Goal: Complete application form: Complete application form

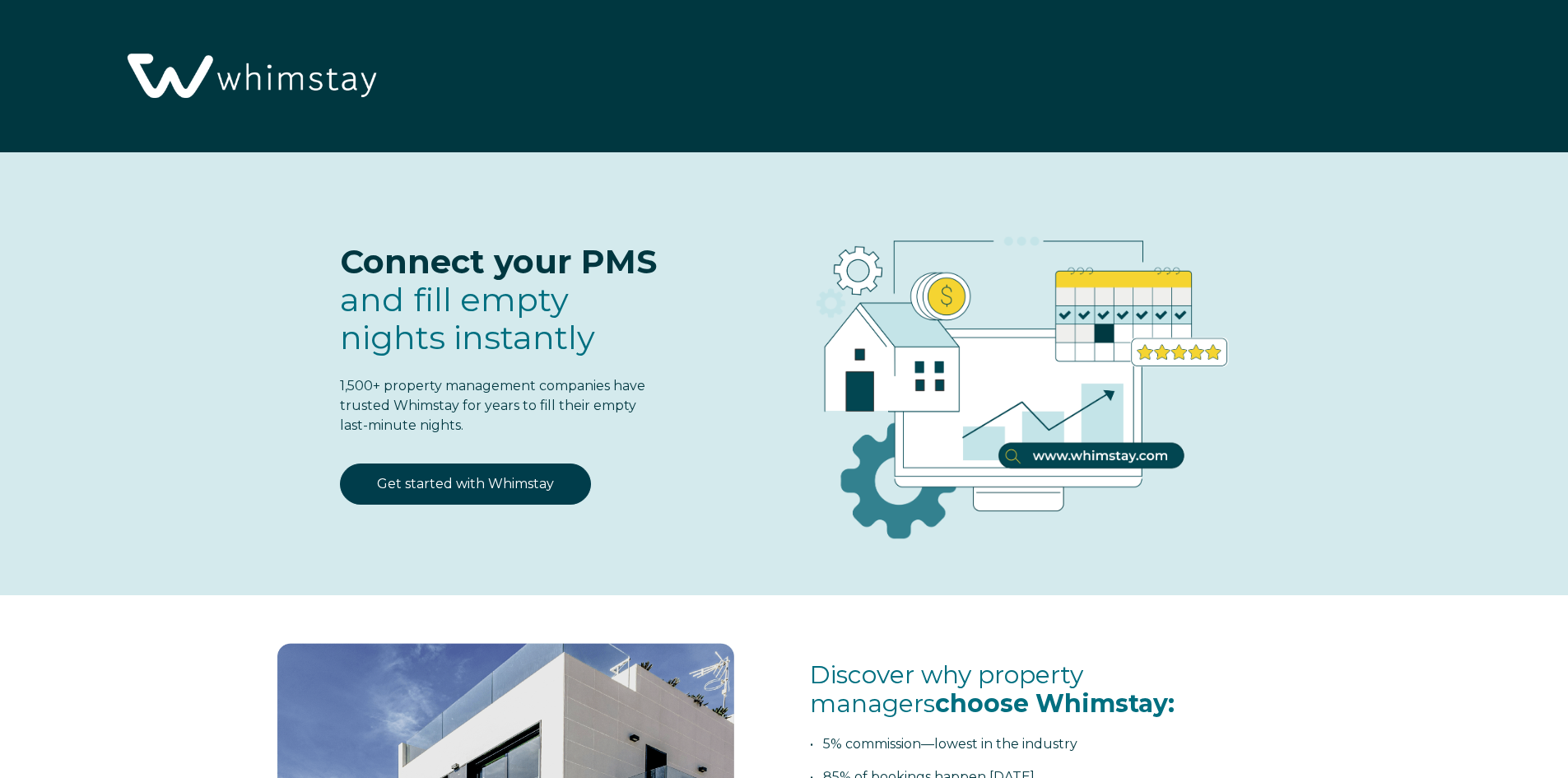
select select "US"
select select "Standard"
click at [401, 482] on link "Get started with Whimstay" at bounding box center [465, 483] width 251 height 41
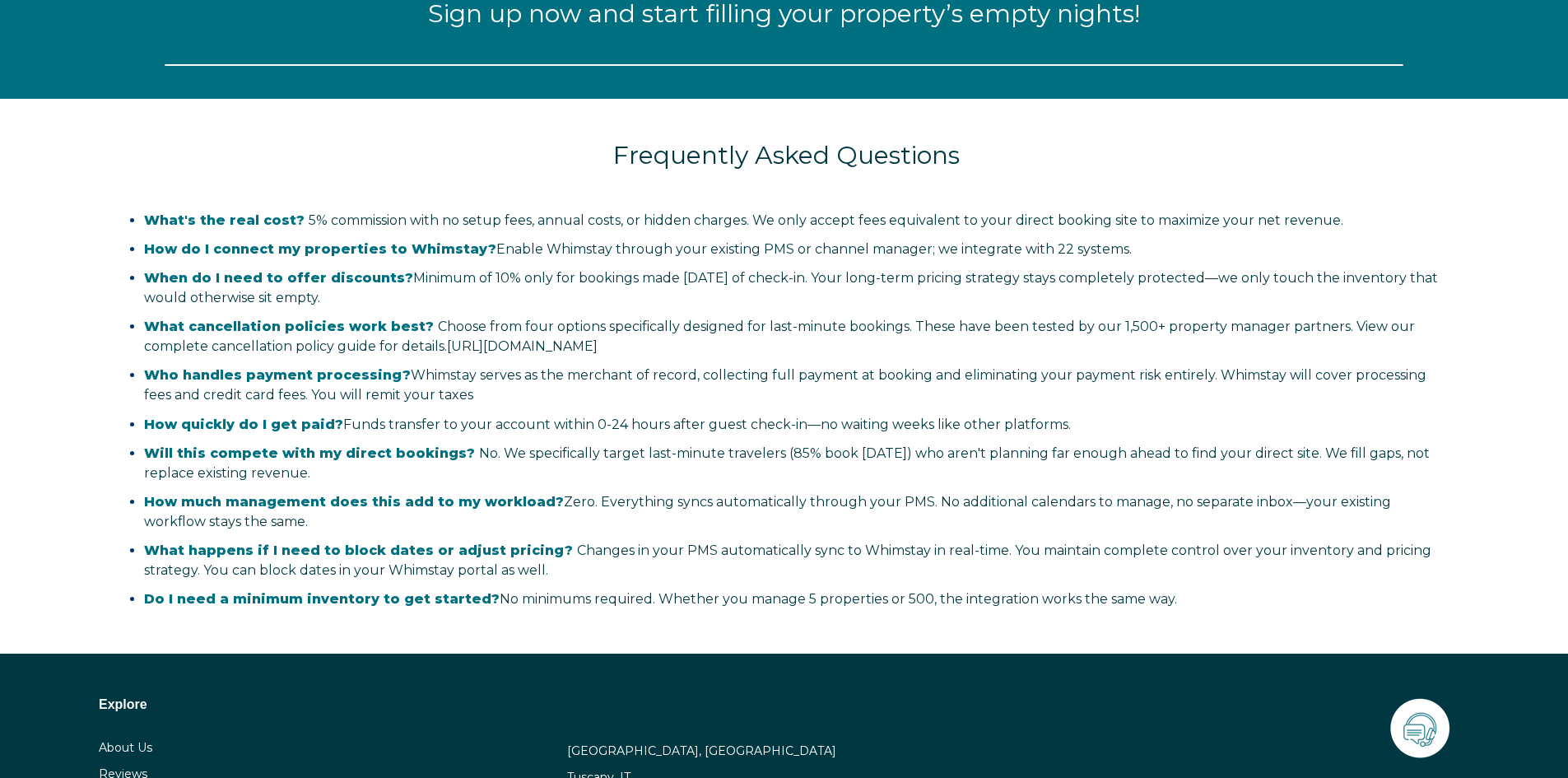
scroll to position [2157, 0]
select select "US"
select select "Standard"
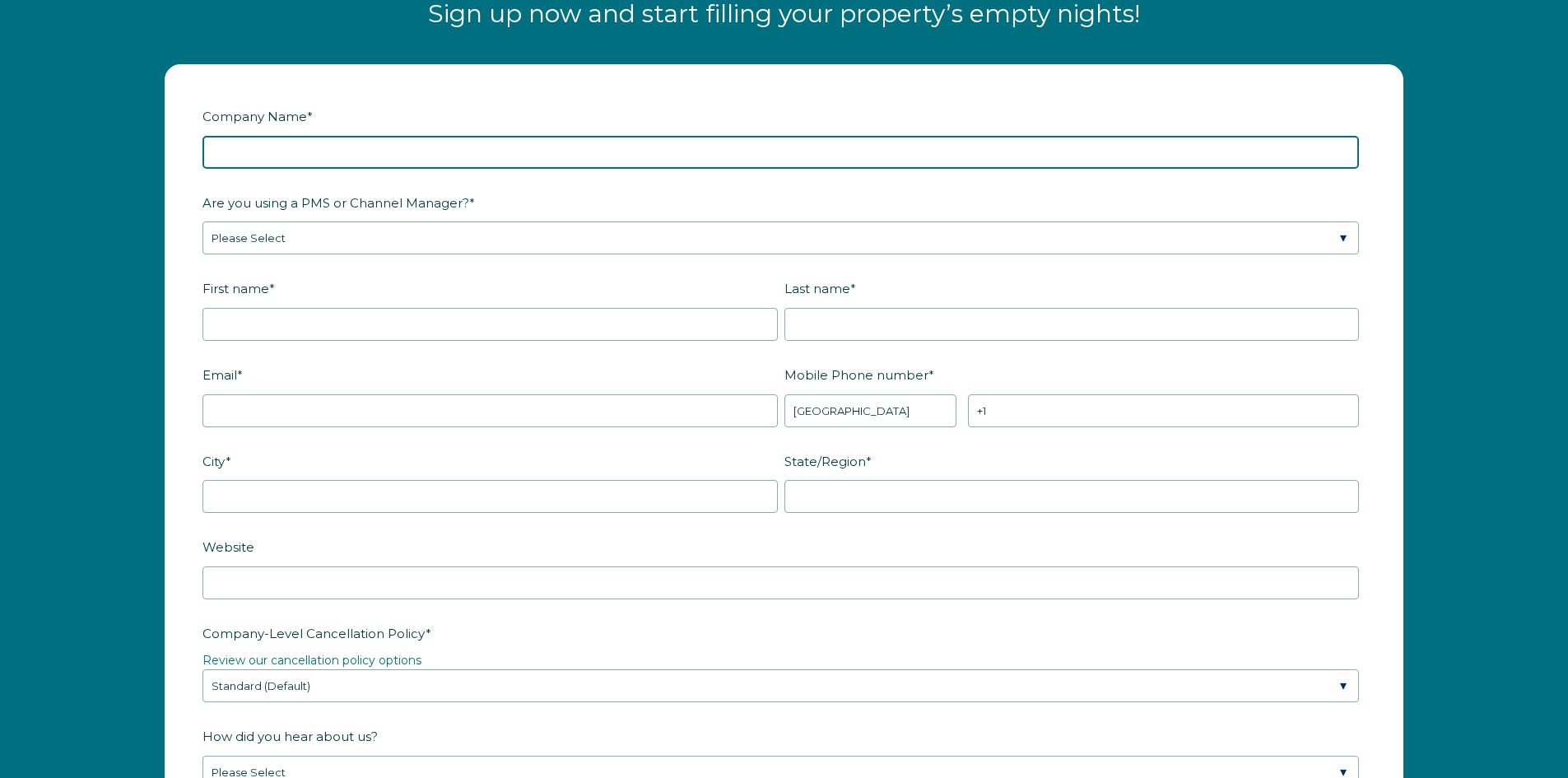
click at [390, 167] on input "Company Name *" at bounding box center [781, 151] width 1157 height 33
type input "Shore Drive Realty"
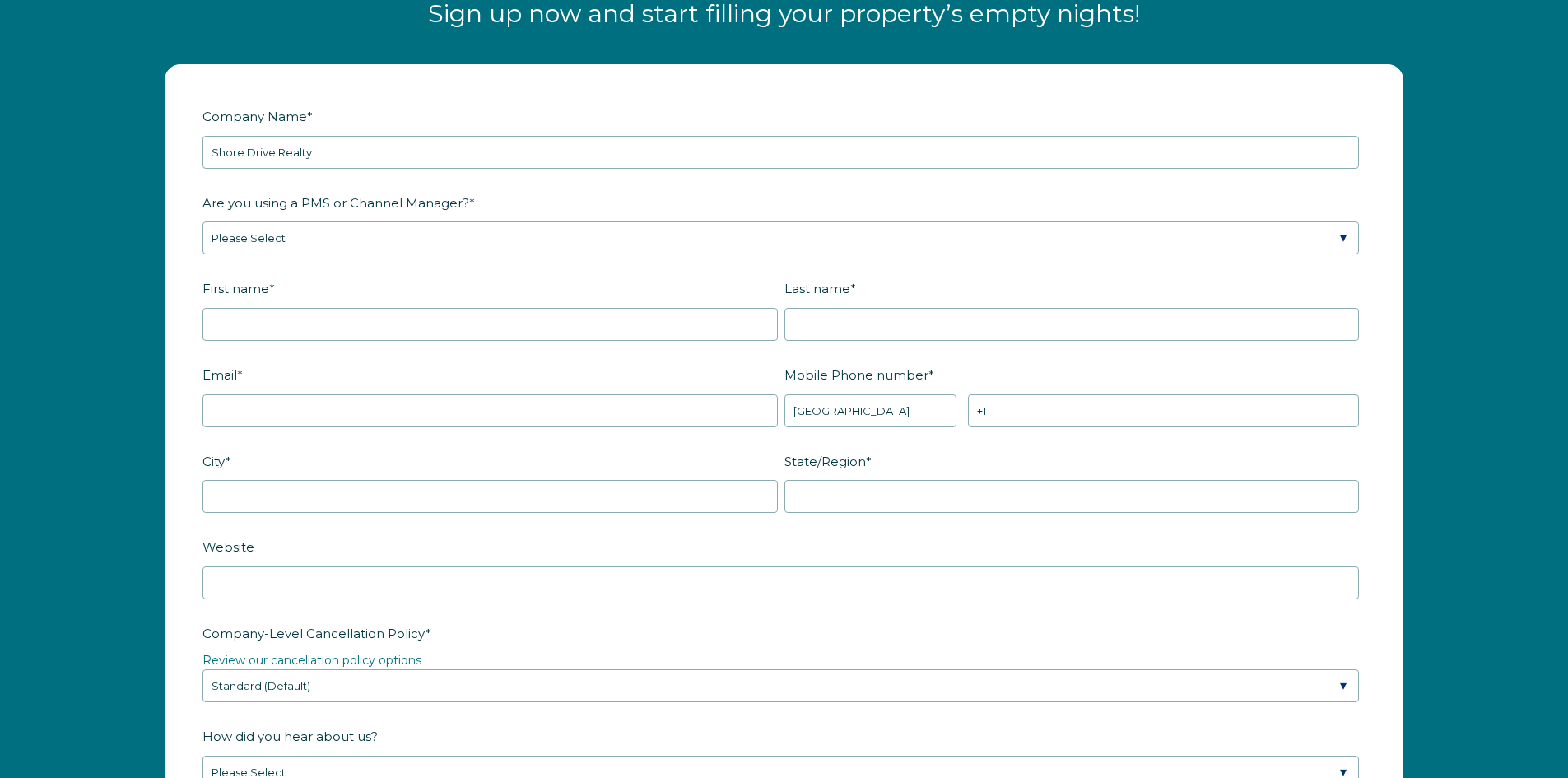
click at [341, 259] on fieldset "Are you using a PMS or Channel Manager? * Please Select Barefoot BookingPal Boo…" at bounding box center [784, 231] width 1163 height 87
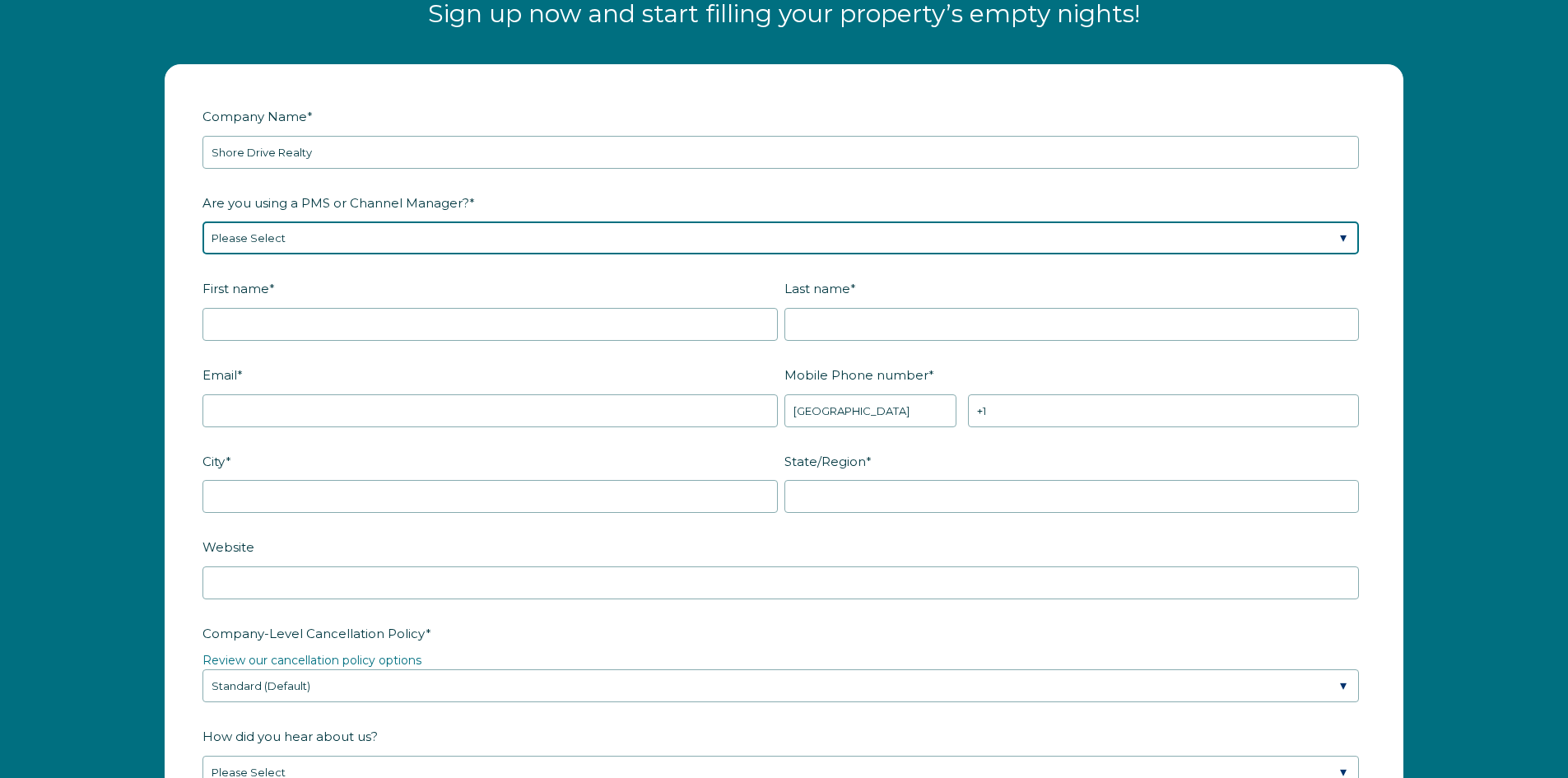
click at [344, 232] on select "Please Select Barefoot BookingPal Boost Brightside CiiRUS Escapia Guesty Hostaw…" at bounding box center [781, 237] width 1157 height 33
select select "OwnerRez"
click at [202, 221] on select "Please Select Barefoot BookingPal Boost Brightside CiiRUS Escapia Guesty Hostaw…" at bounding box center [781, 237] width 1157 height 33
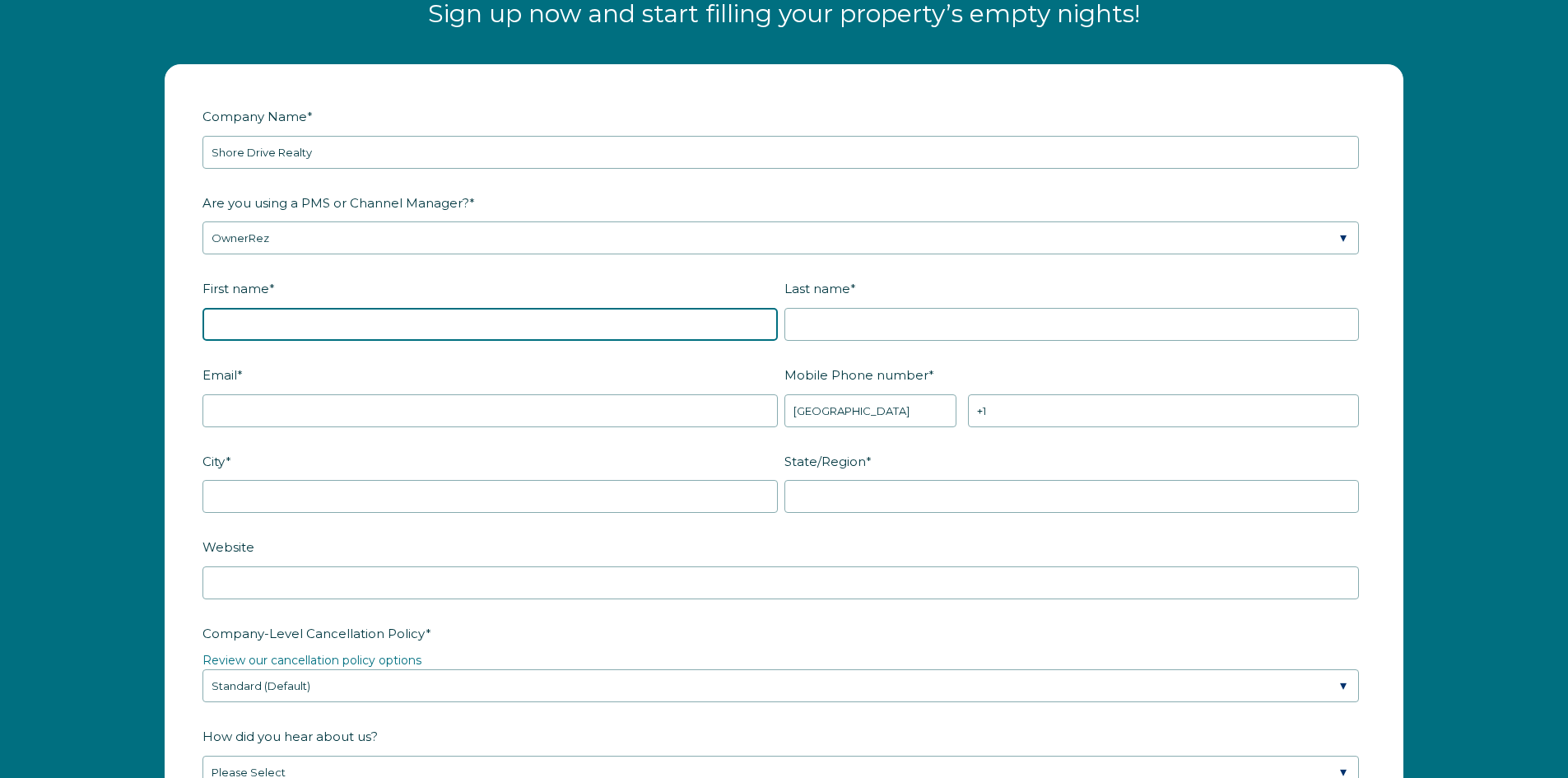
click at [341, 309] on input "First name *" at bounding box center [490, 324] width 575 height 33
type input "Julian"
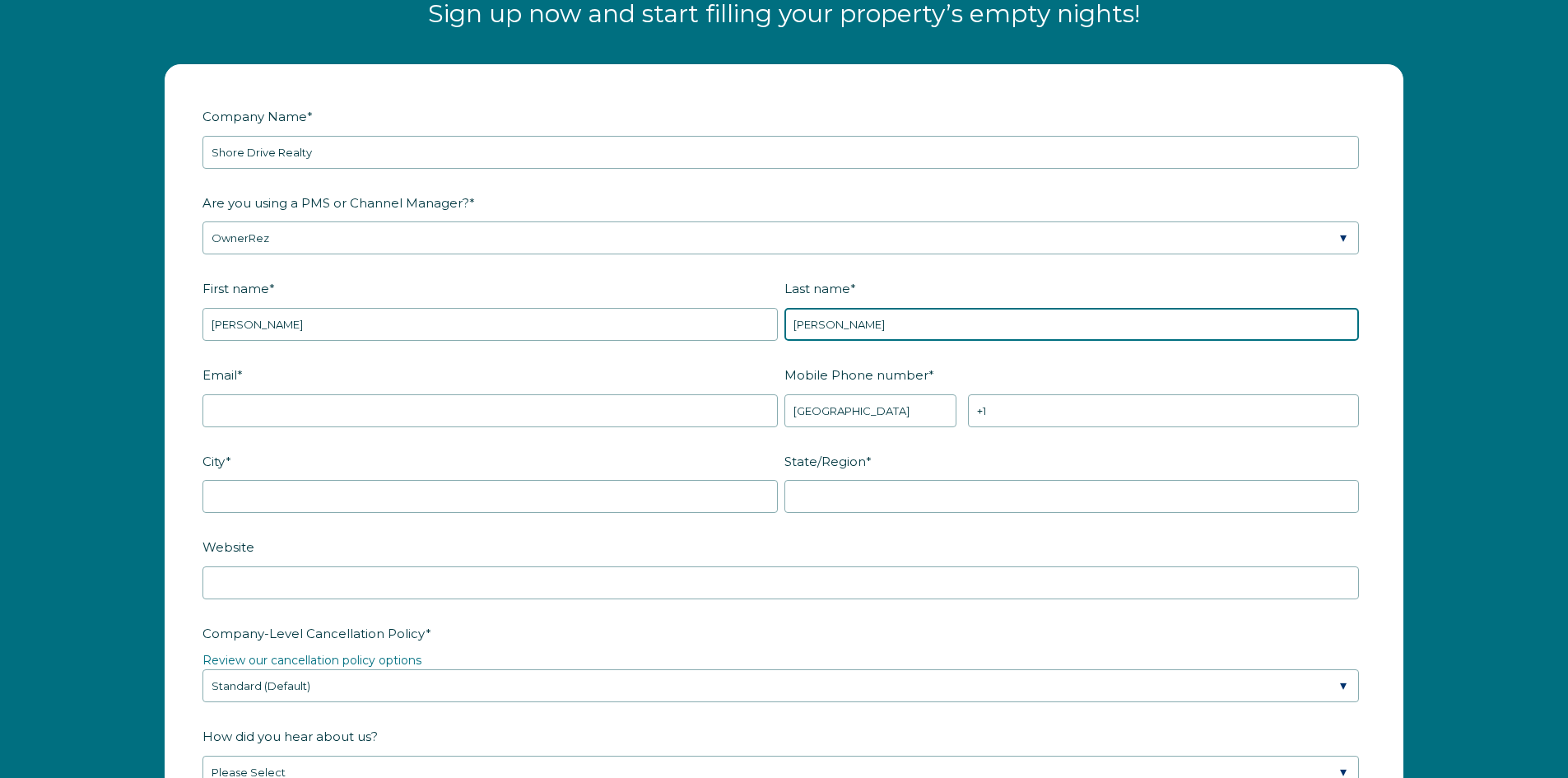
type input "Romero"
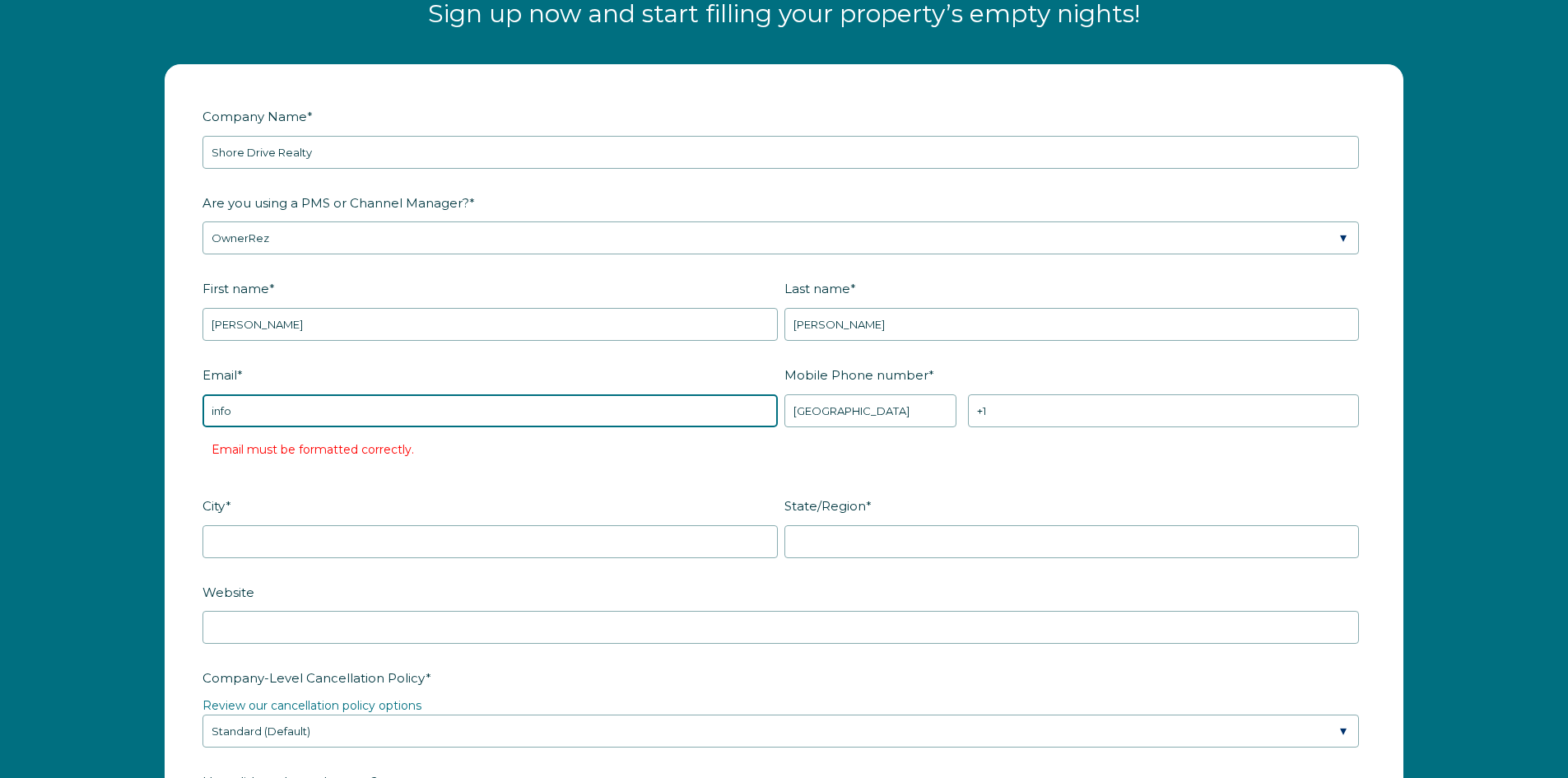
type input "Info@vrbomyrtle.com"
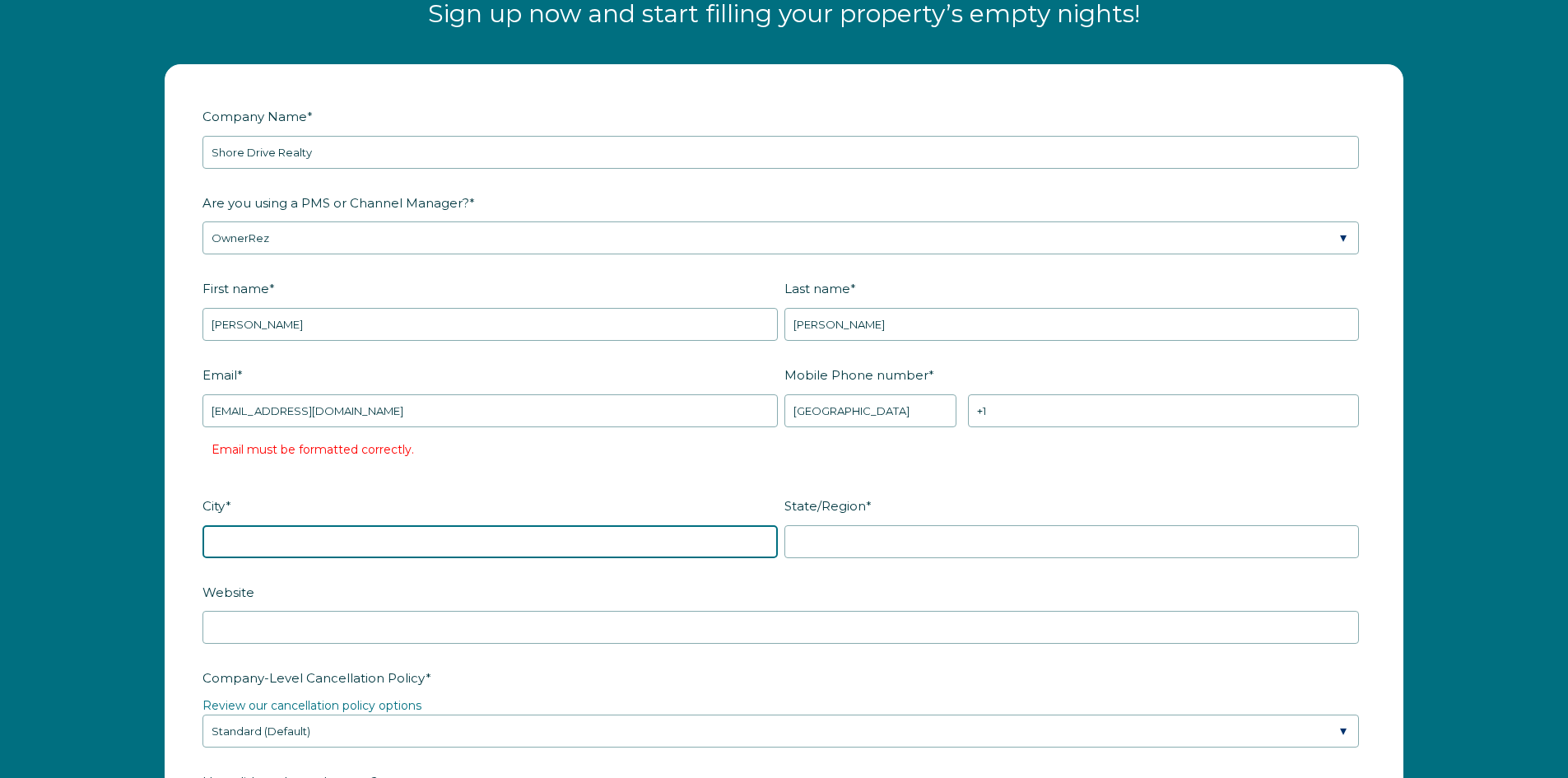
type input "Myrtle Beach"
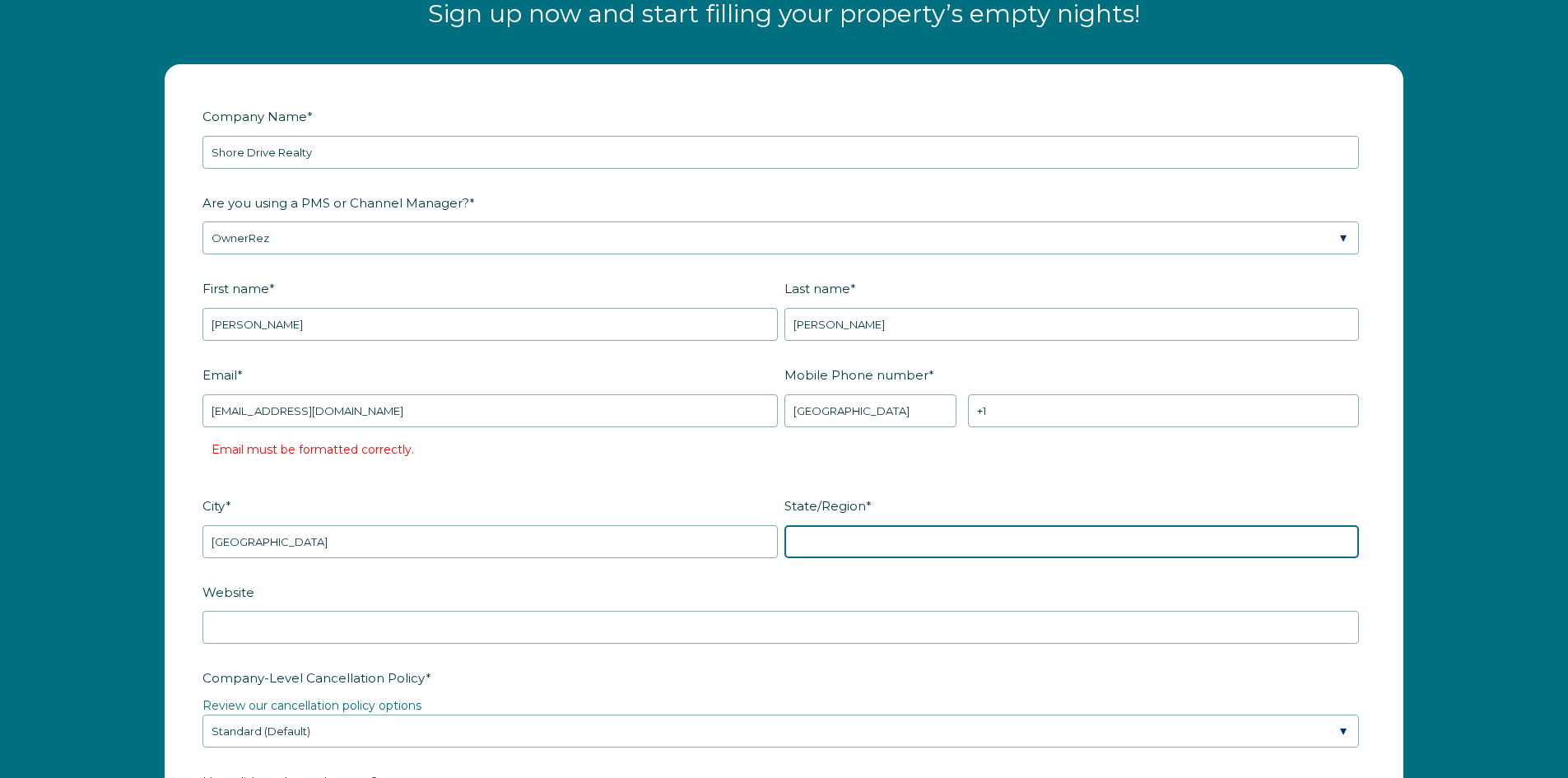
type input "South Carolina"
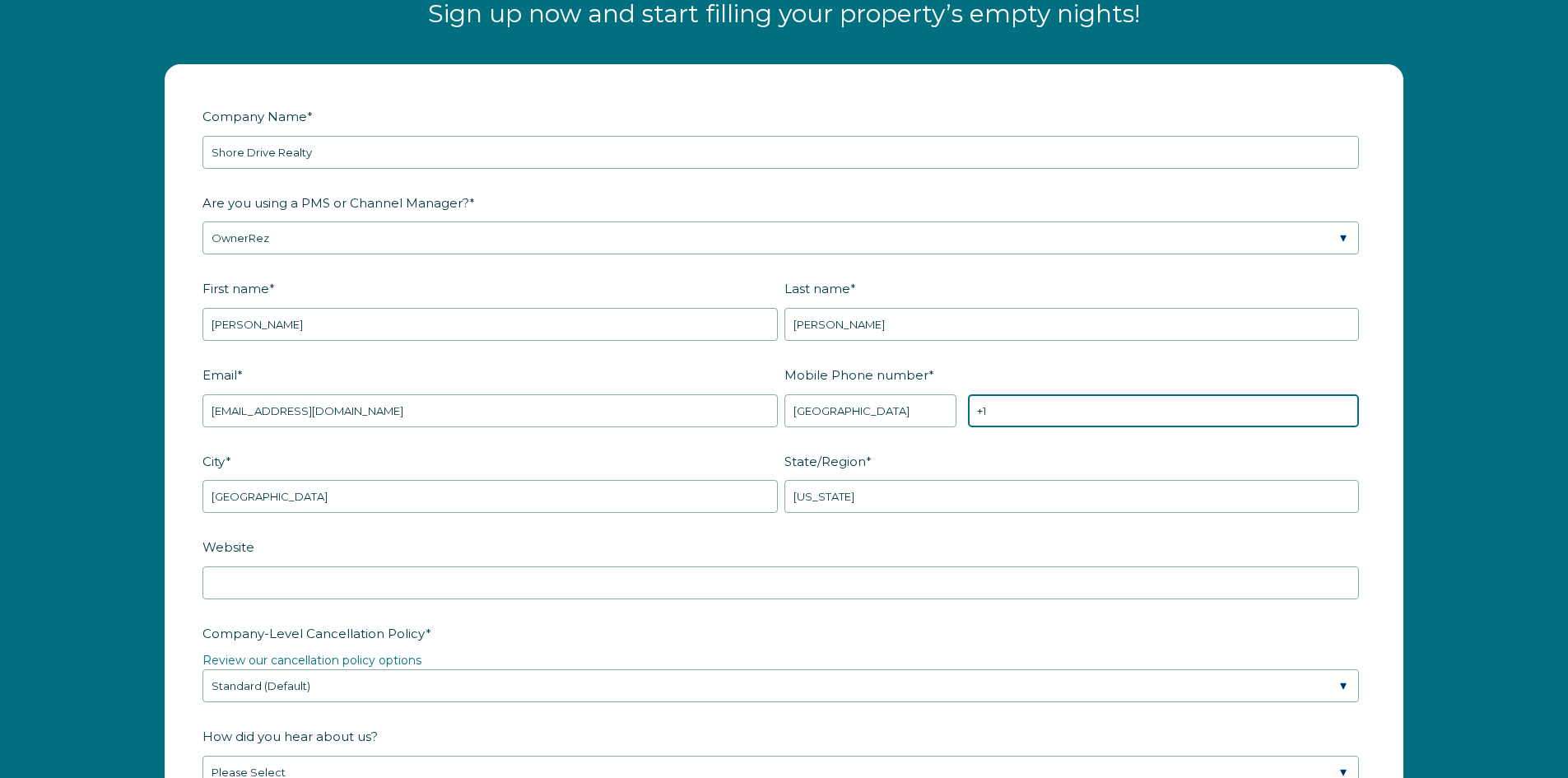
click at [1037, 413] on input "+1" at bounding box center [1163, 410] width 391 height 33
type input "+1 8435609250"
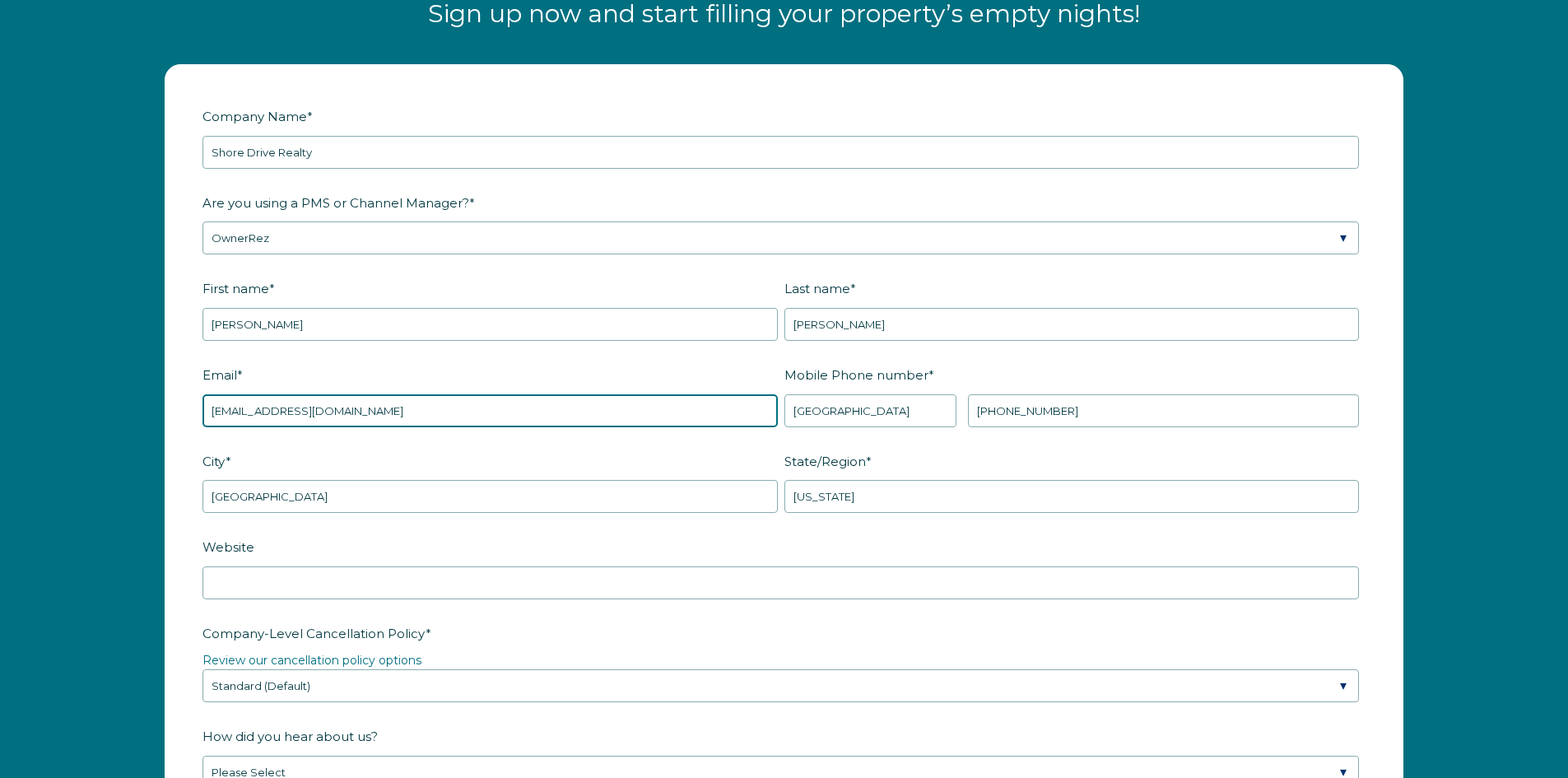
click at [382, 410] on input "Info@vrbomyrtle.com" at bounding box center [490, 410] width 575 height 33
type input "Info@vrbomyrtle.com"
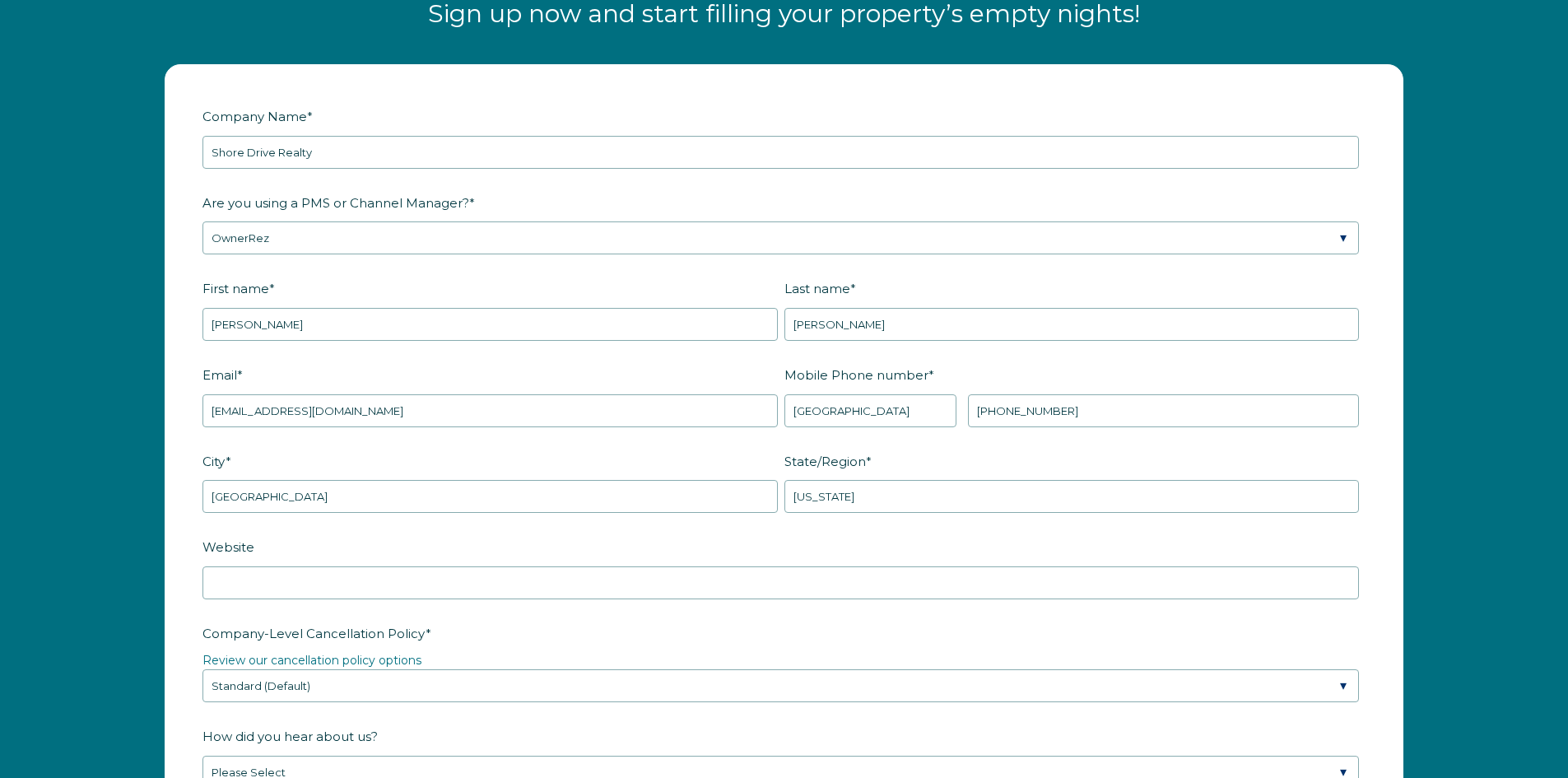
click at [497, 535] on label "Website" at bounding box center [784, 547] width 1163 height 29
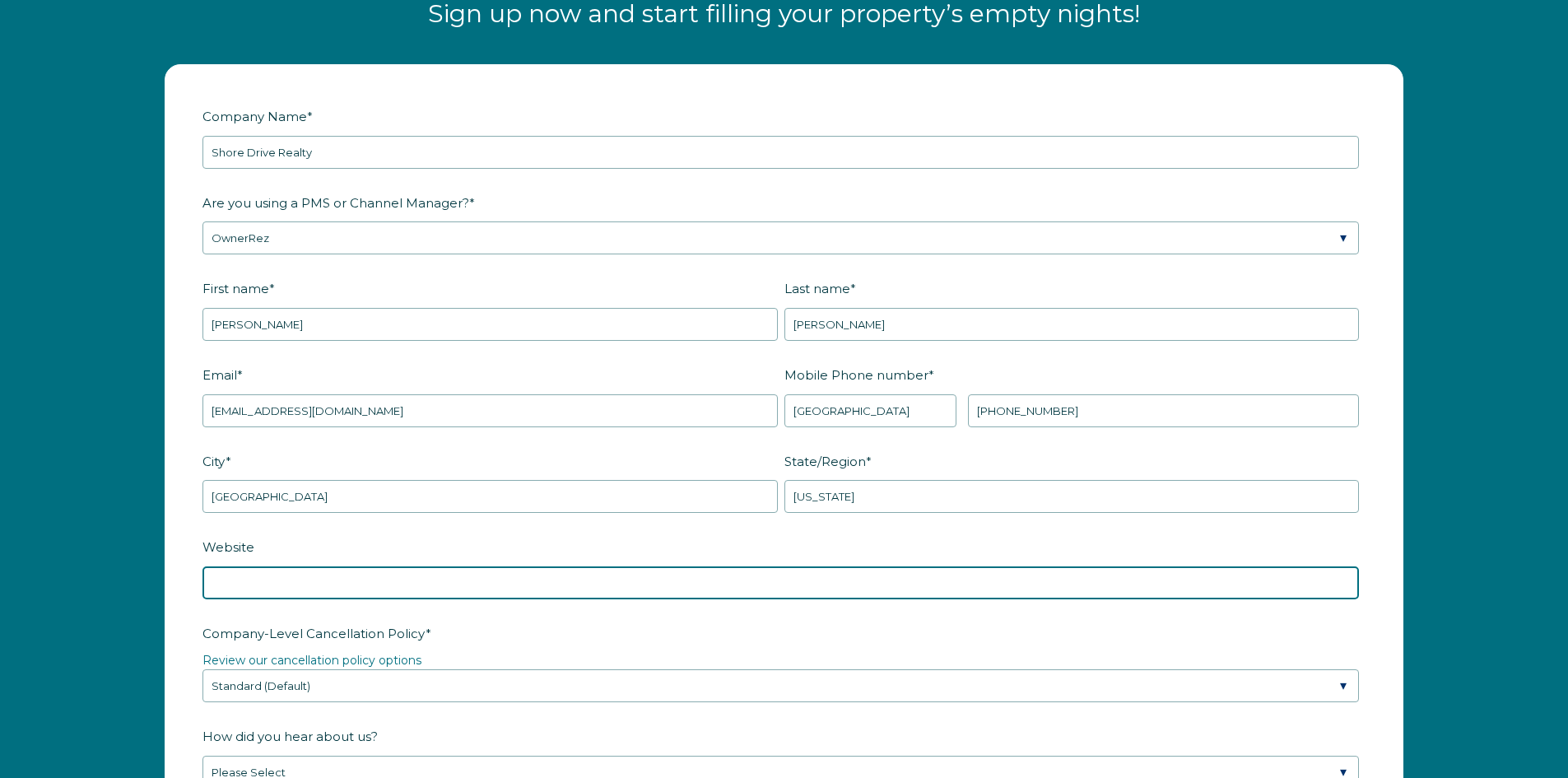
click at [497, 567] on input "Website" at bounding box center [781, 583] width 1157 height 33
type input "S"
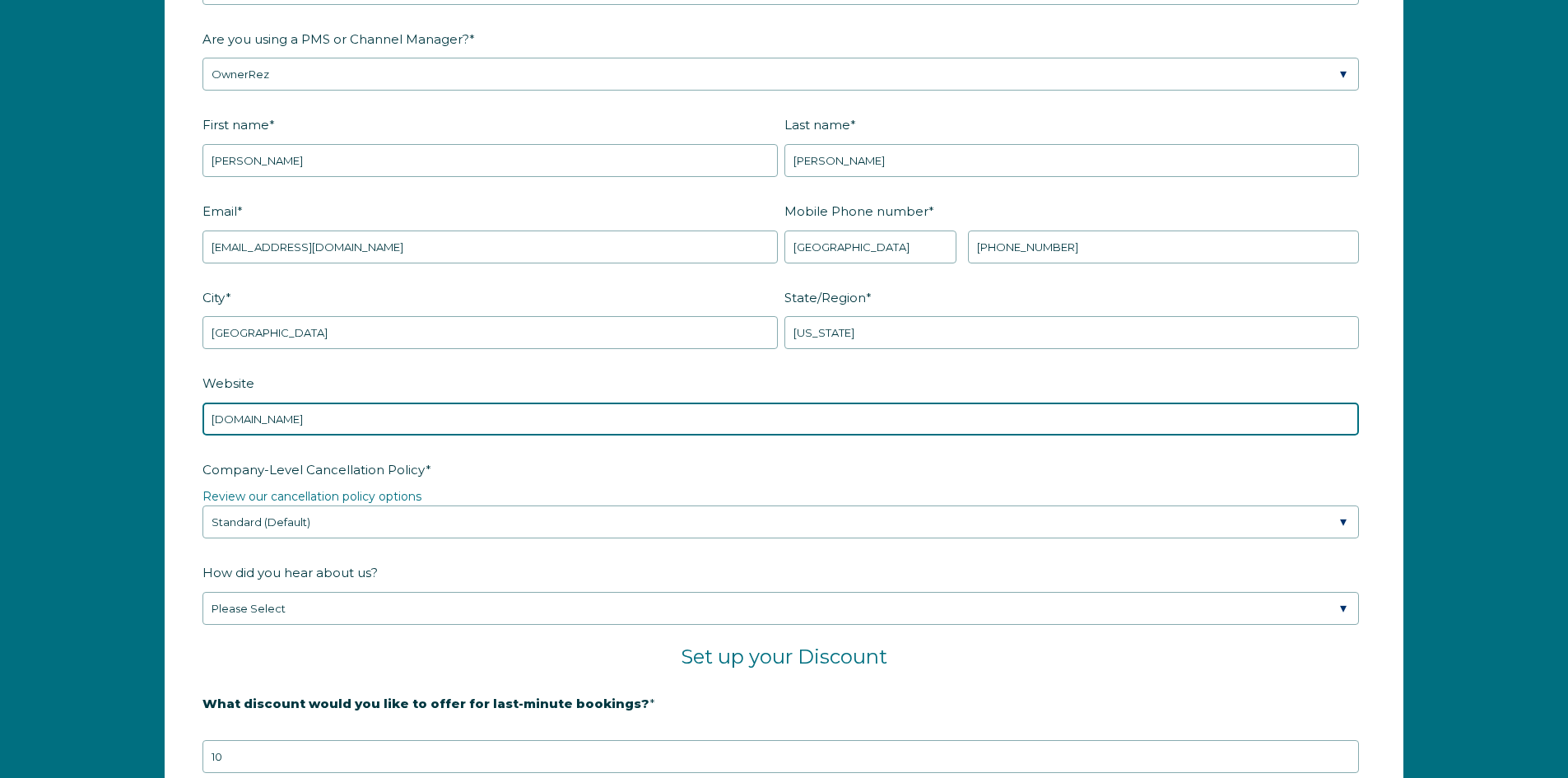
scroll to position [2322, 0]
type input "PelicansWatchCondo.com"
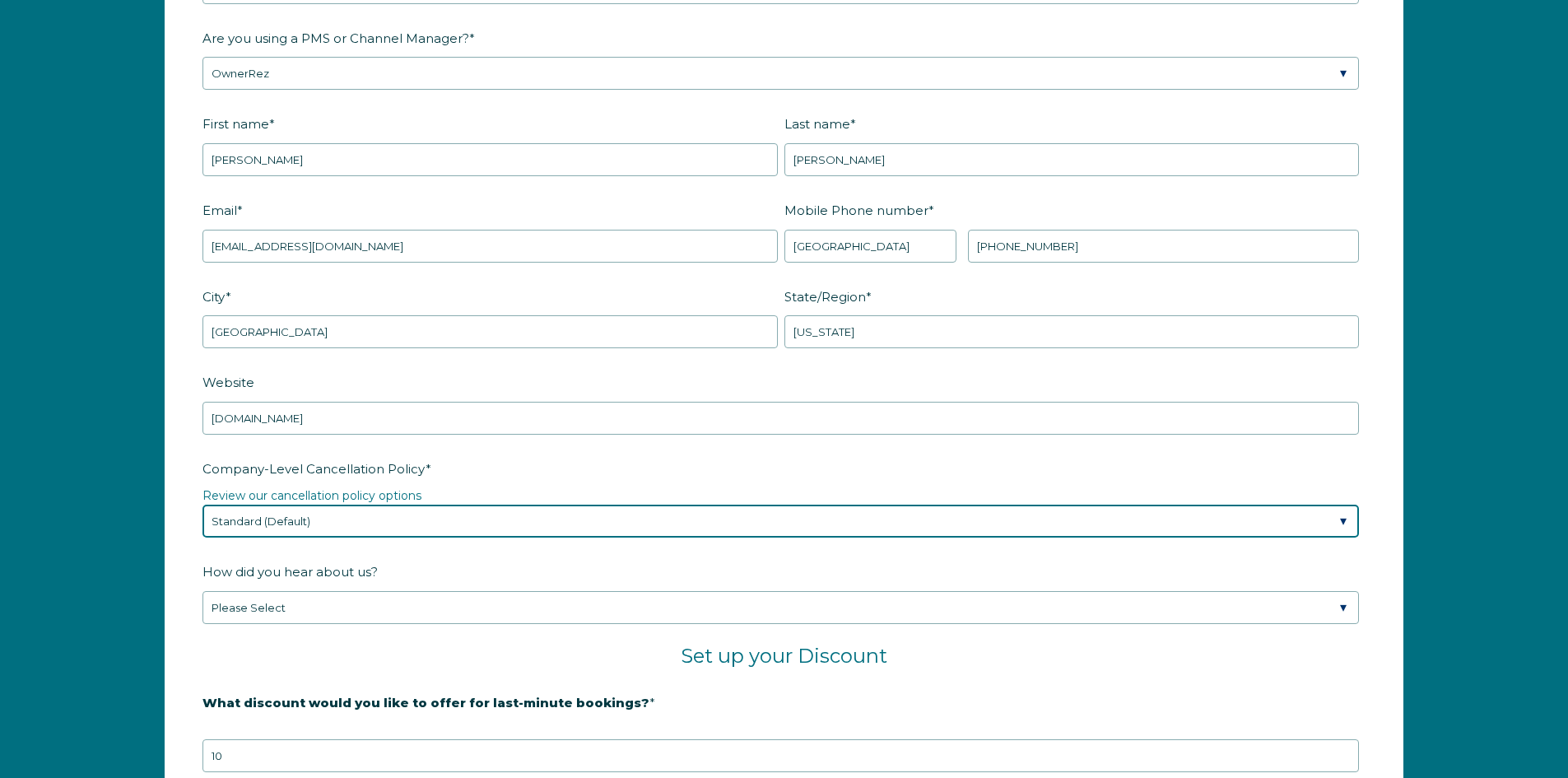
click at [467, 519] on select "Please Select Partial Standard (Default) Moderate Strict" at bounding box center [781, 521] width 1157 height 33
select select "Strict"
click at [202, 505] on select "Please Select Partial Standard (Default) Moderate Strict" at bounding box center [781, 521] width 1157 height 33
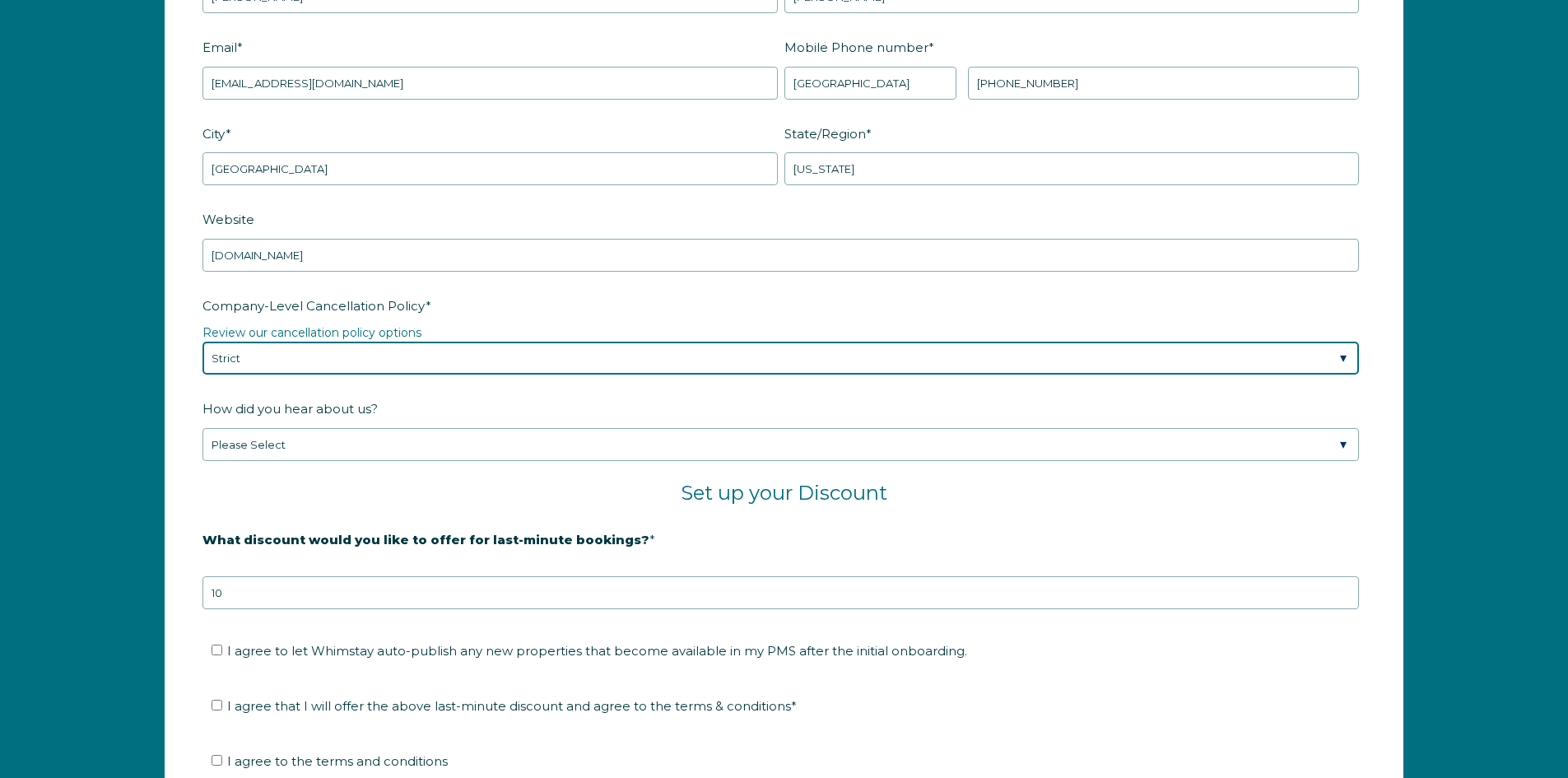
scroll to position [2486, 0]
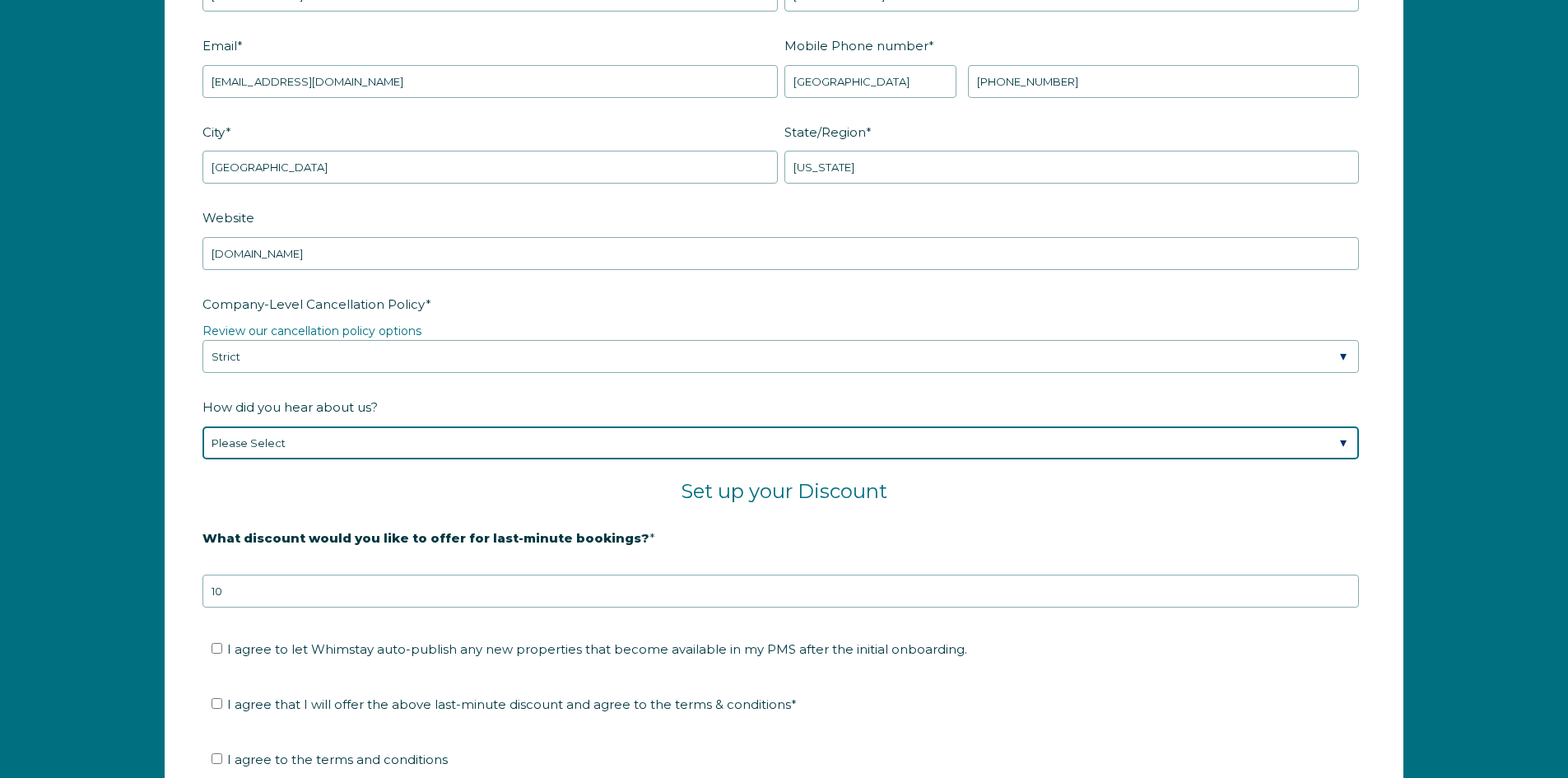
click at [387, 449] on select "Please Select Found Whimstay through a Google search Spoke to a Whimstay salesp…" at bounding box center [781, 442] width 1157 height 33
select select "Referral from a Friend"
click at [202, 426] on select "Please Select Found Whimstay through a Google search Spoke to a Whimstay salesp…" at bounding box center [781, 442] width 1157 height 33
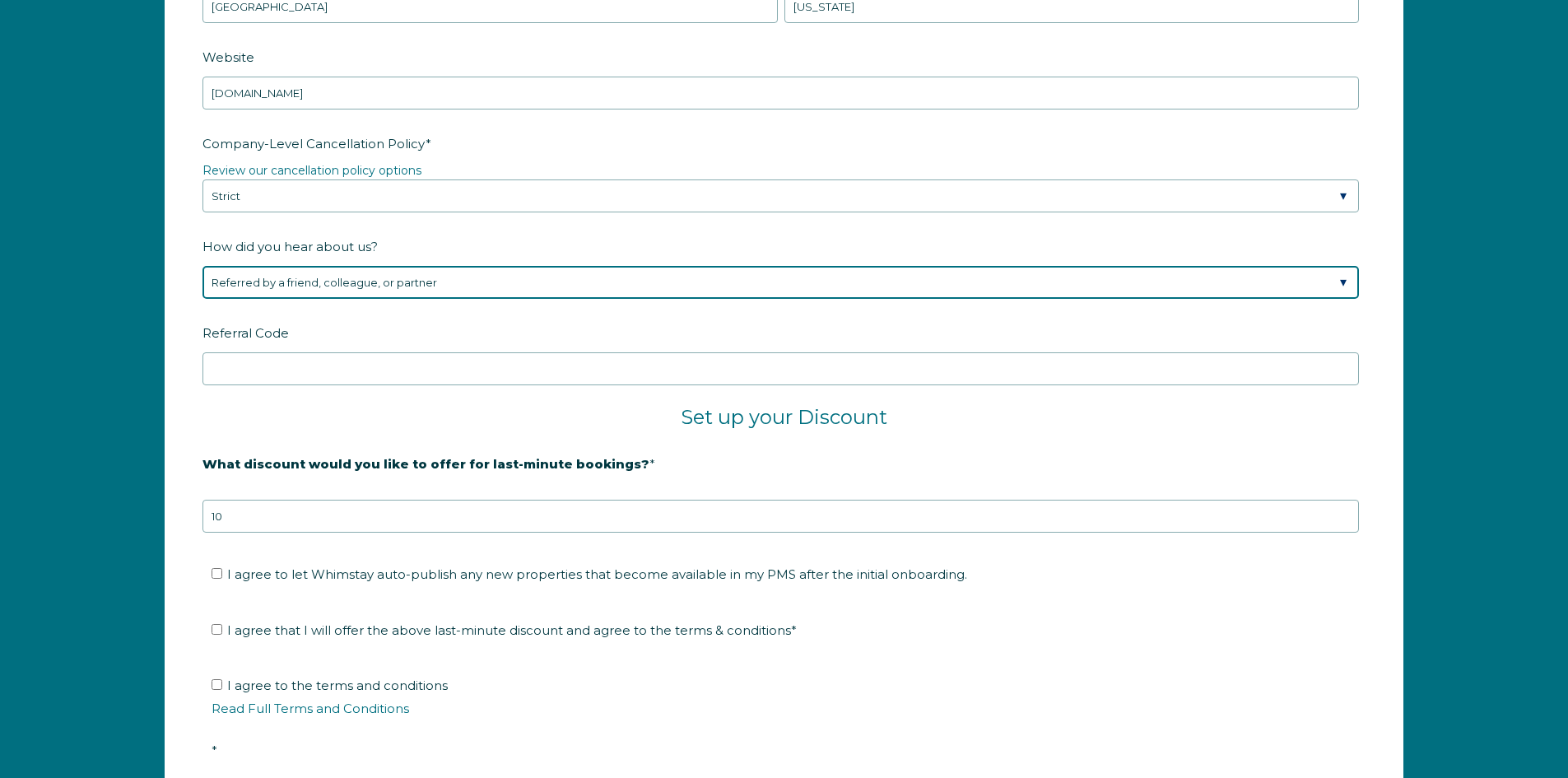
scroll to position [2651, 0]
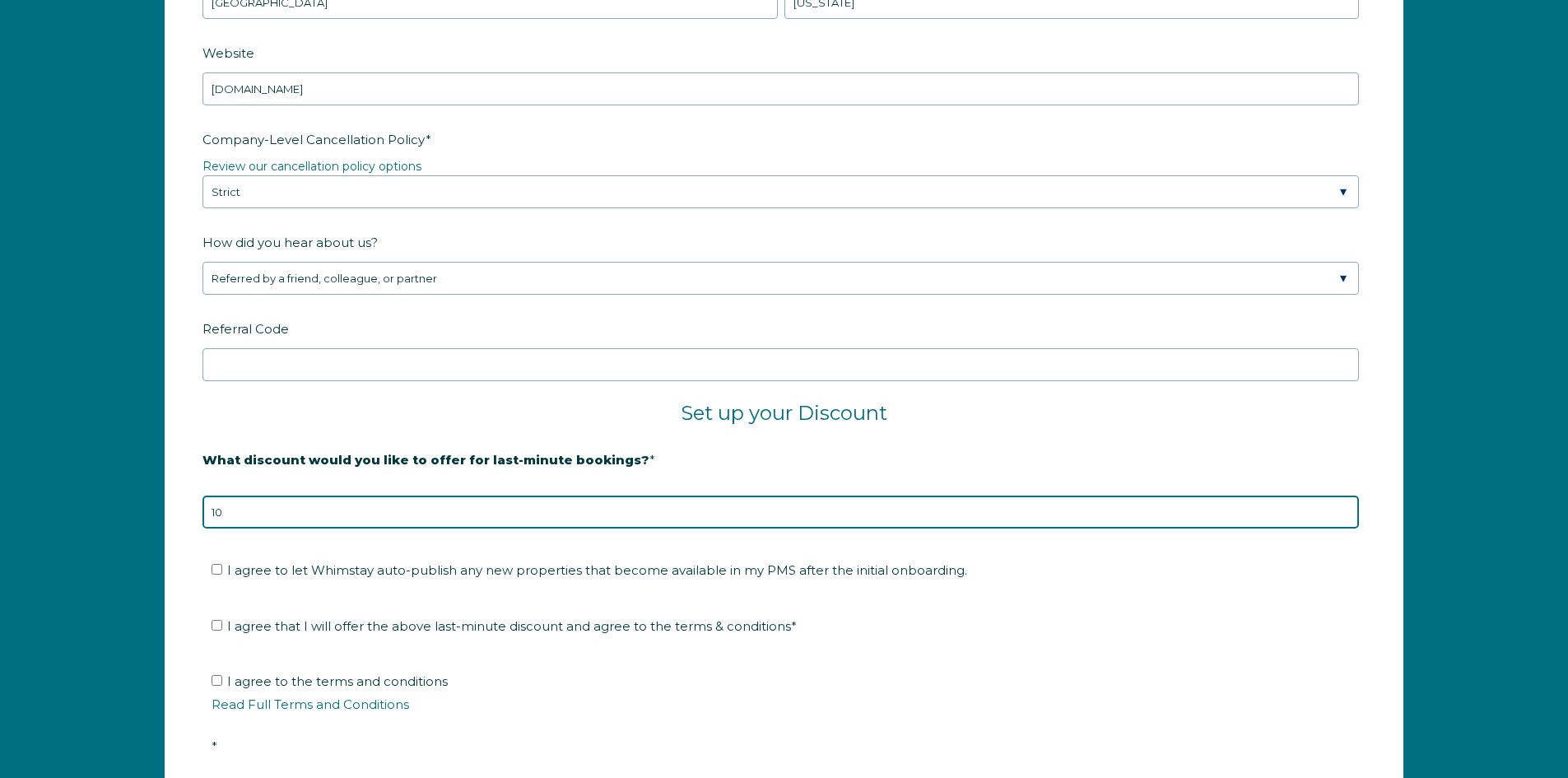
drag, startPoint x: 240, startPoint y: 511, endPoint x: 196, endPoint y: 505, distance: 44.4
click at [197, 505] on form "Company Name * Shore Drive Realty Are you using a PMS or Channel Manager? * Ple…" at bounding box center [784, 223] width 1237 height 1305
type input "30"
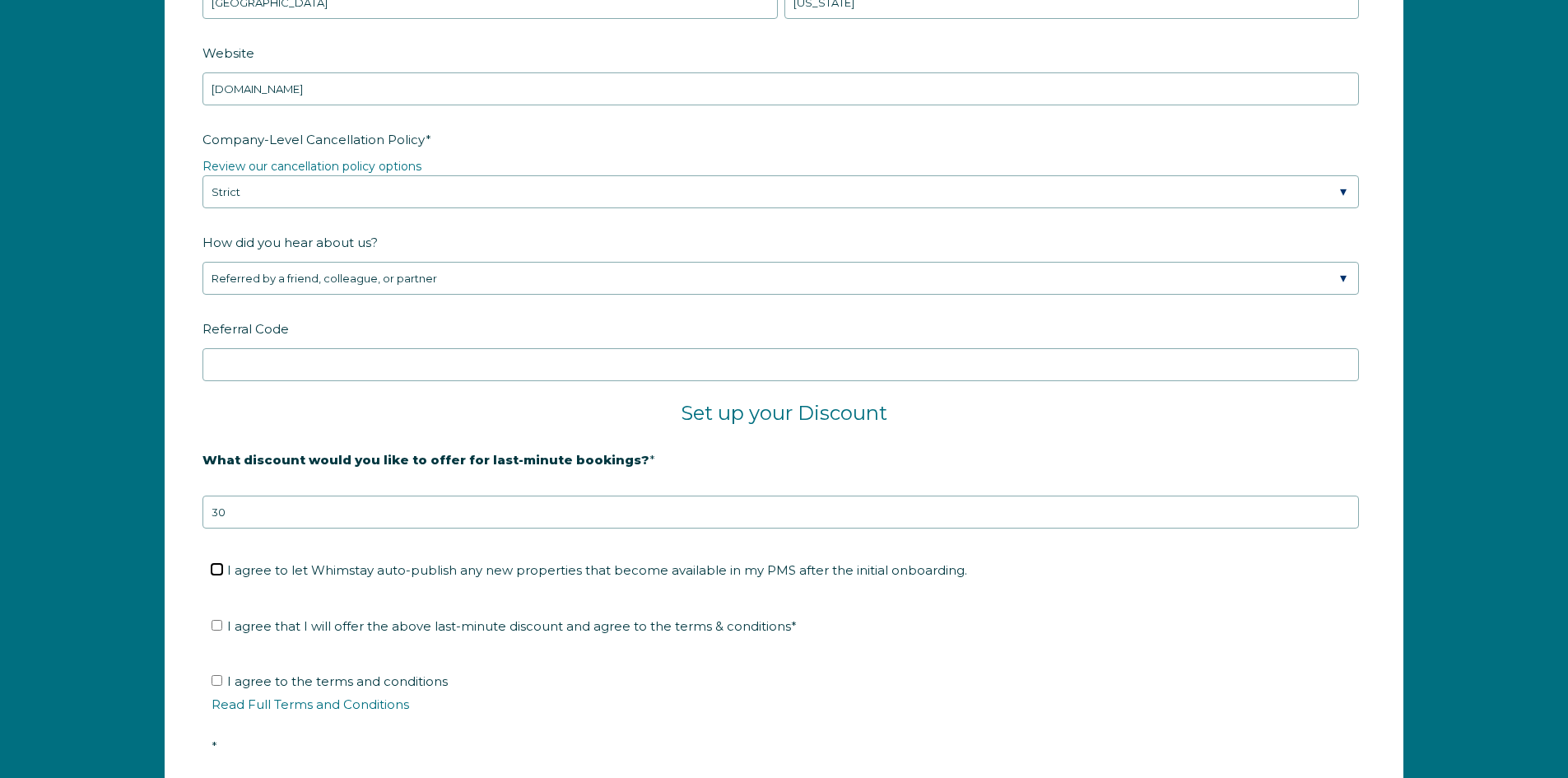
click at [221, 570] on input "I agree to let Whimstay auto-publish any new properties that become available i…" at bounding box center [216, 569] width 11 height 11
checkbox input "true"
click at [216, 625] on input "I agree that I will offer the above last-minute discount and agree to the terms…" at bounding box center [216, 626] width 11 height 11
checkbox input "true"
click at [218, 685] on input "I agree to the terms and conditions Read Full Terms and Conditions *" at bounding box center [216, 680] width 11 height 11
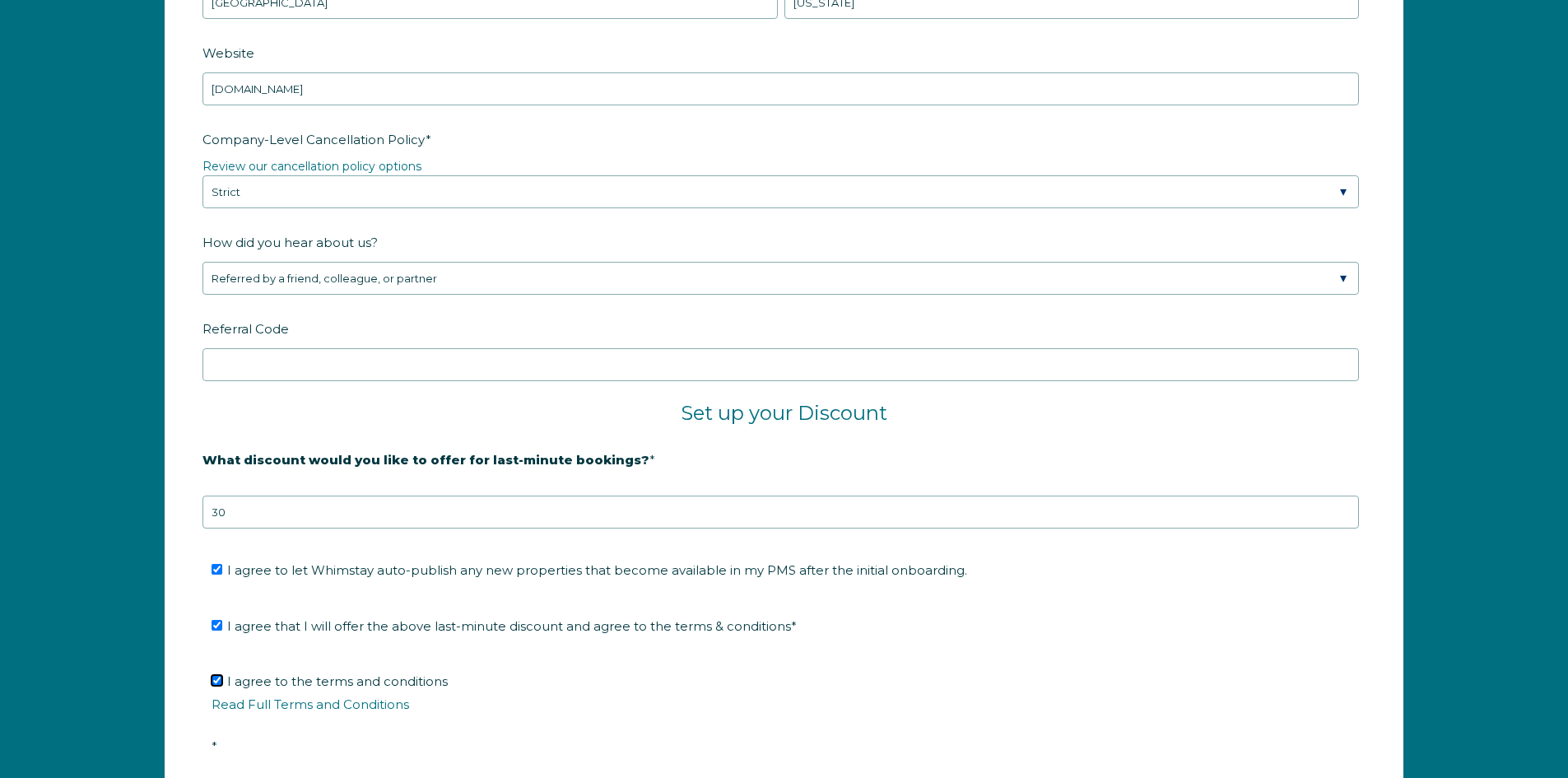
checkbox input "true"
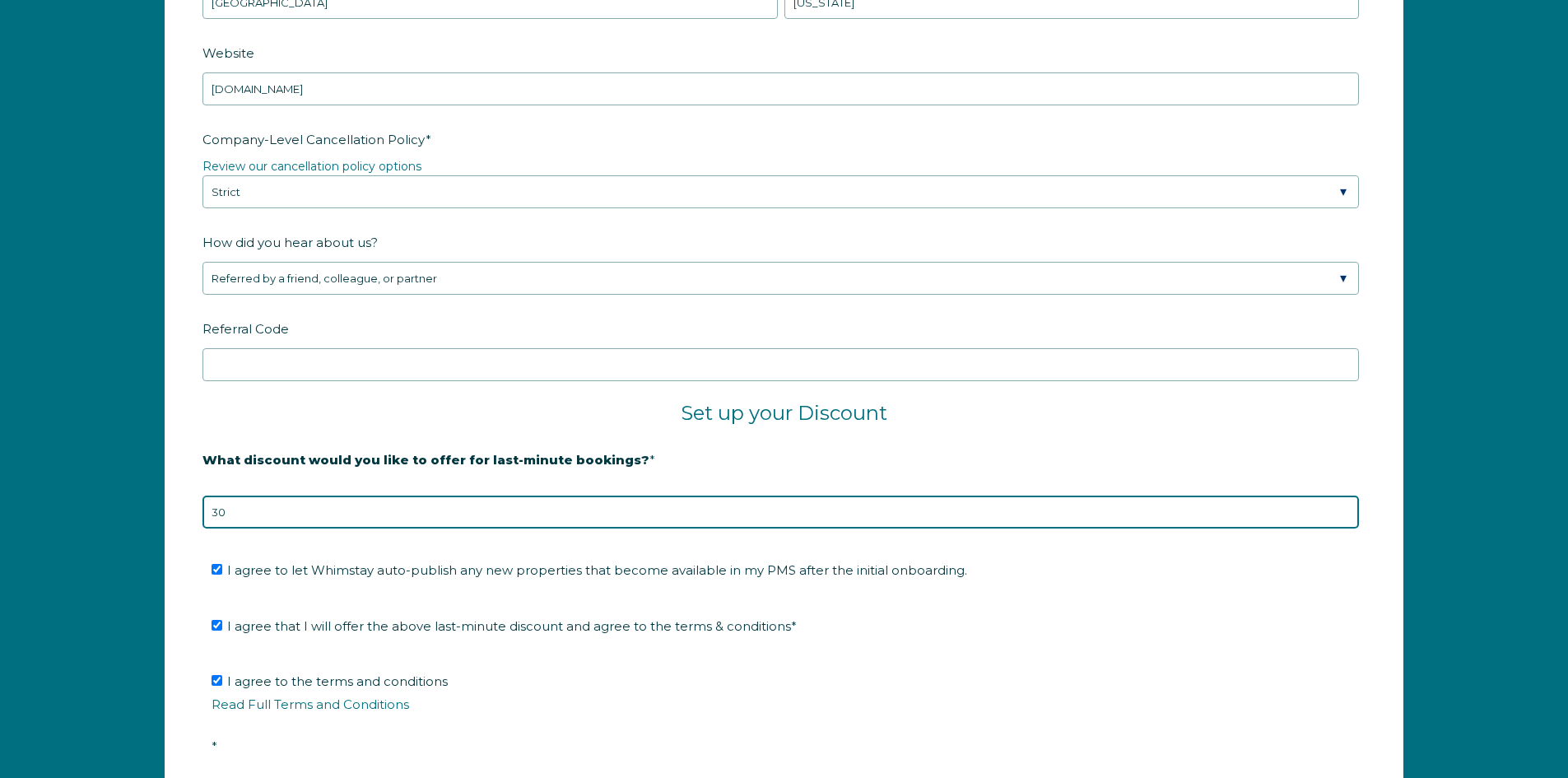
drag, startPoint x: 240, startPoint y: 511, endPoint x: 173, endPoint y: 506, distance: 67.2
click at [173, 506] on form "Company Name * Shore Drive Realty Are you using a PMS or Channel Manager? * Ple…" at bounding box center [784, 223] width 1237 height 1305
type input "20"
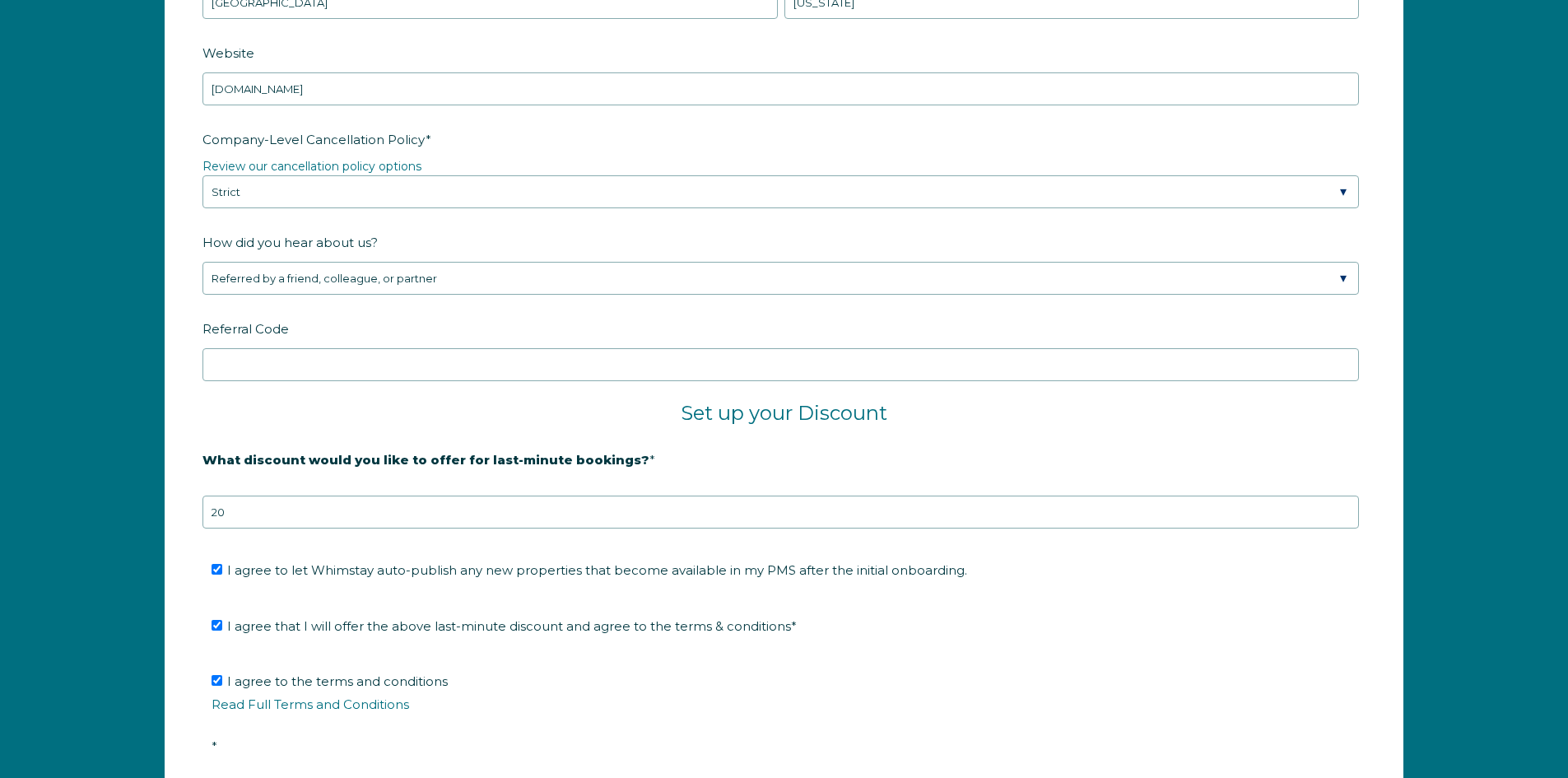
click at [982, 590] on fieldset "I agree to let Whimstay auto-publish any new properties that become available i…" at bounding box center [784, 576] width 1163 height 55
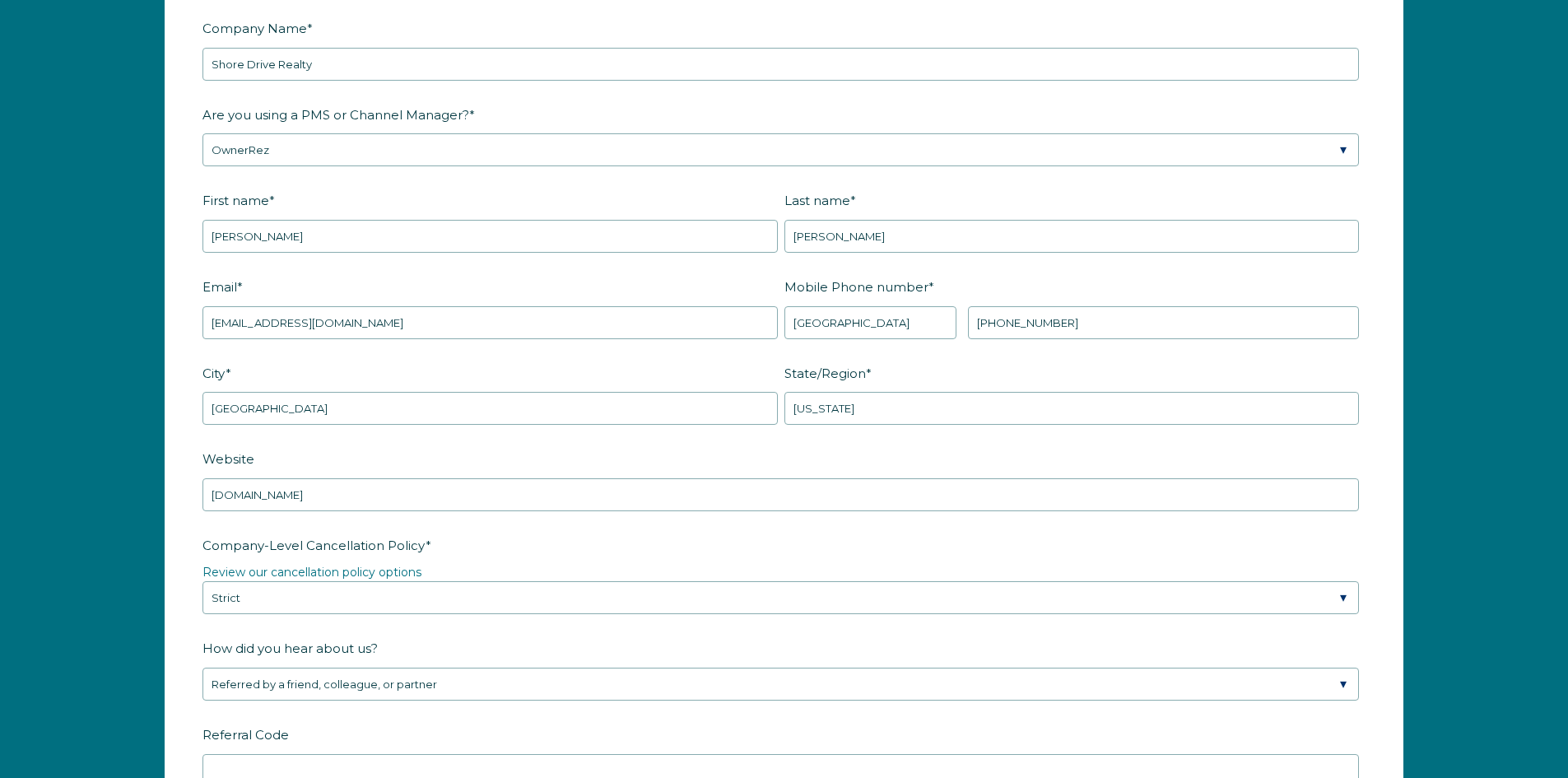
scroll to position [2239, 0]
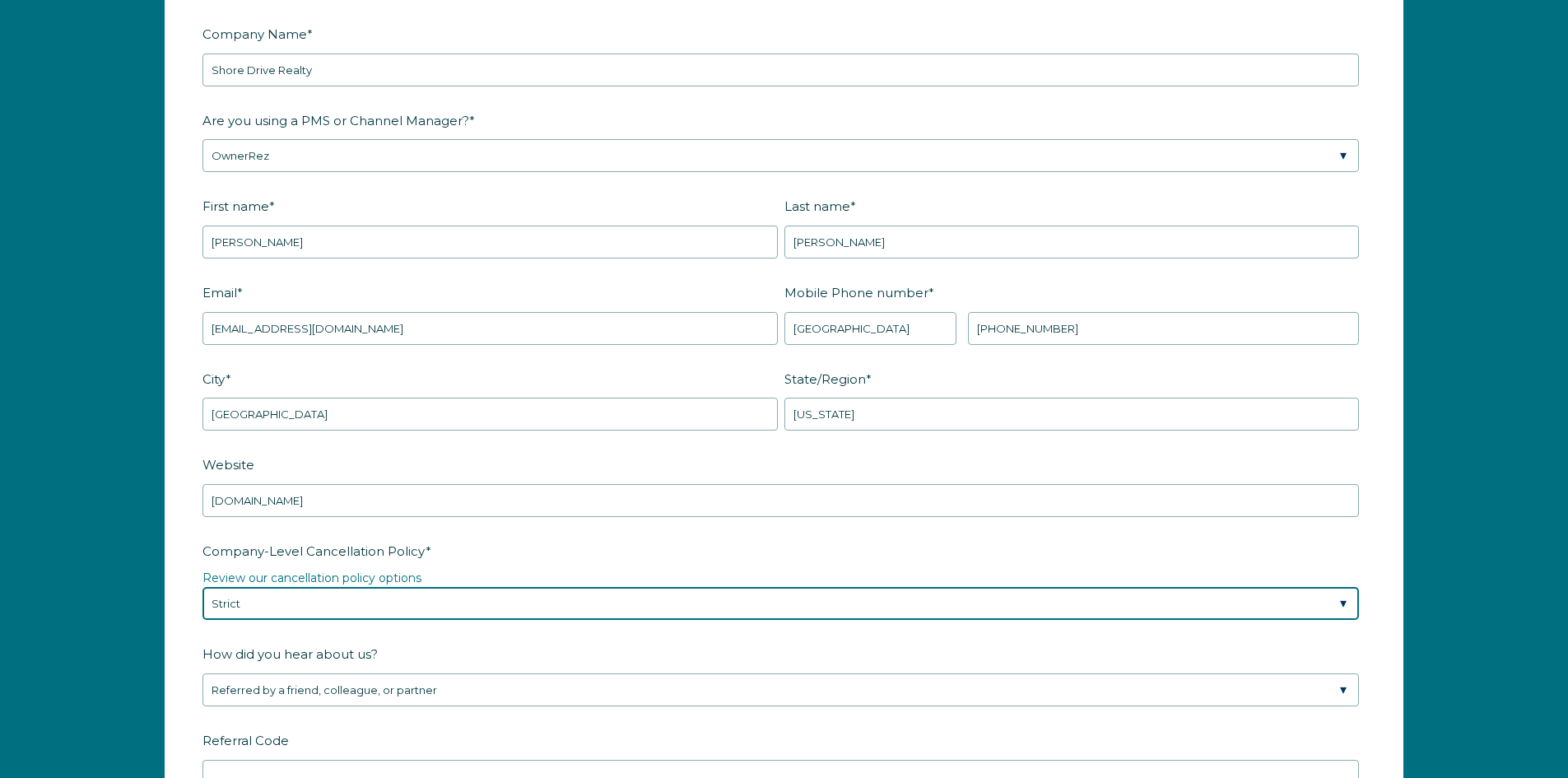
click at [359, 594] on select "Please Select Partial Standard (Default) Moderate Strict" at bounding box center [781, 603] width 1157 height 33
select select "Moderate"
click at [202, 587] on select "Please Select Partial Standard (Default) Moderate Strict" at bounding box center [781, 603] width 1157 height 33
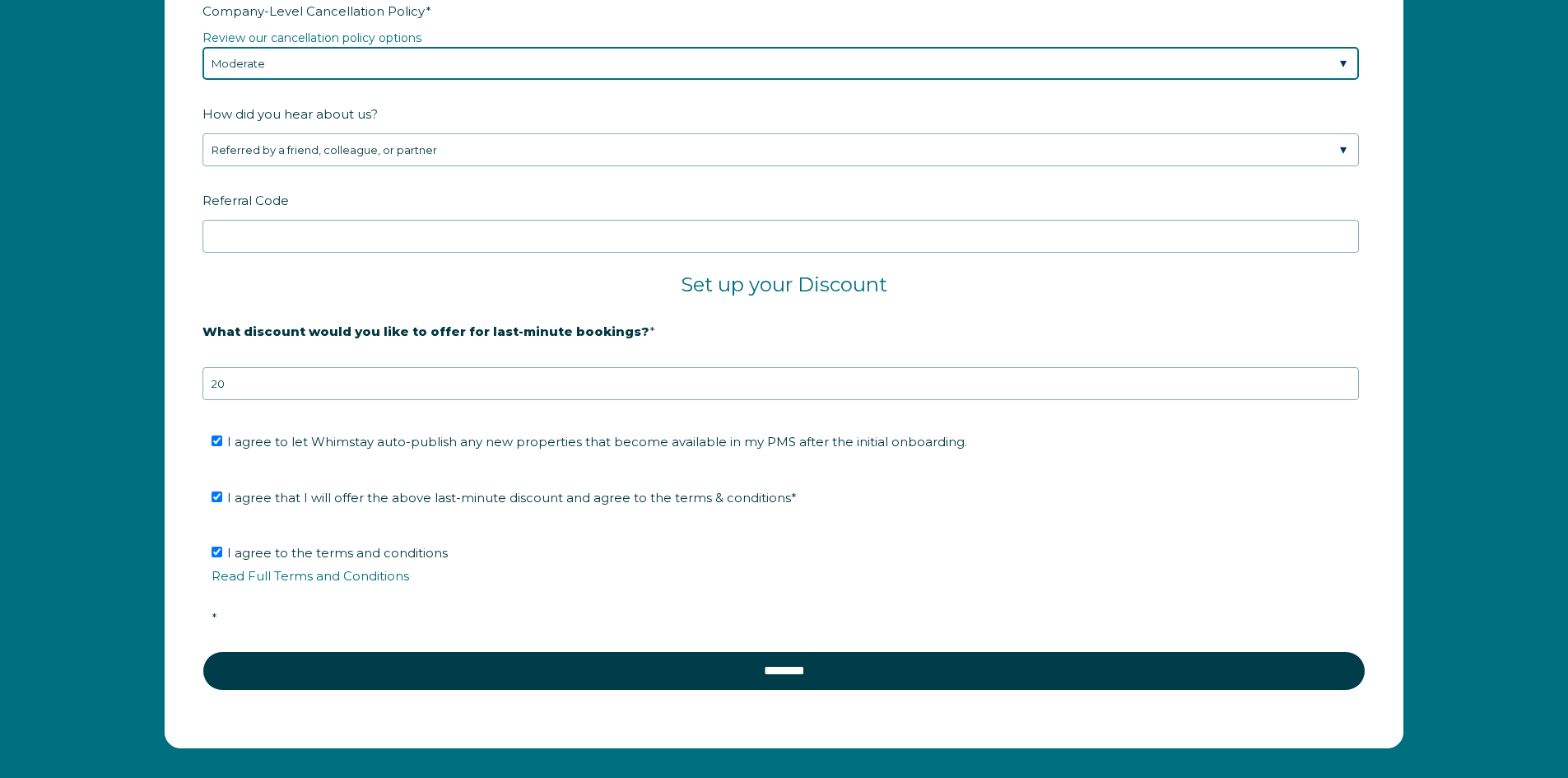
scroll to position [2898, 0]
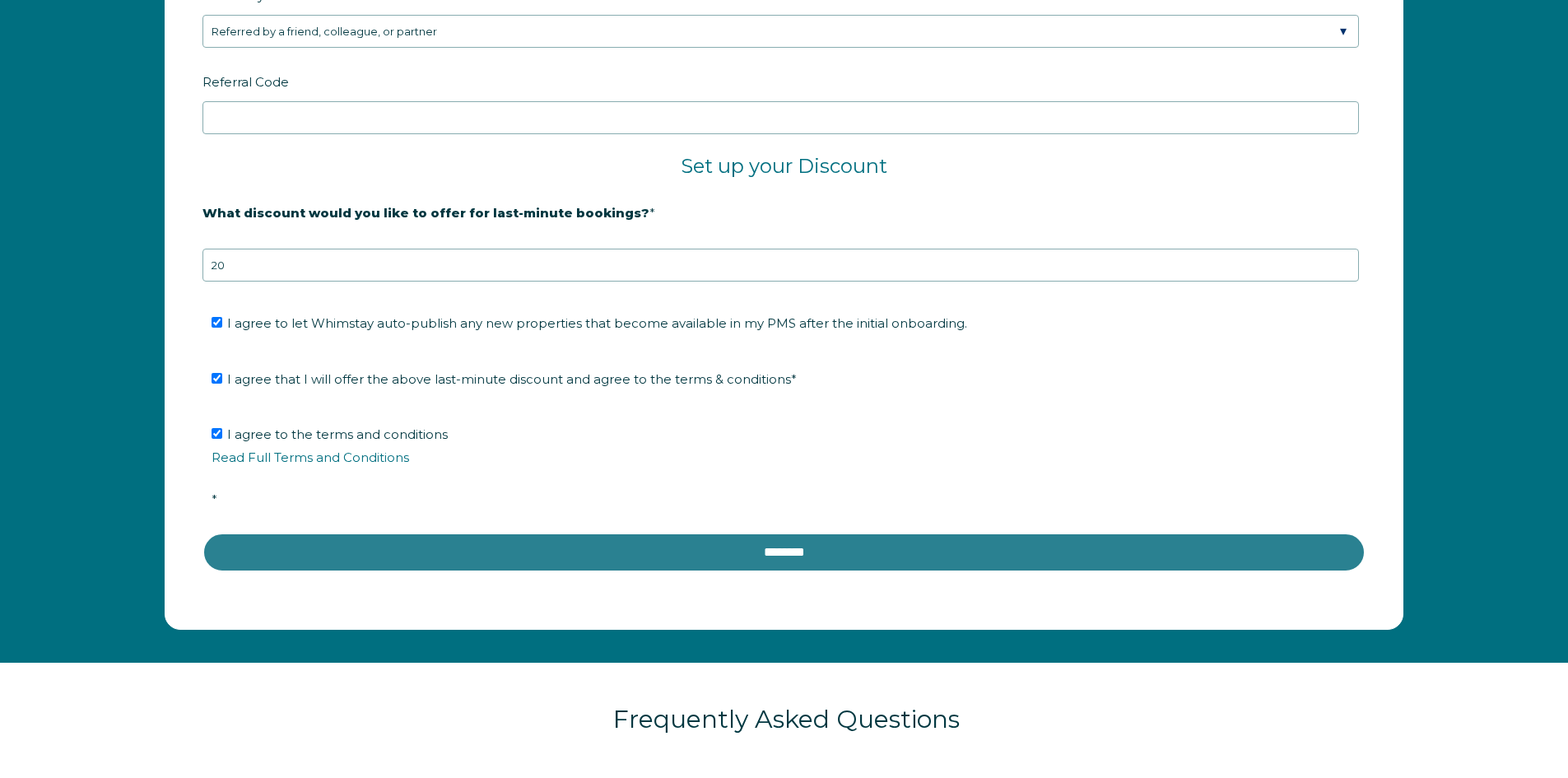
click at [703, 547] on input "********" at bounding box center [784, 553] width 1163 height 40
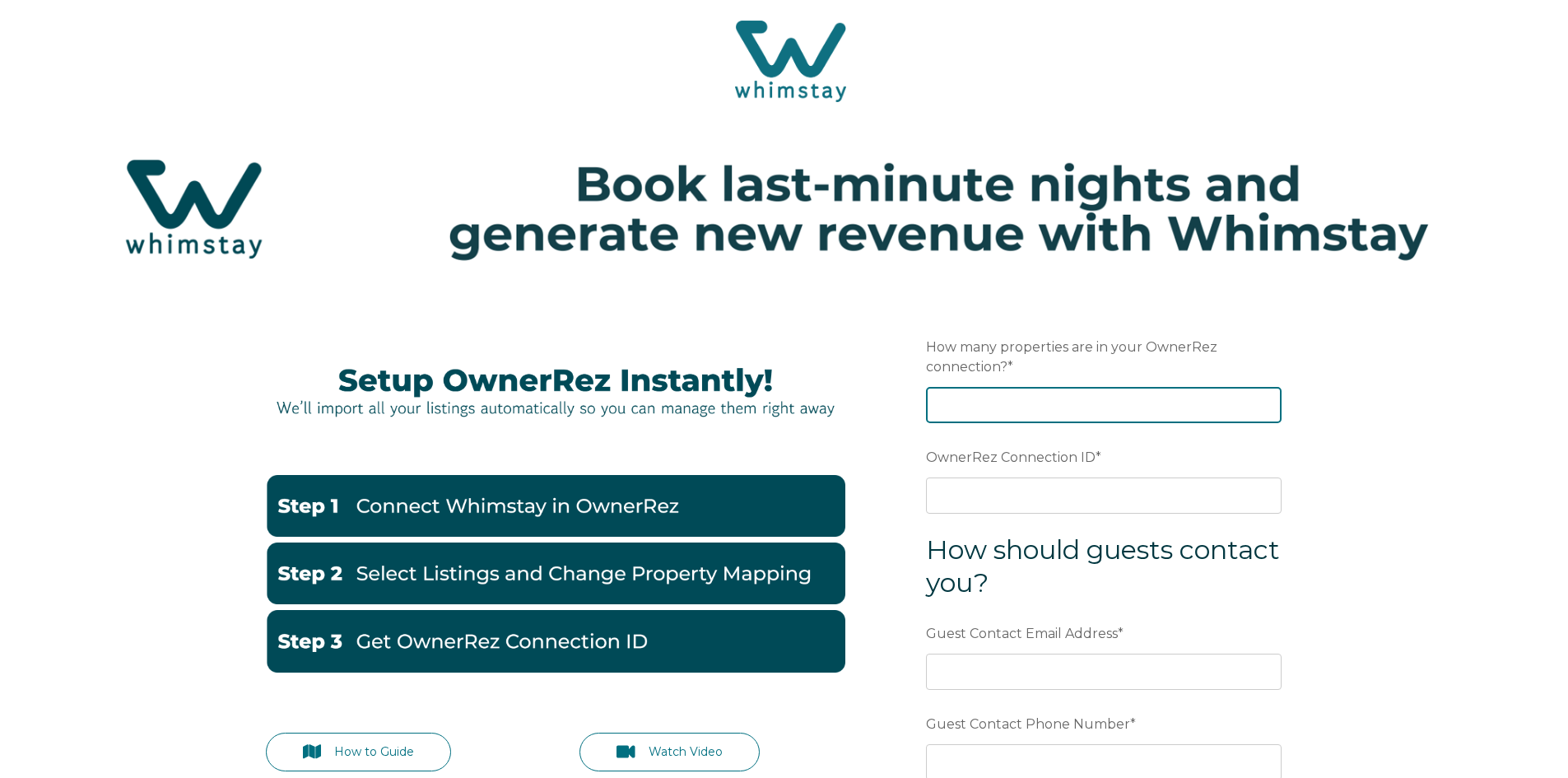
click at [1020, 410] on input "How many properties are in your OwnerRez connection? *" at bounding box center [1103, 405] width 355 height 36
type input "4"
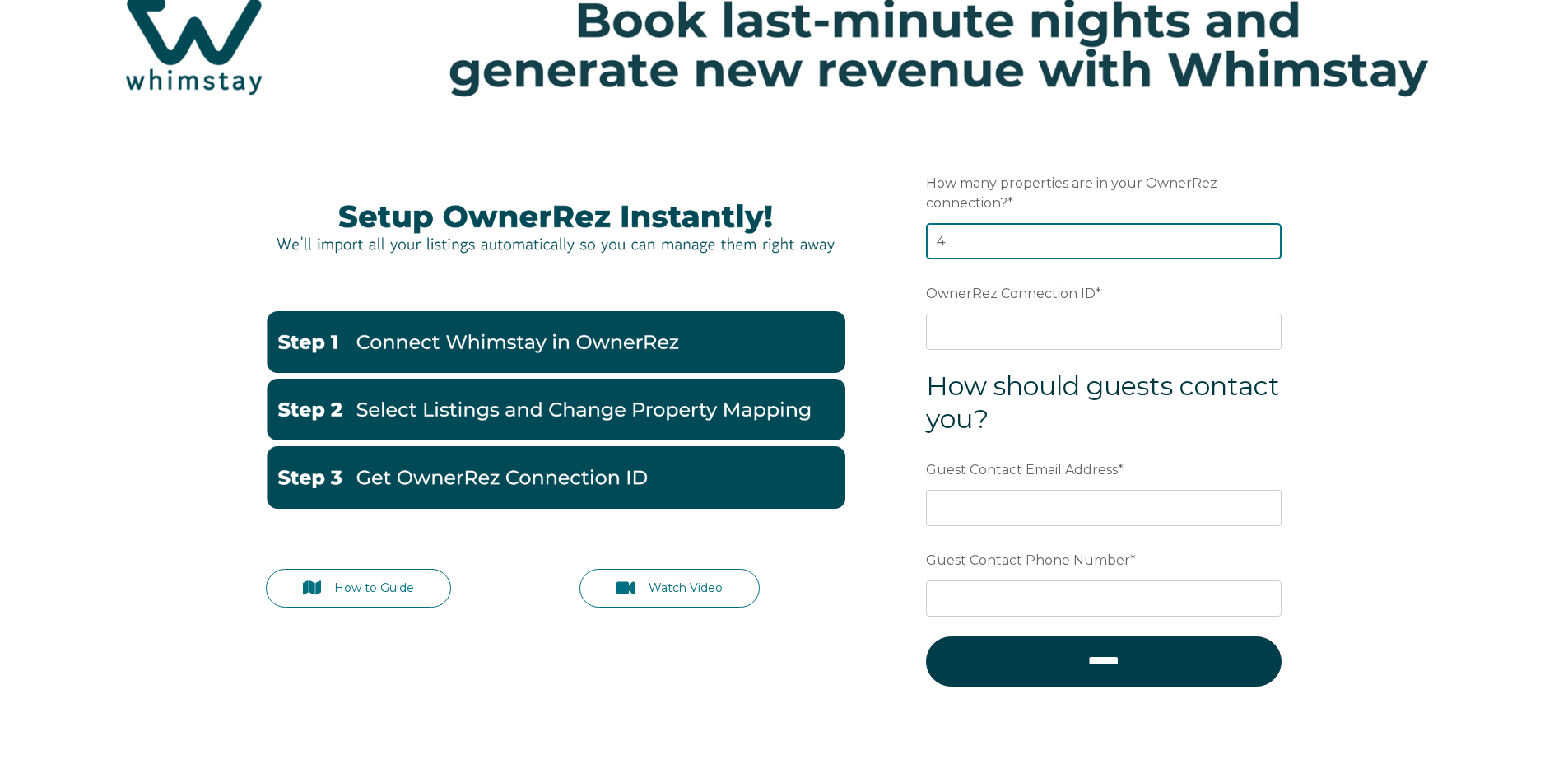
scroll to position [164, 0]
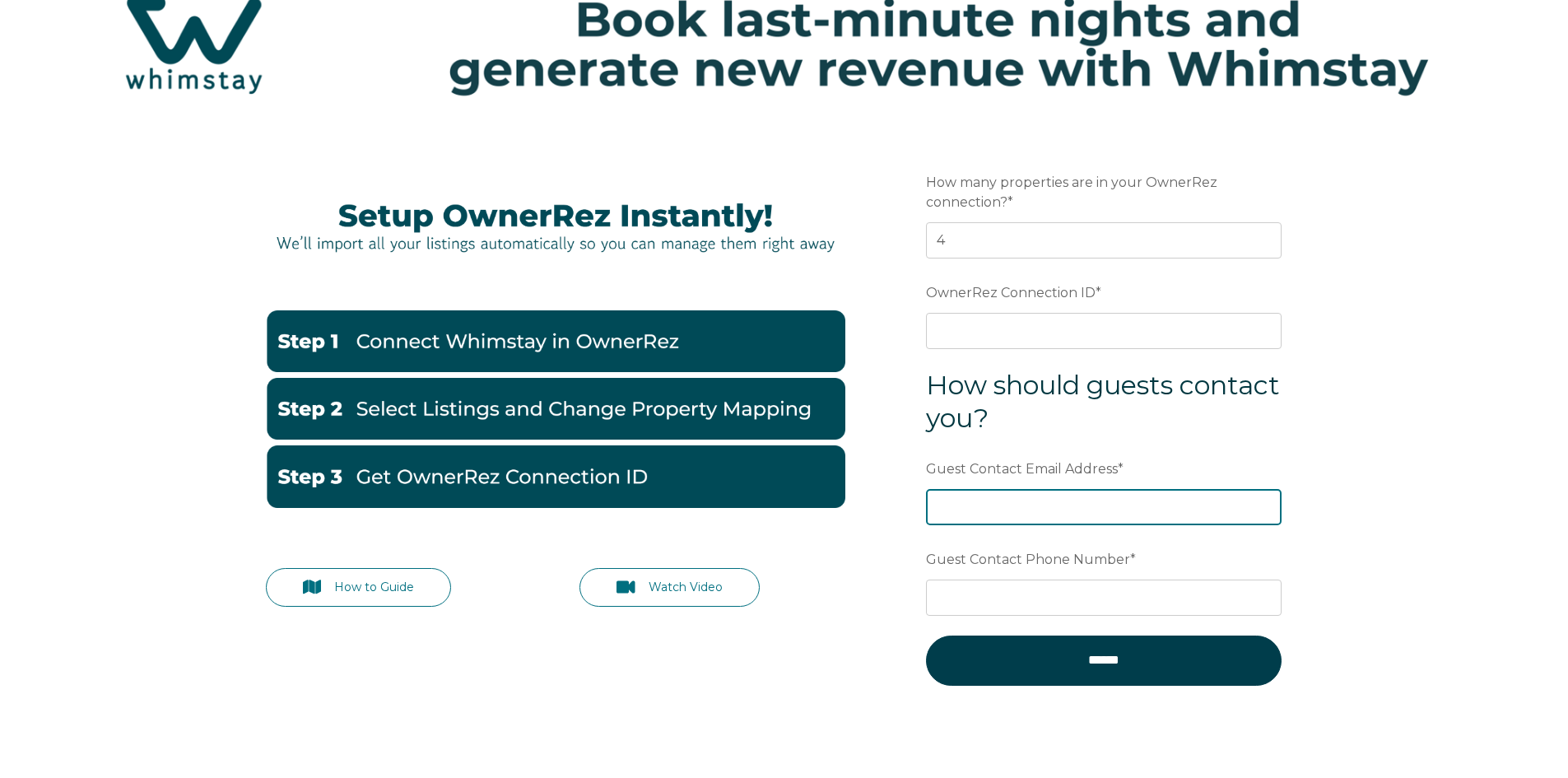
click at [1066, 498] on input "Guest Contact Email Address *" at bounding box center [1103, 507] width 355 height 36
type input "Info@vrbomyrtle.com"
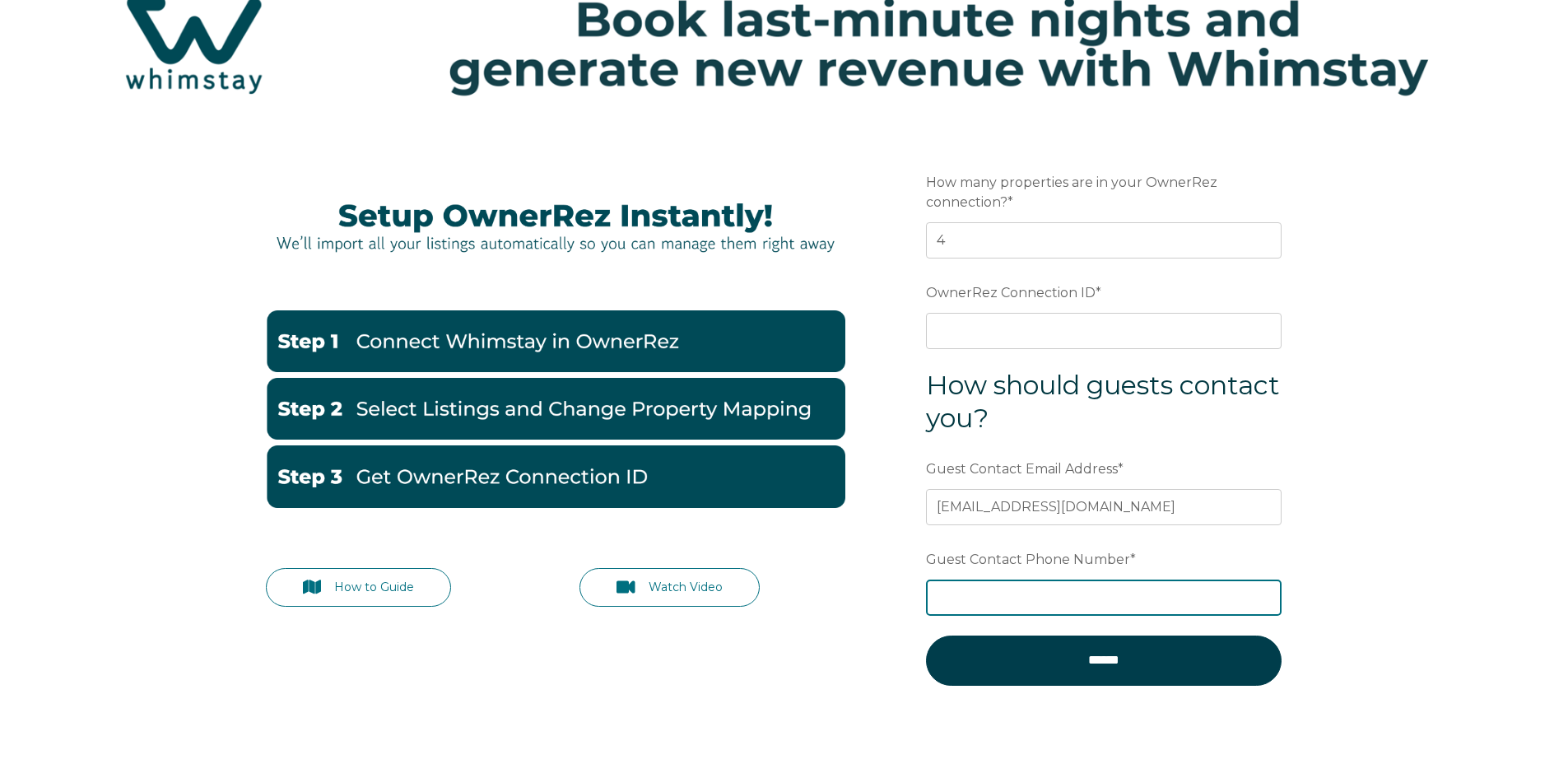
click at [997, 594] on input "Guest Contact Phone Number *" at bounding box center [1103, 598] width 355 height 36
type input "8435609250"
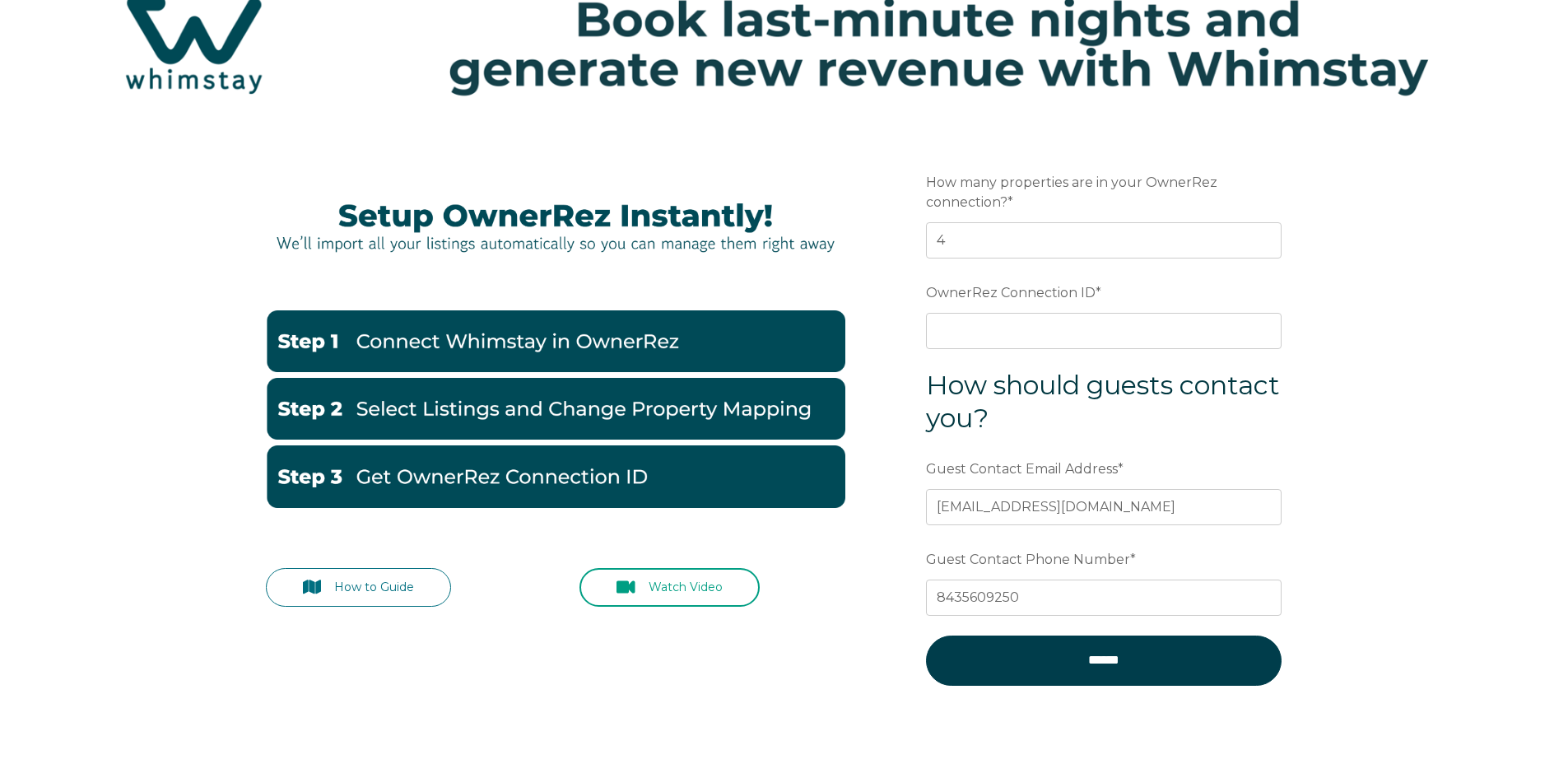
click at [630, 585] on icon at bounding box center [625, 588] width 19 height 12
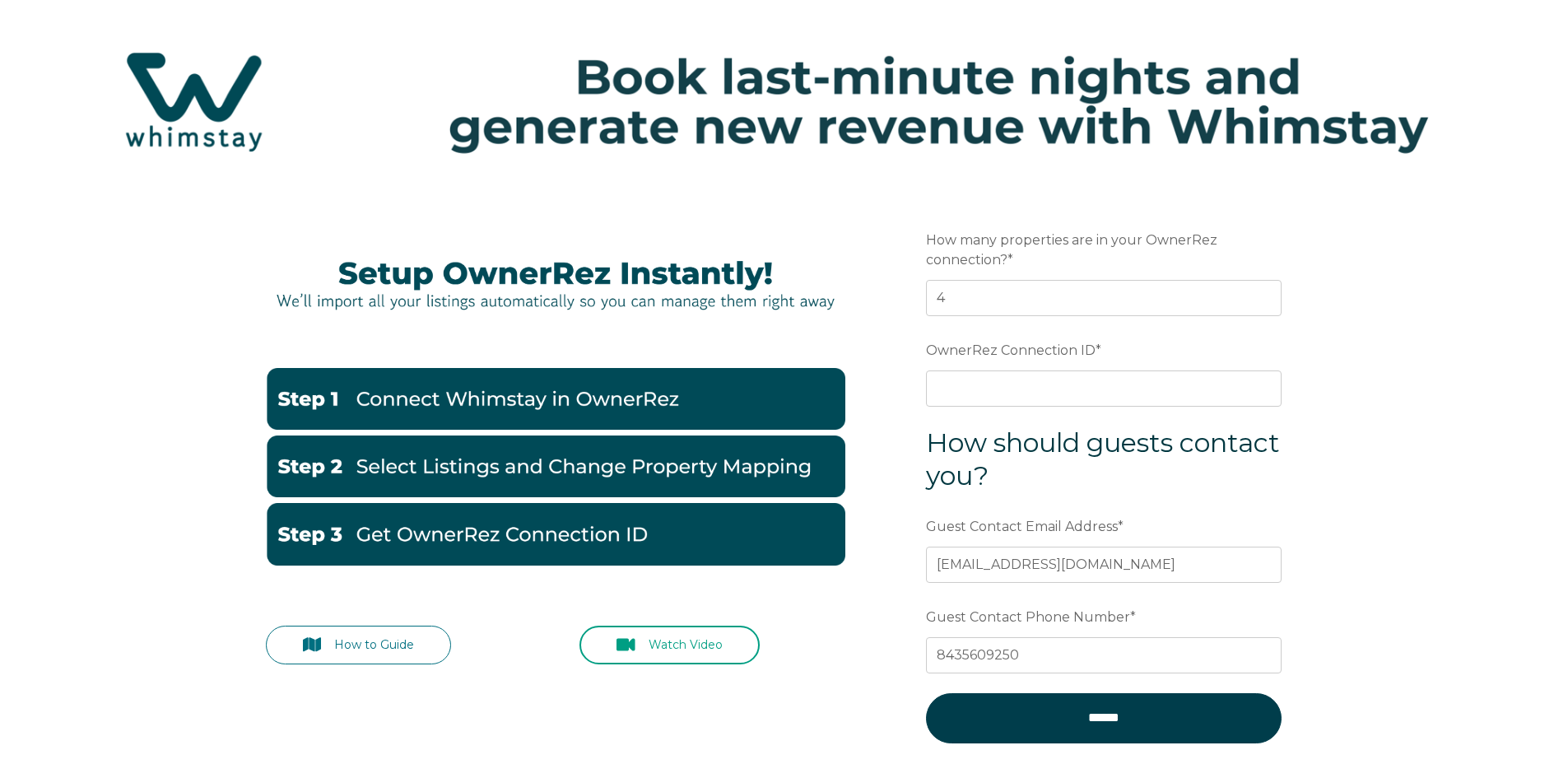
scroll to position [83, 0]
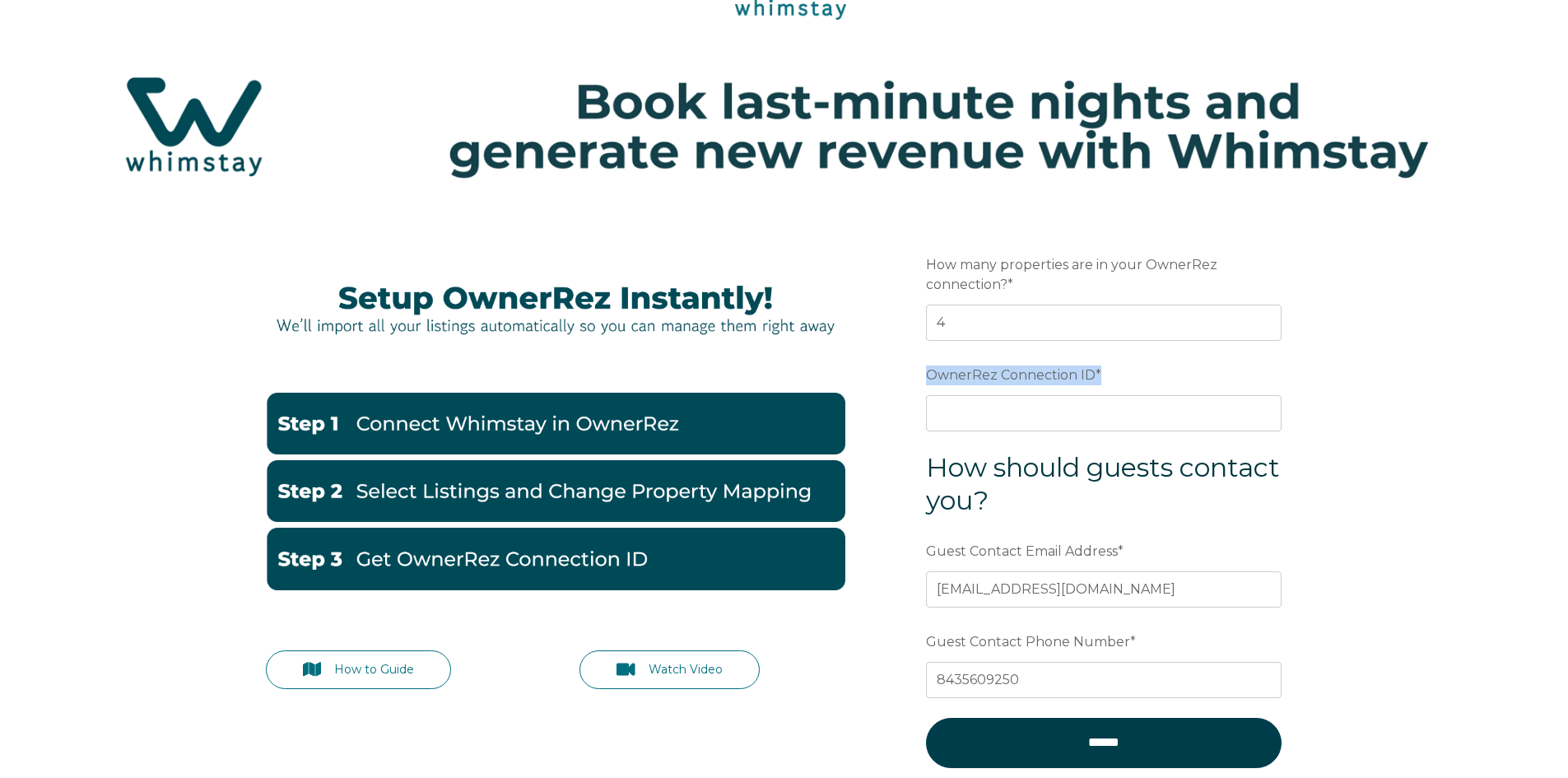
drag, startPoint x: 1119, startPoint y: 369, endPoint x: 923, endPoint y: 370, distance: 196.0
click at [923, 370] on form "Preferred language Email How many properties are in your OwnerRez connection? *…" at bounding box center [1104, 518] width 430 height 611
copy label "OwnerRez Connection ID *"
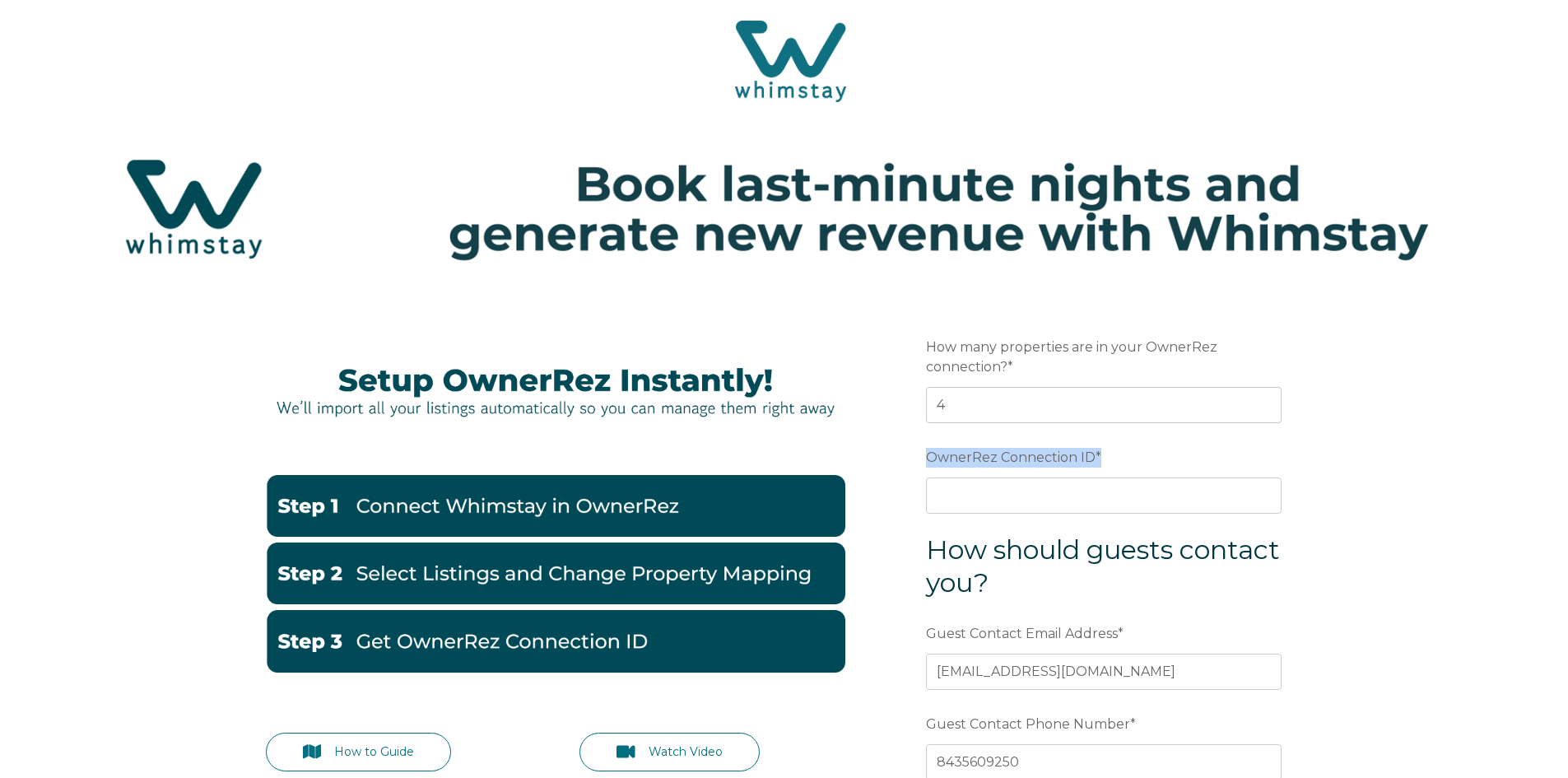
scroll to position [247, 0]
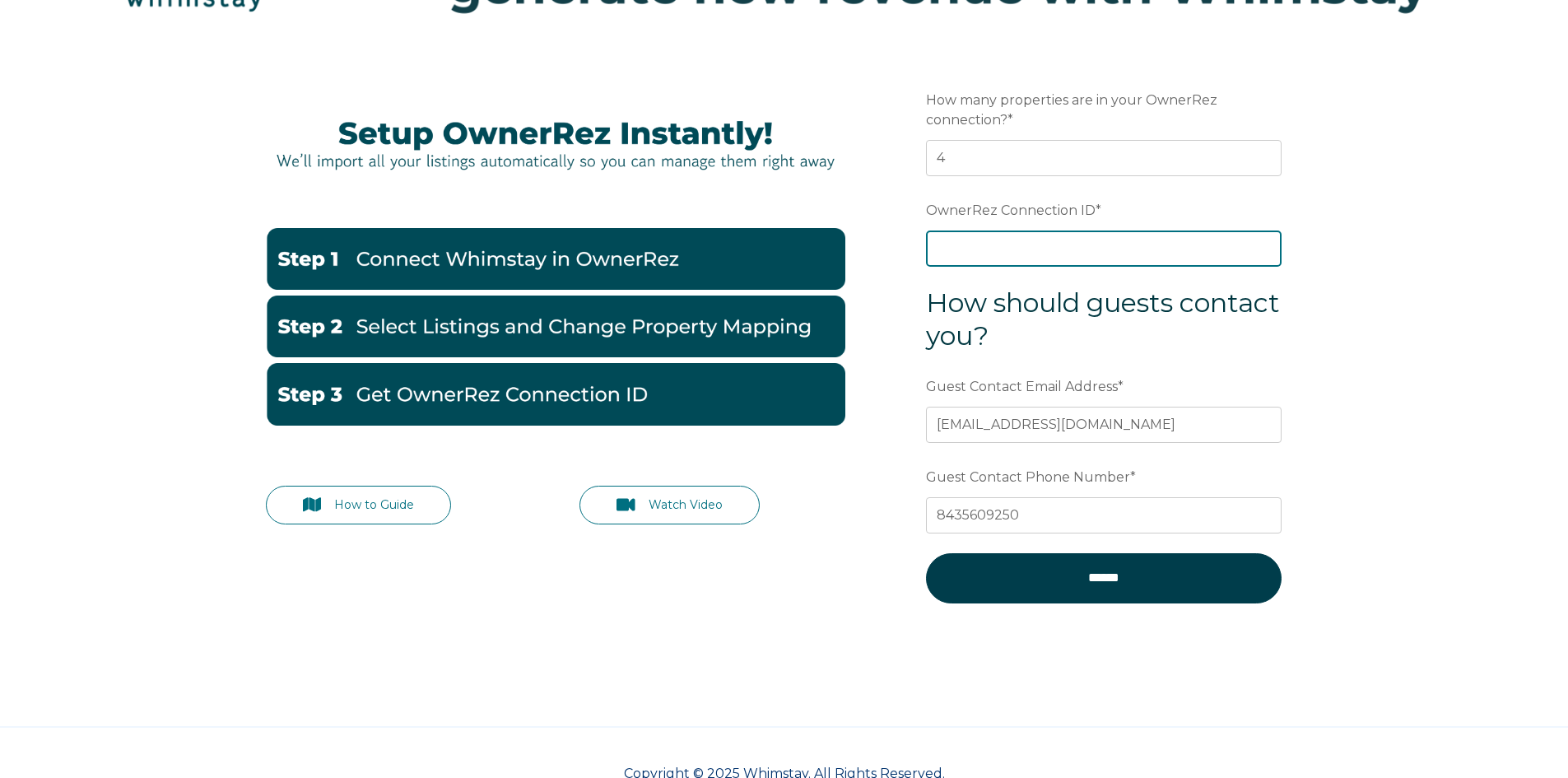
click at [1014, 255] on input "OwnerRez Connection ID *" at bounding box center [1103, 248] width 355 height 36
paste input "ora7ccddfc97x"
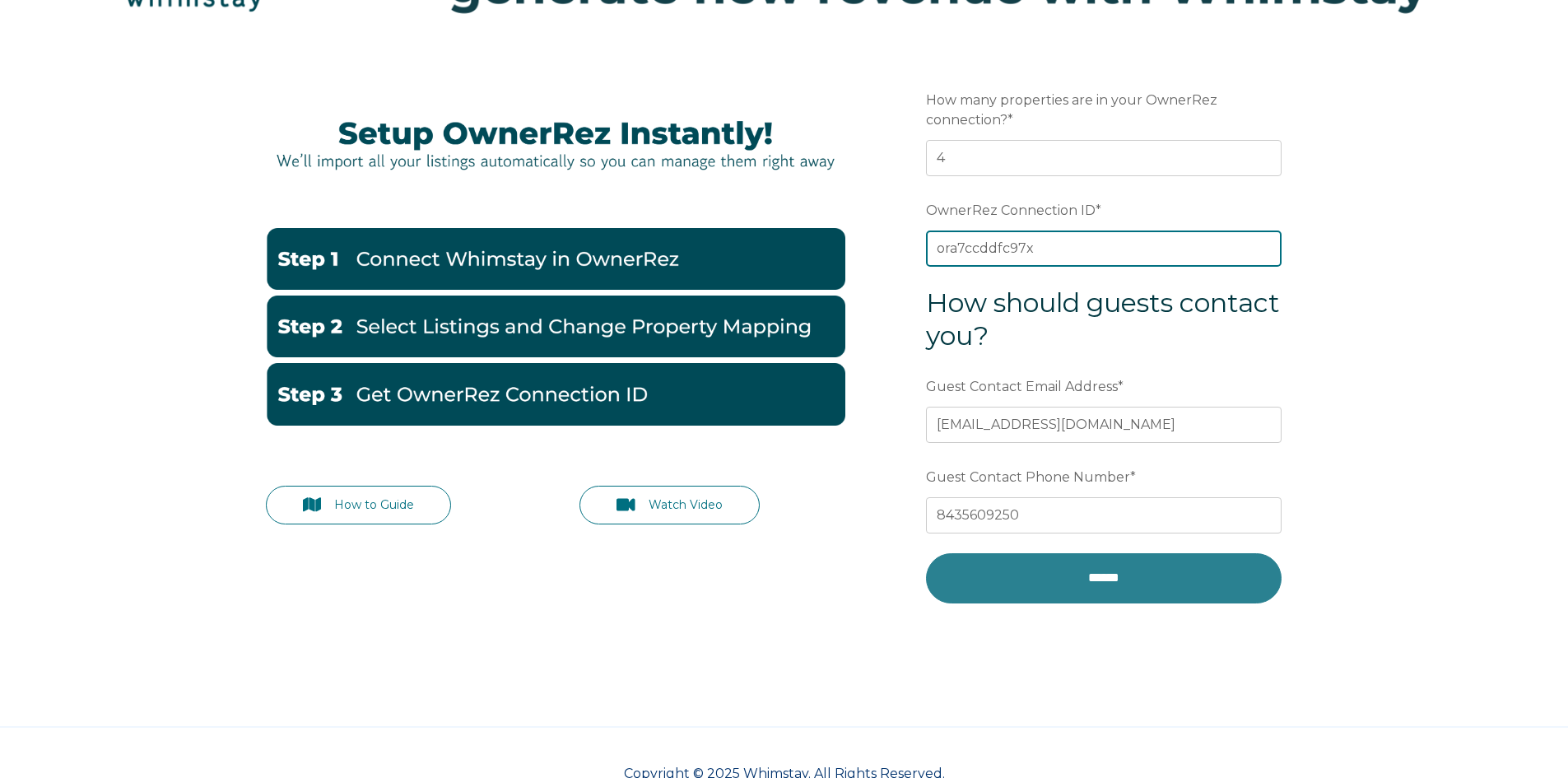
type input "ora7ccddfc97x"
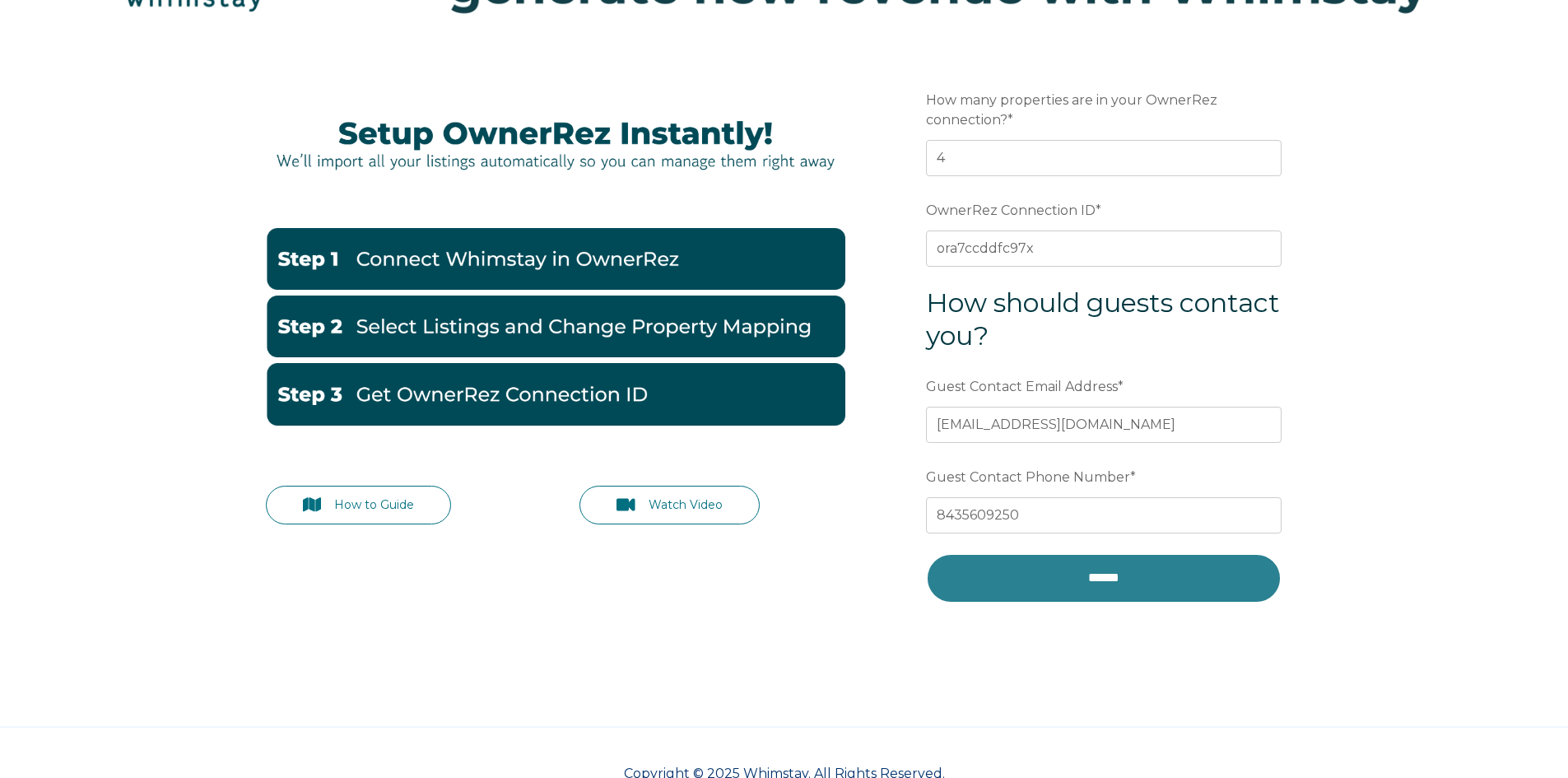
click at [1050, 577] on input "******" at bounding box center [1103, 579] width 355 height 50
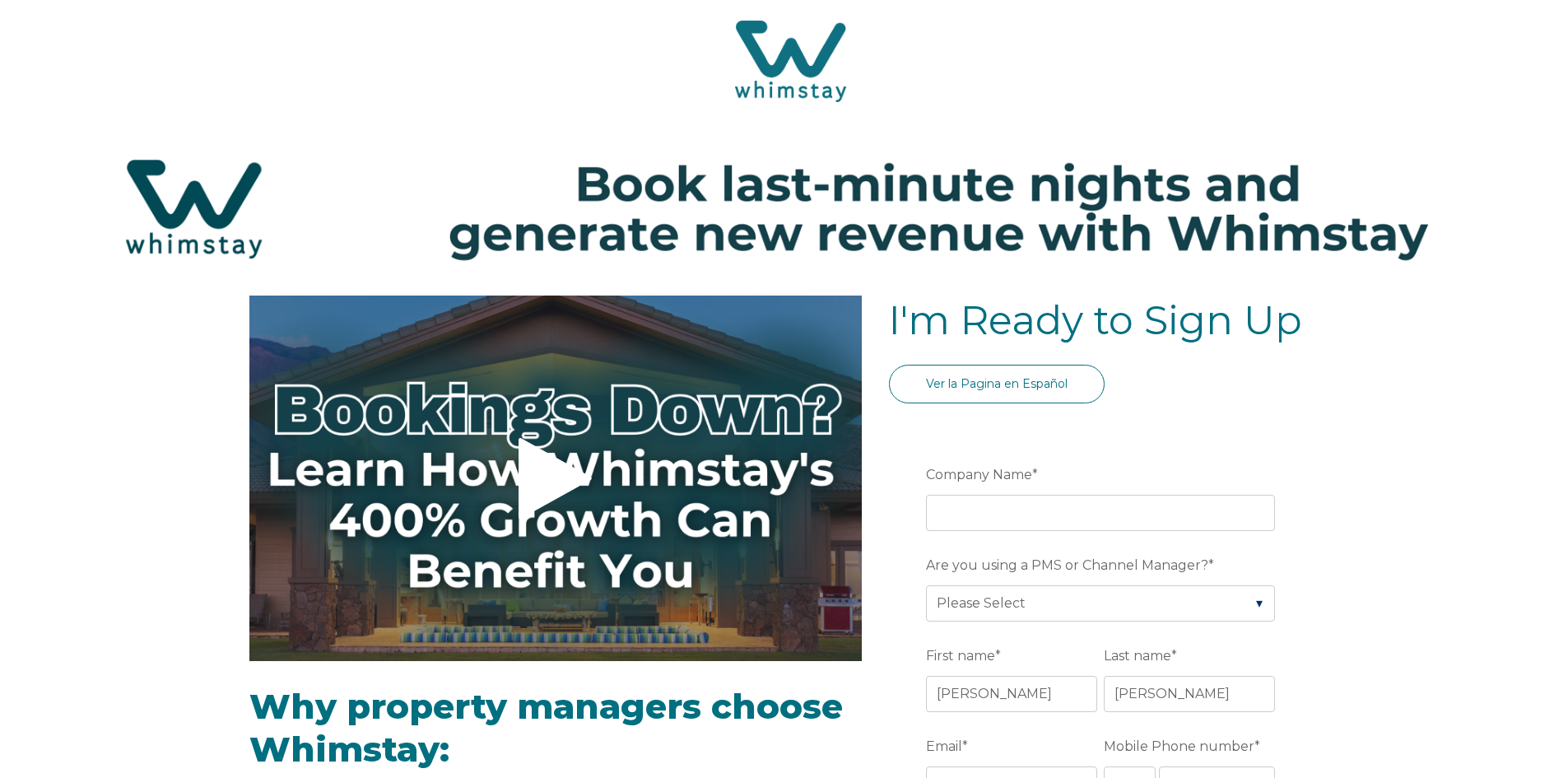
select select "US"
select select "Standard"
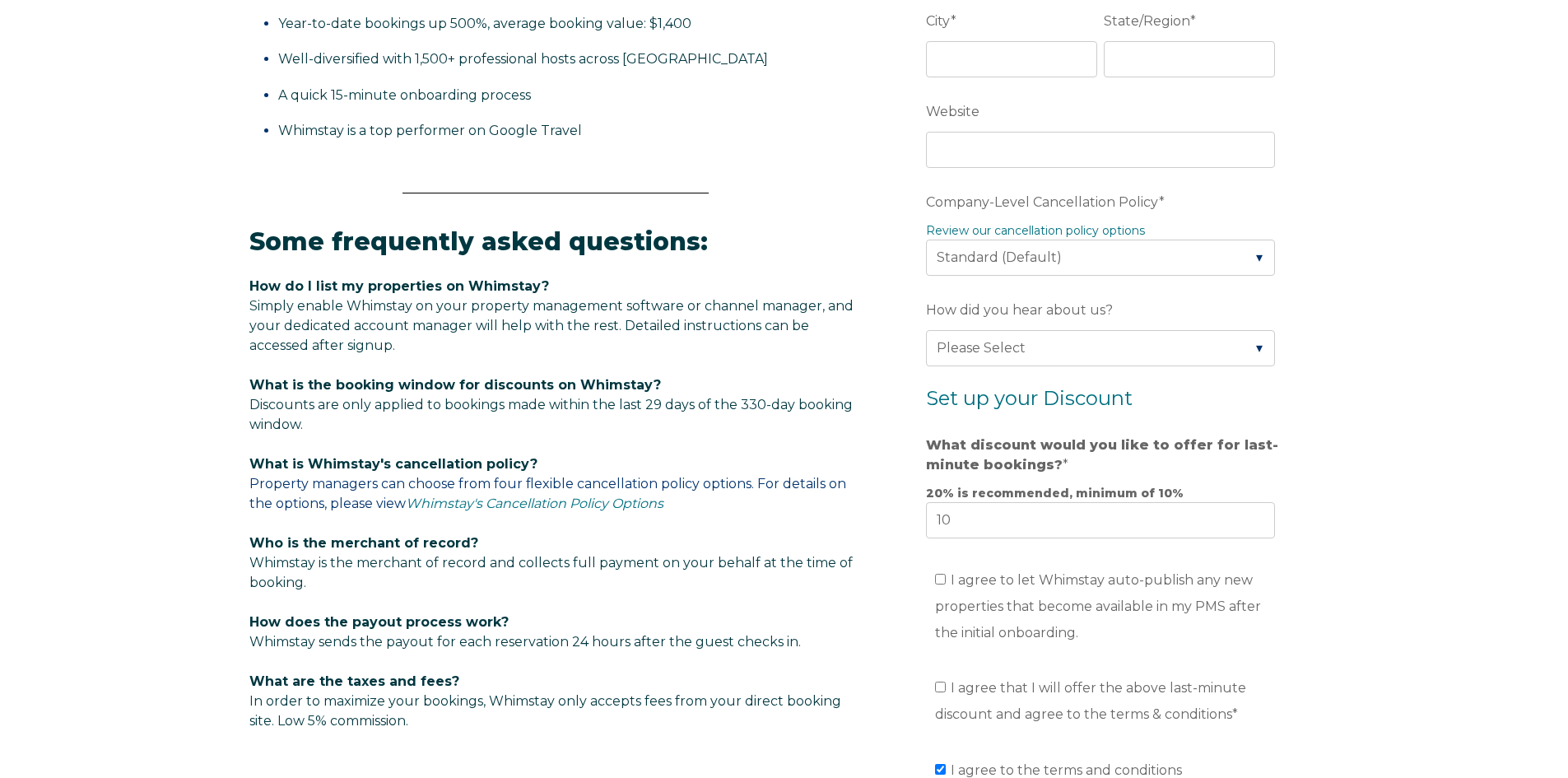
scroll to position [824, 0]
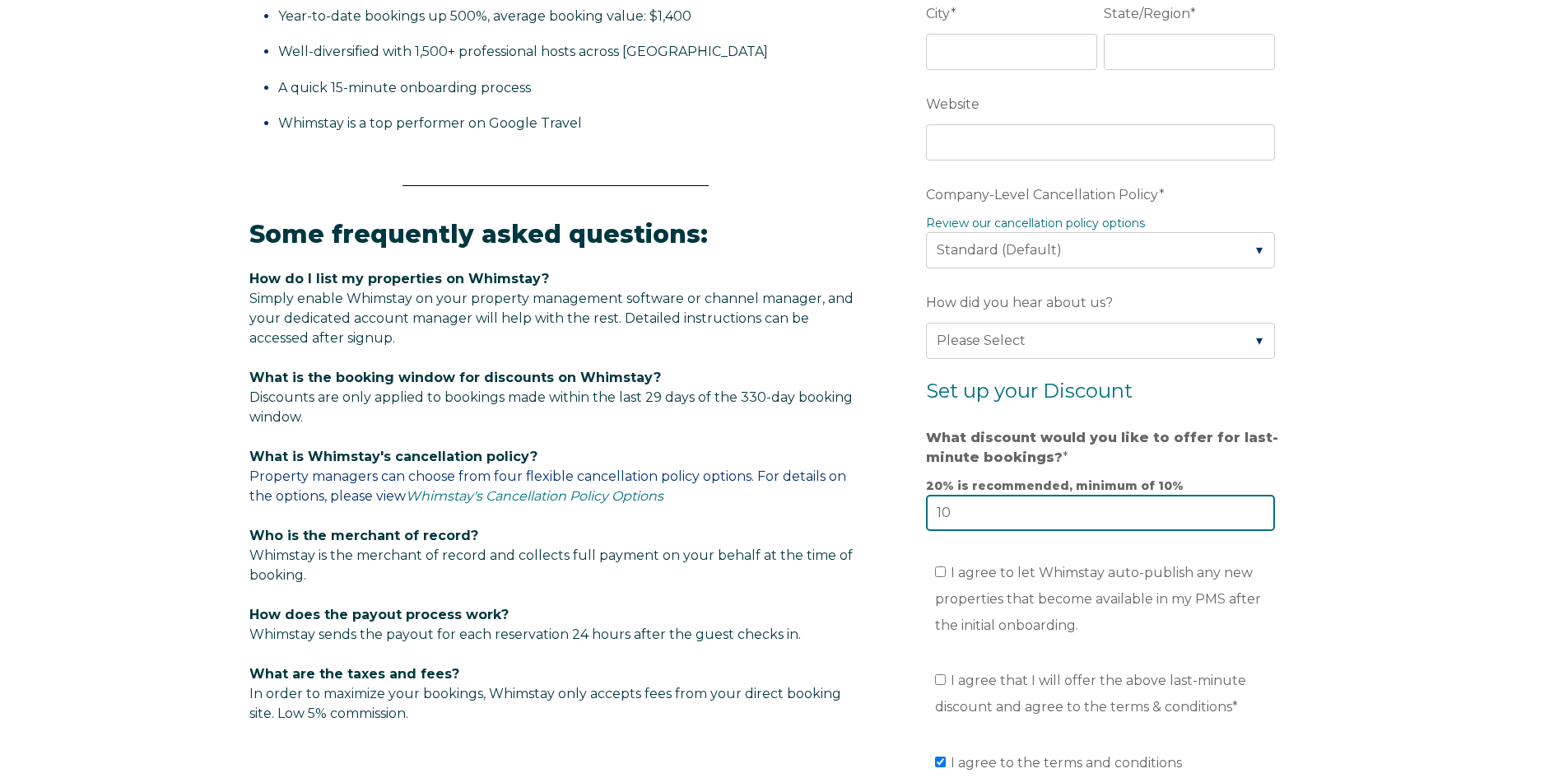
drag, startPoint x: 960, startPoint y: 508, endPoint x: 935, endPoint y: 517, distance: 26.6
click at [935, 517] on input "10" at bounding box center [1100, 513] width 349 height 36
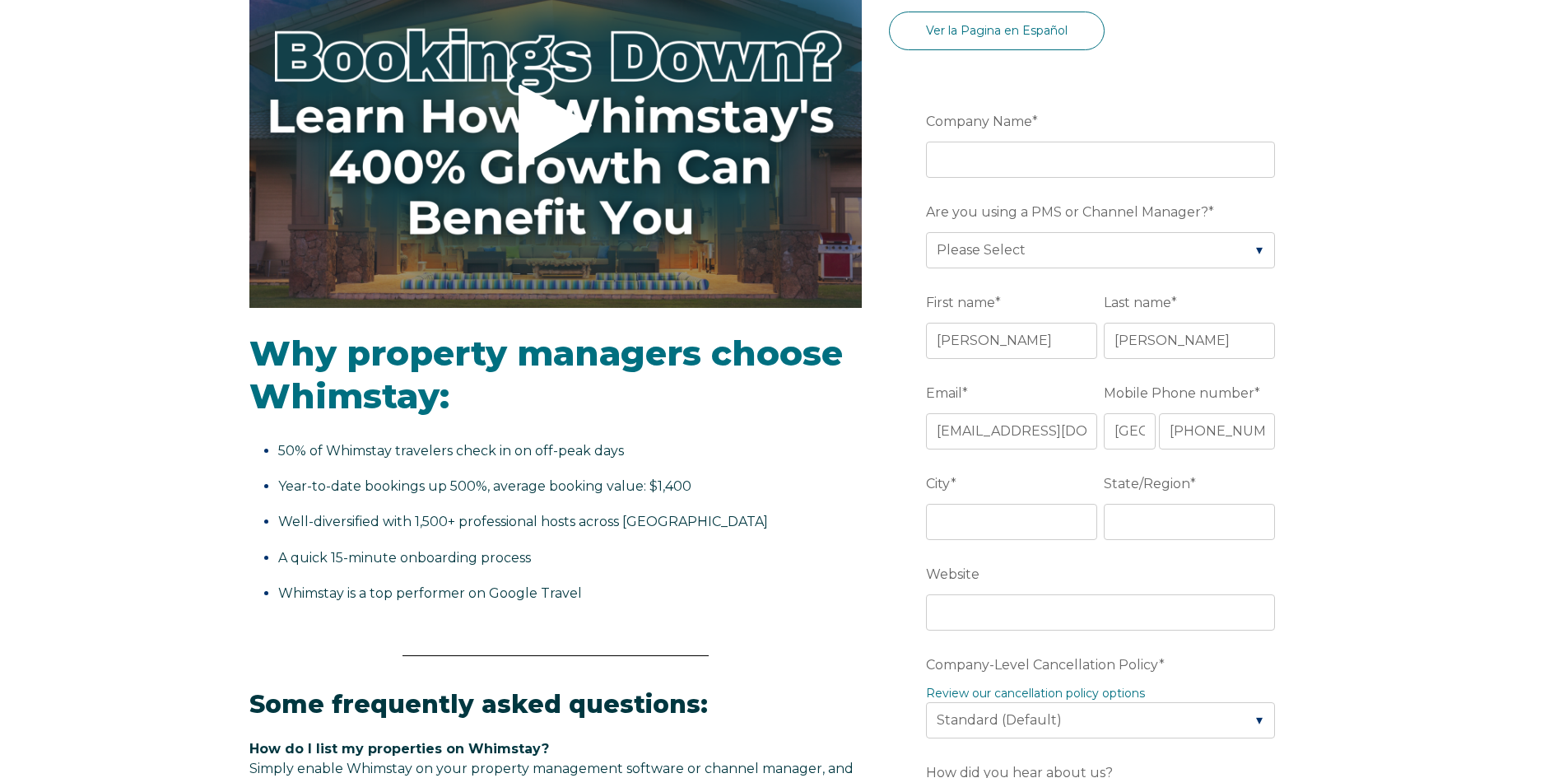
scroll to position [247, 0]
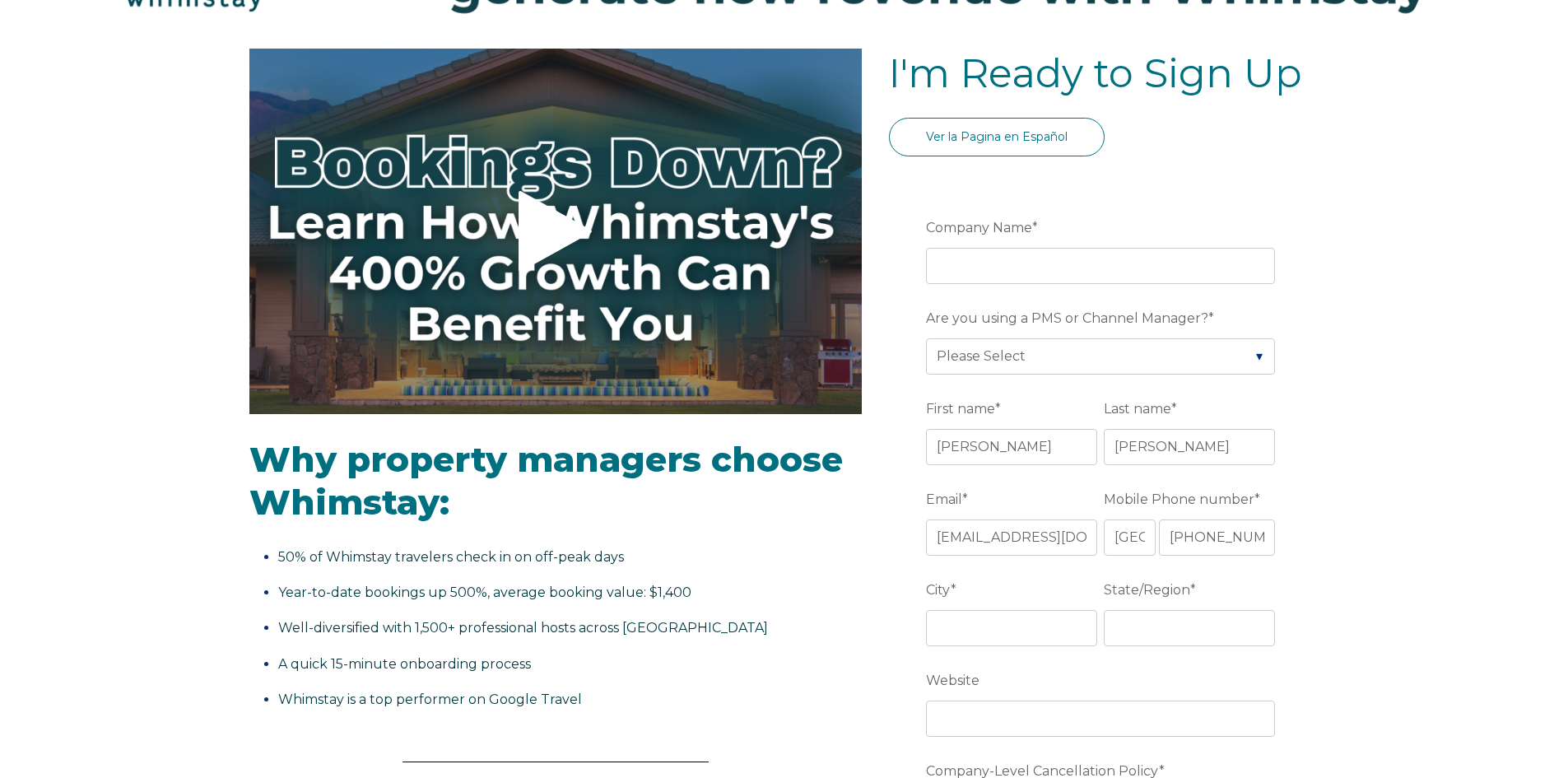
type input "20"
click at [1008, 283] on input "Company Name *" at bounding box center [1100, 266] width 349 height 36
type input "Shore Drive Realty"
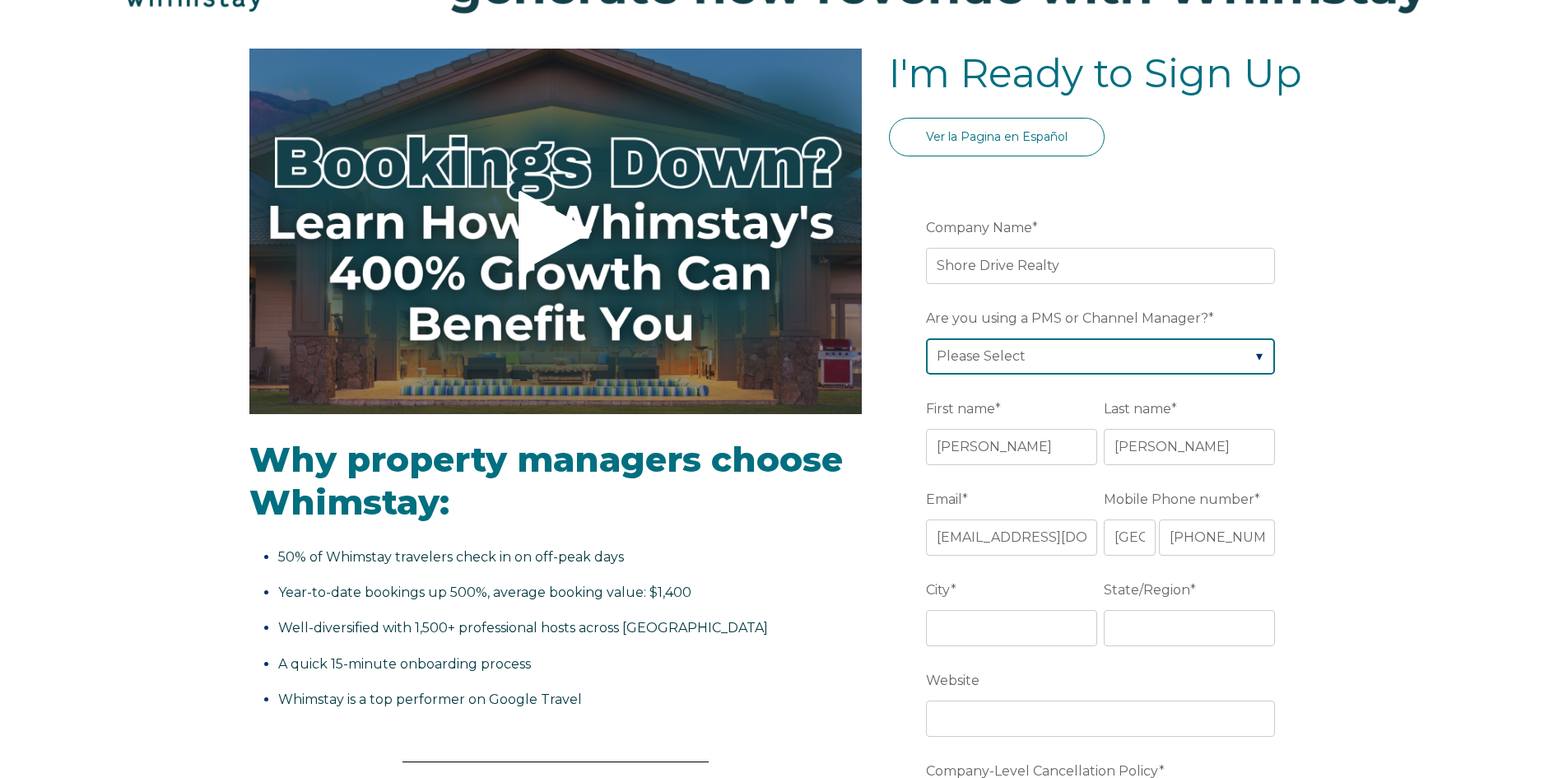
click at [1023, 353] on select "Please Select Barefoot BookingPal Boost Brightside CiiRUS Escapia Guesty Hostaw…" at bounding box center [1100, 357] width 349 height 36
select select "OwnerRez"
click at [926, 339] on select "Please Select Barefoot BookingPal Boost Brightside CiiRUS Escapia Guesty Hostaw…" at bounding box center [1100, 357] width 349 height 36
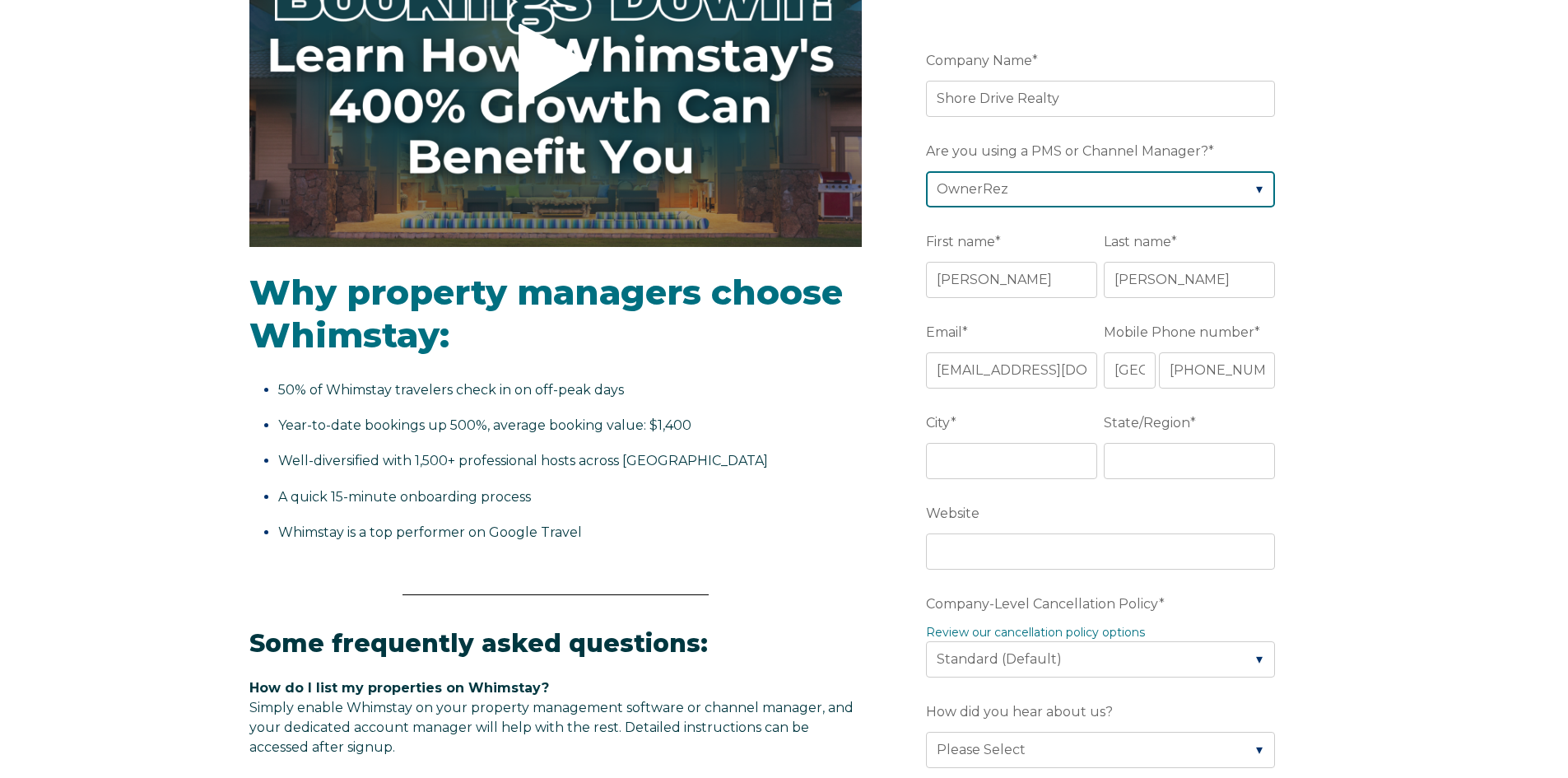
scroll to position [494, 0]
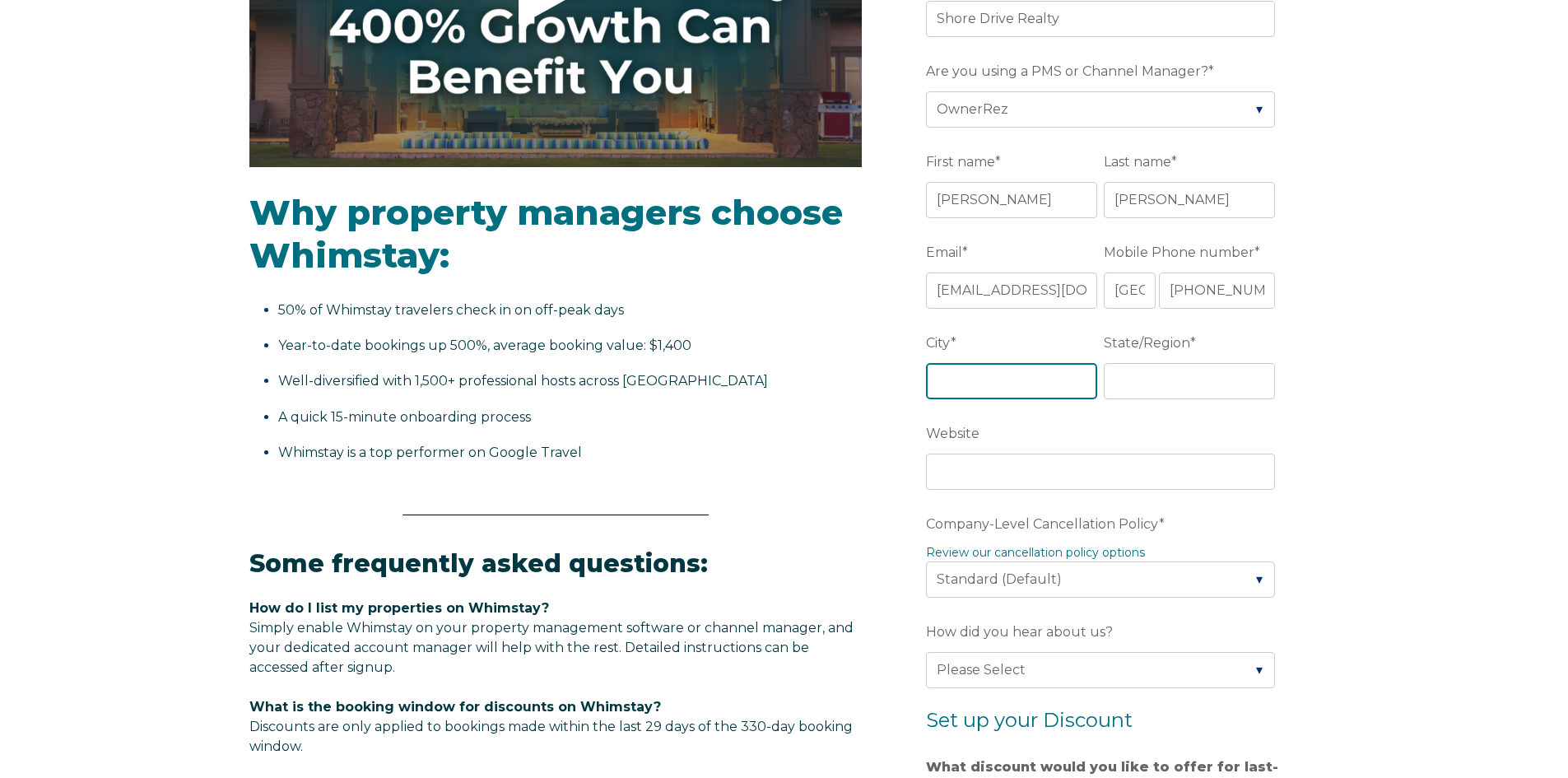
click at [1012, 382] on input "City *" at bounding box center [1011, 382] width 171 height 36
type input "Myrtle Beach"
type input "South Carolina"
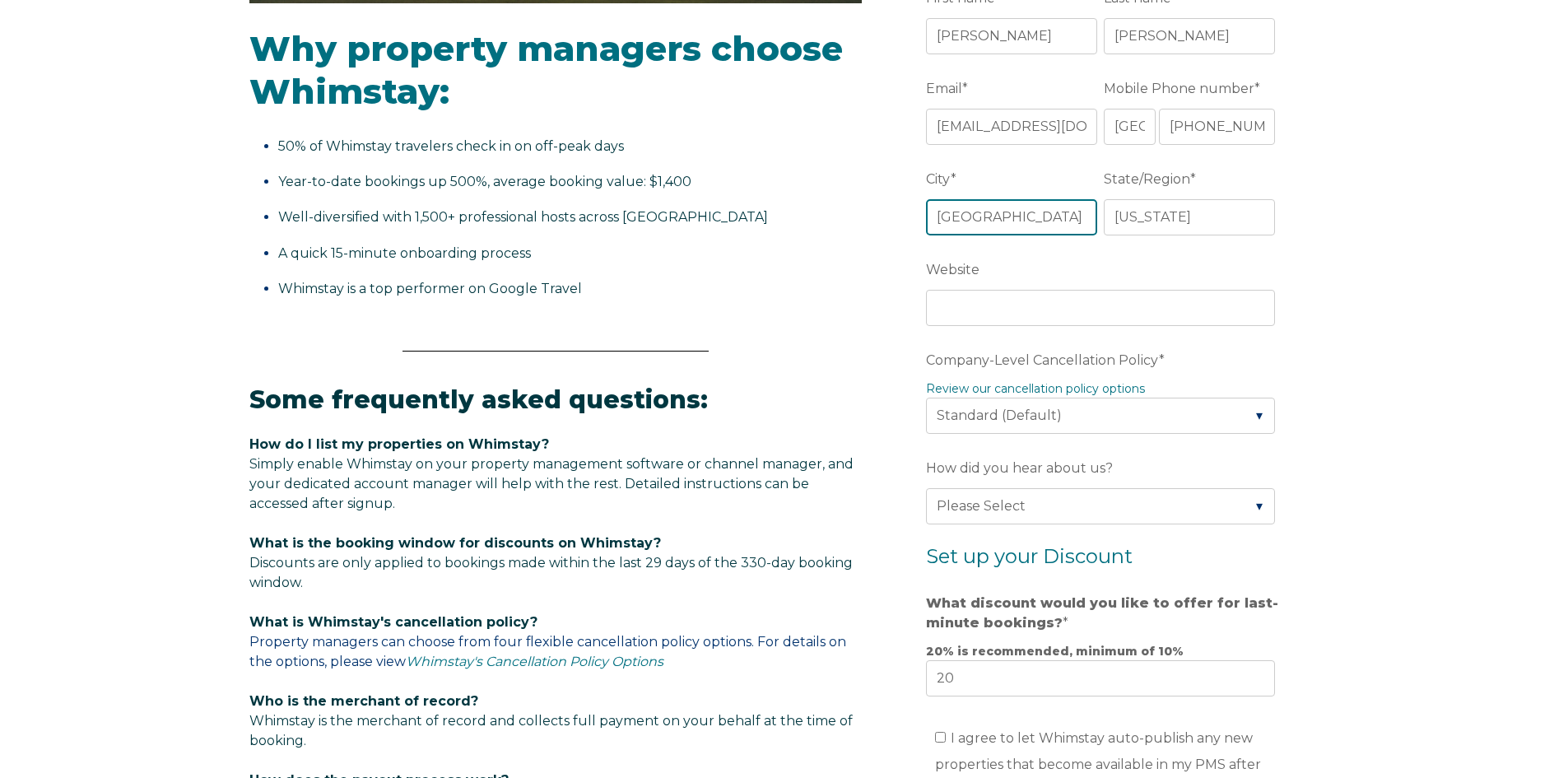
scroll to position [658, 0]
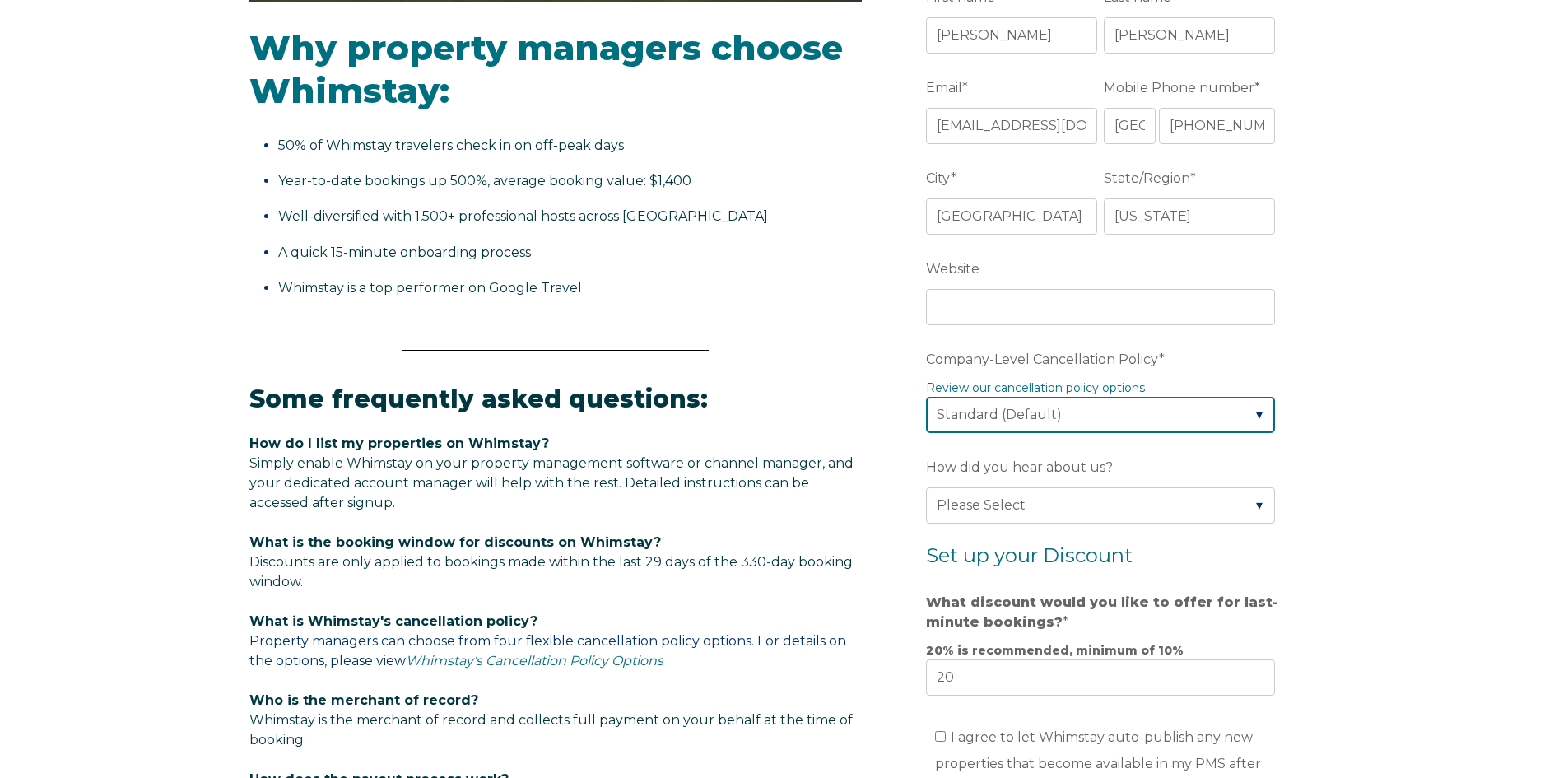
click at [1242, 409] on select "Please Select Partial Standard (Default) Moderate Strict" at bounding box center [1100, 414] width 349 height 36
select select "Strict"
click at [926, 396] on select "Please Select Partial Standard (Default) Moderate Strict" at bounding box center [1100, 414] width 349 height 36
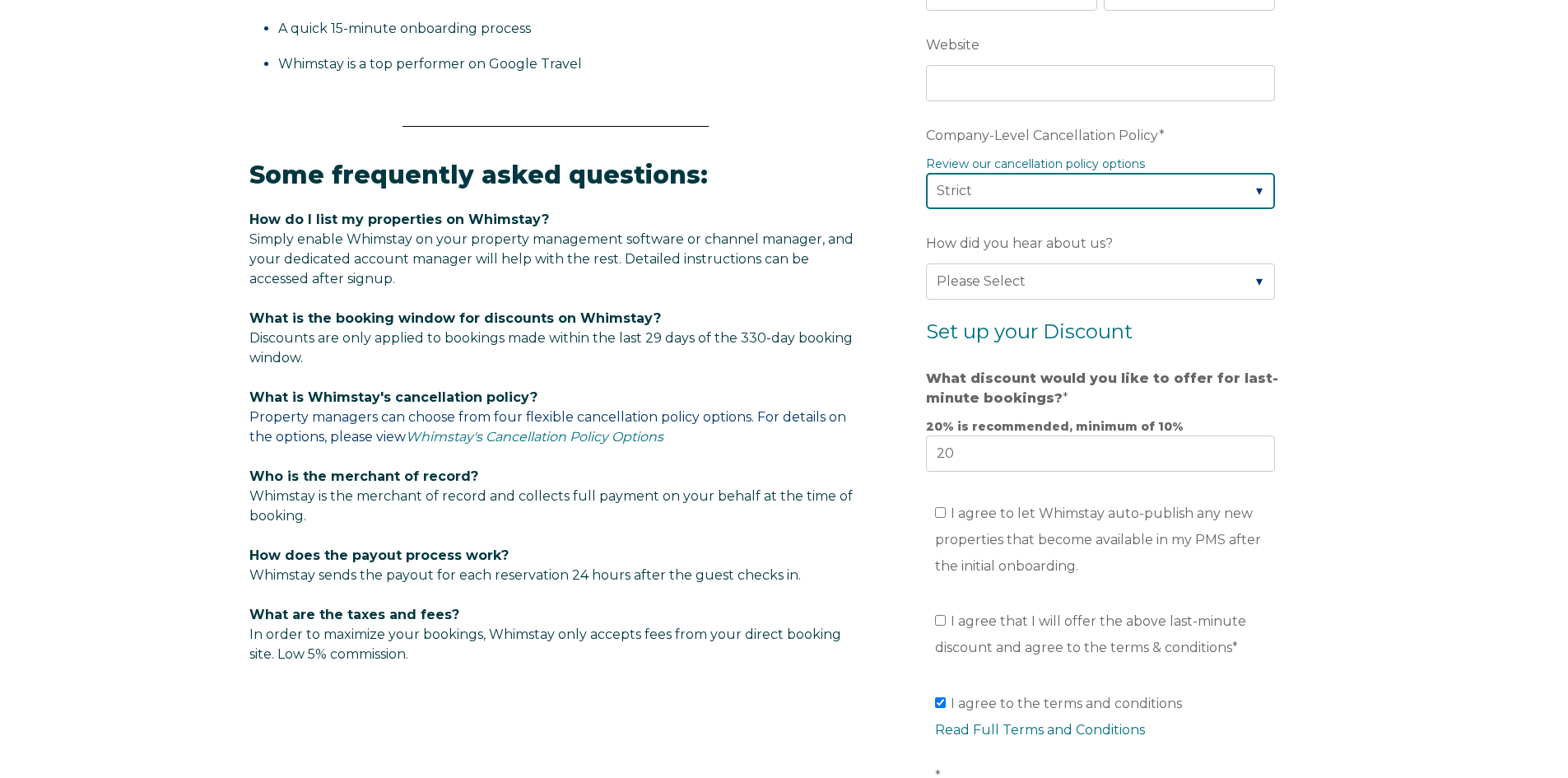
scroll to position [906, 0]
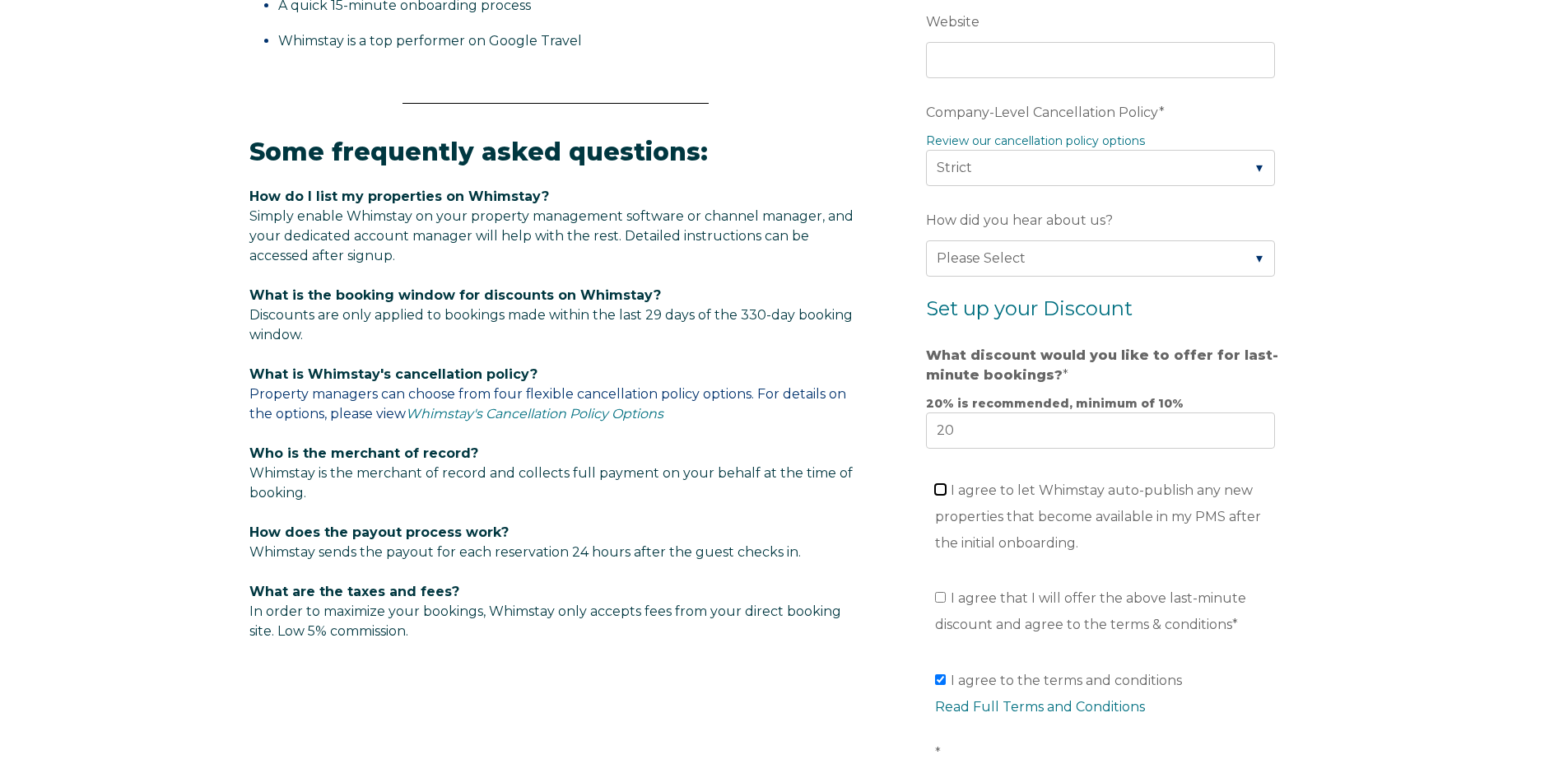
click at [940, 492] on input "I agree to let Whimstay auto-publish any new properties that become available i…" at bounding box center [940, 489] width 11 height 11
checkbox input "true"
click at [934, 600] on ul "I agree that I will offer the above last-minute discount and agree to the terms…" at bounding box center [1100, 612] width 349 height 53
click at [948, 597] on label "I agree that I will offer the above last-minute discount and agree to the terms…" at bounding box center [1090, 612] width 312 height 42
click at [946, 597] on input "I agree that I will offer the above last-minute discount and agree to the terms…" at bounding box center [940, 597] width 11 height 11
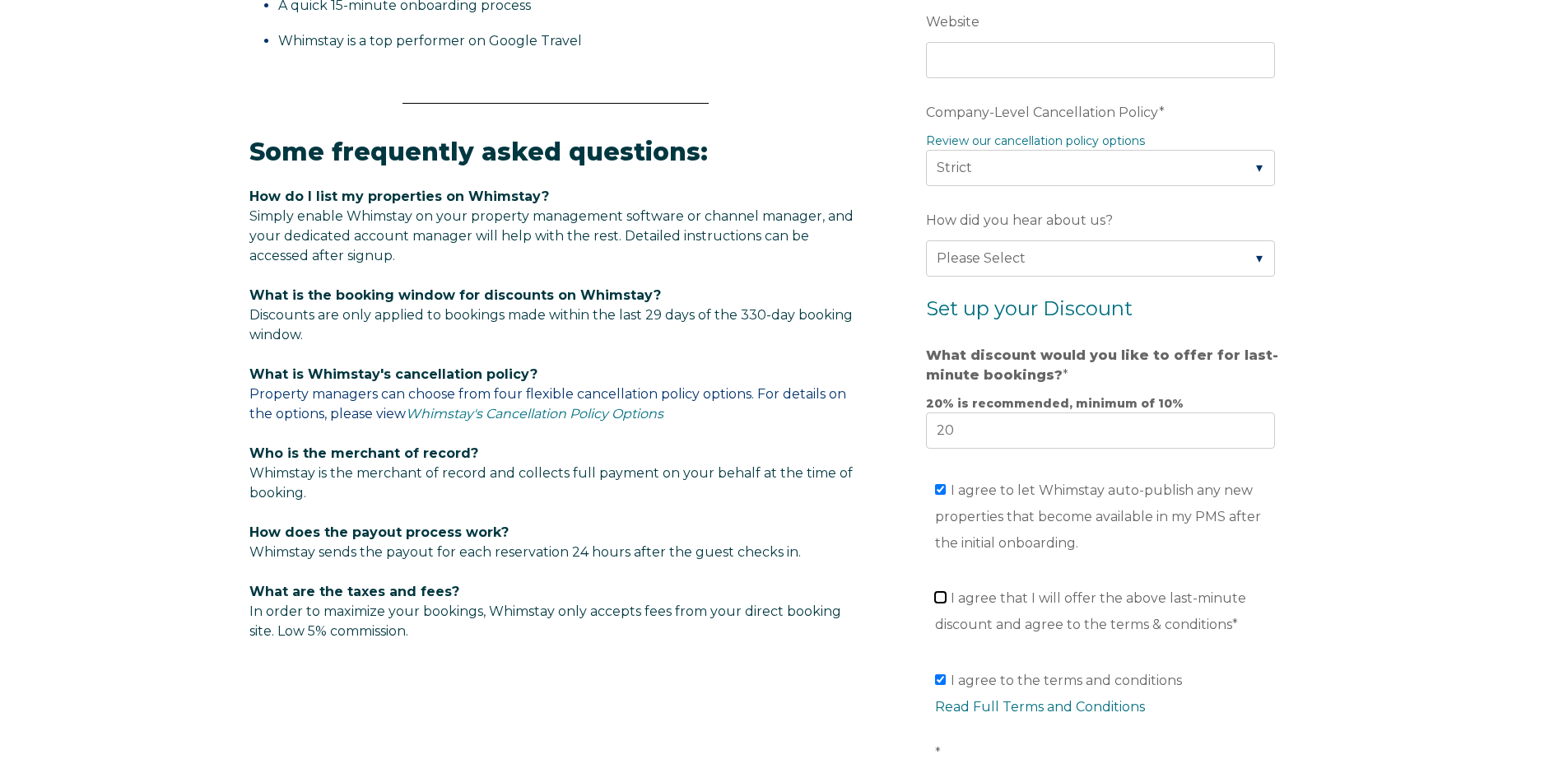
checkbox input "true"
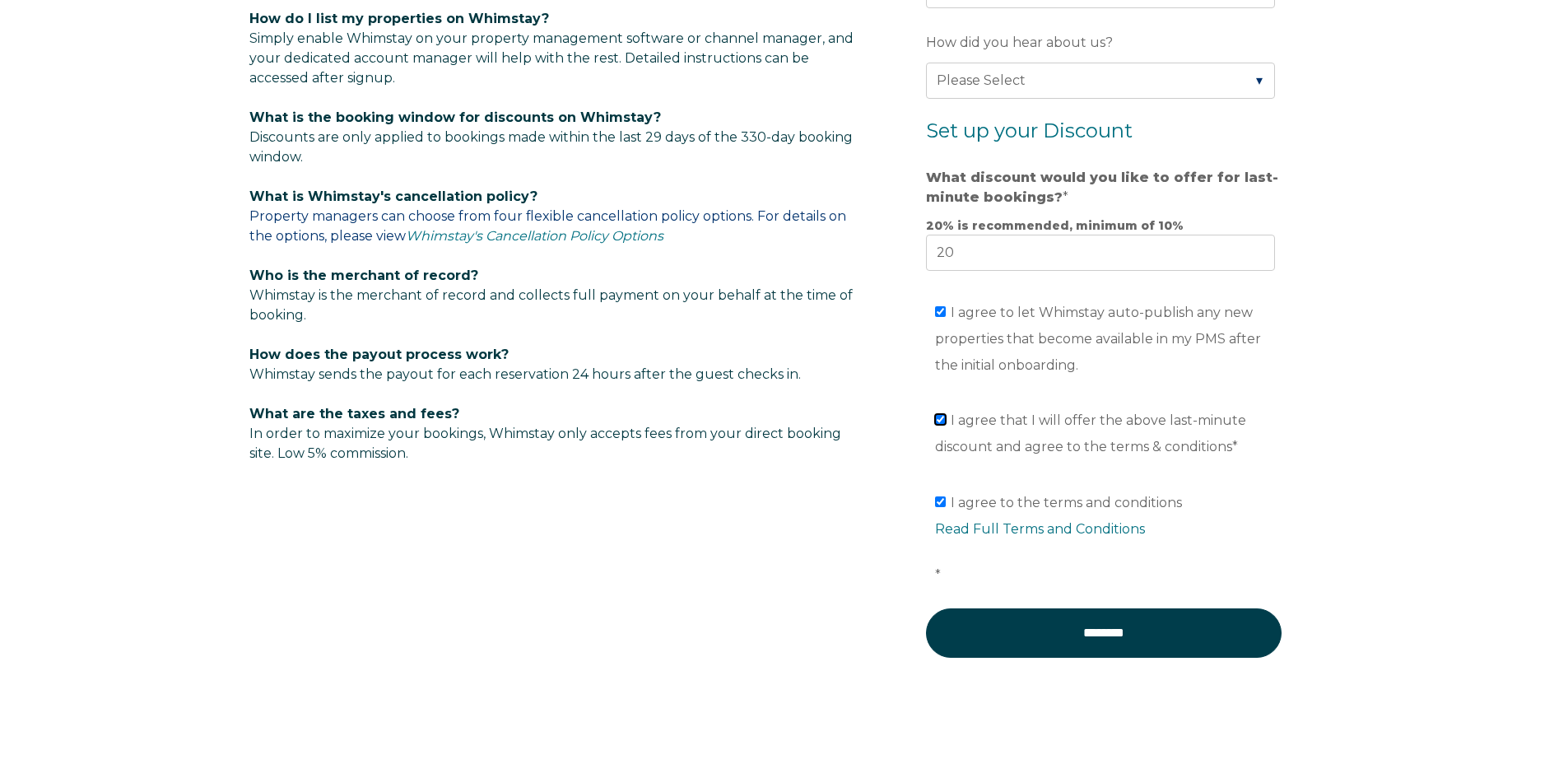
scroll to position [1153, 0]
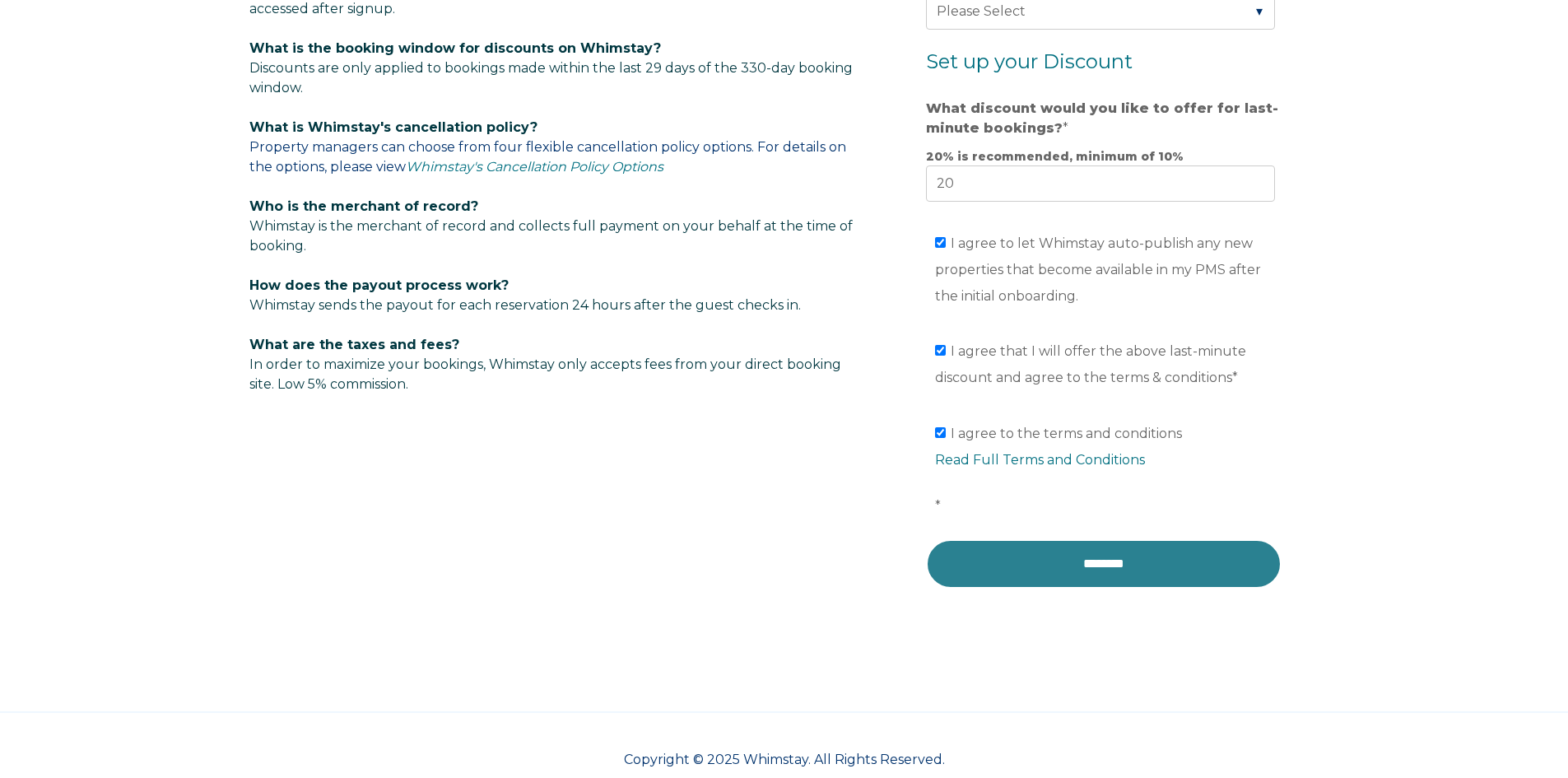
click at [1169, 565] on input "********" at bounding box center [1103, 565] width 355 height 50
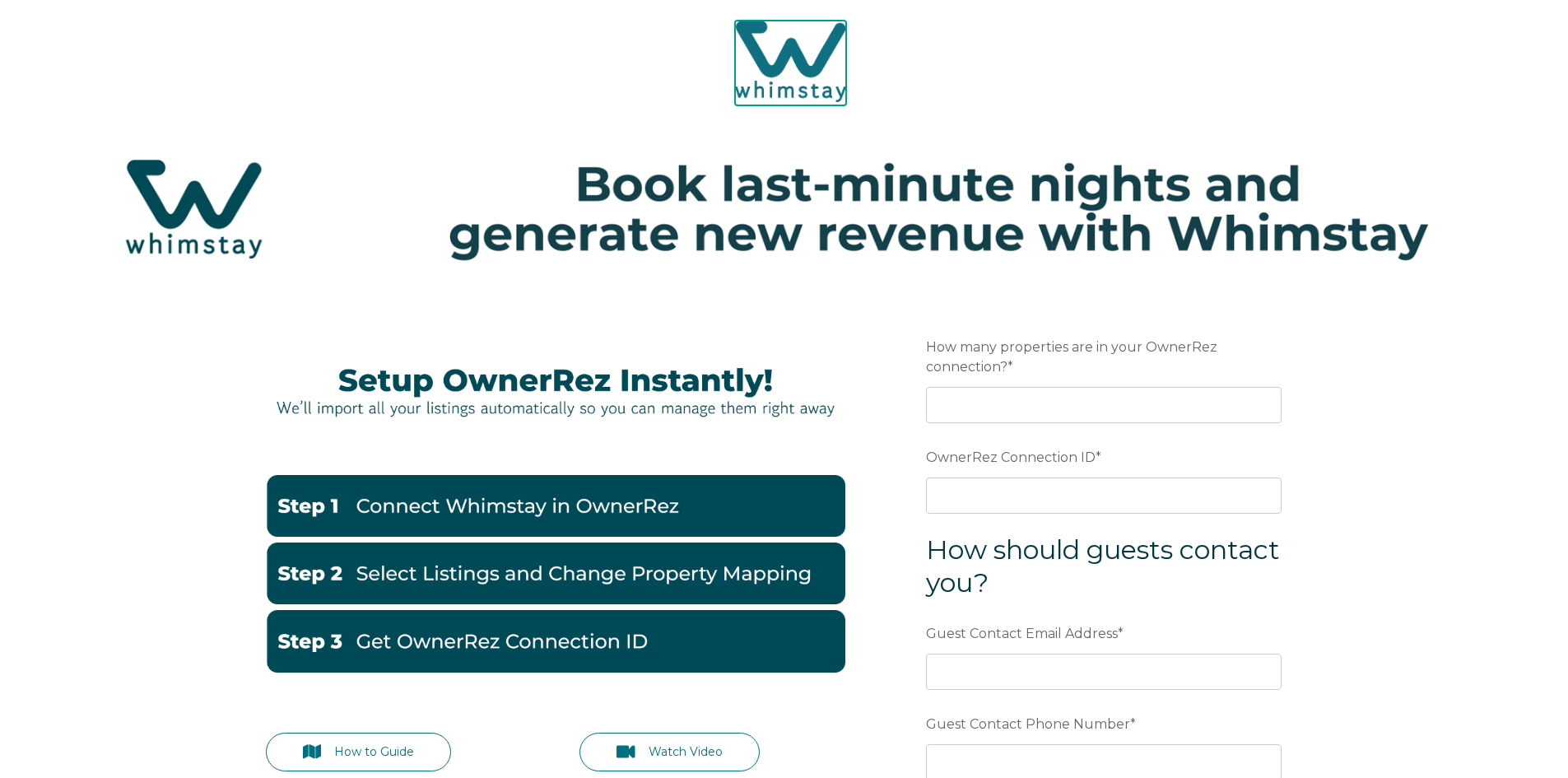
click at [756, 33] on img at bounding box center [790, 62] width 112 height 82
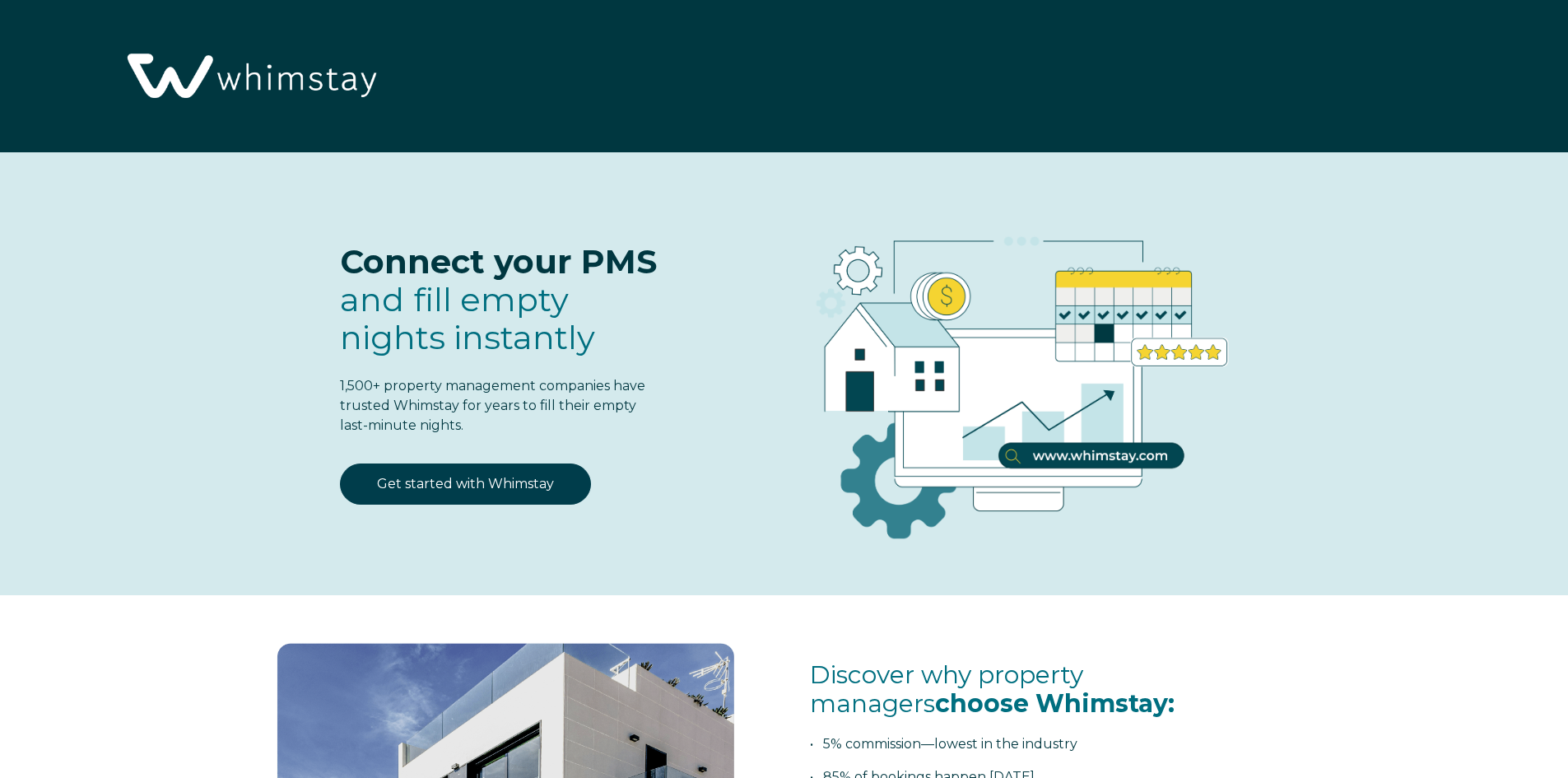
select select "US"
select select "Standard"
click at [330, 83] on img at bounding box center [250, 77] width 269 height 138
select select "US"
select select "Standard"
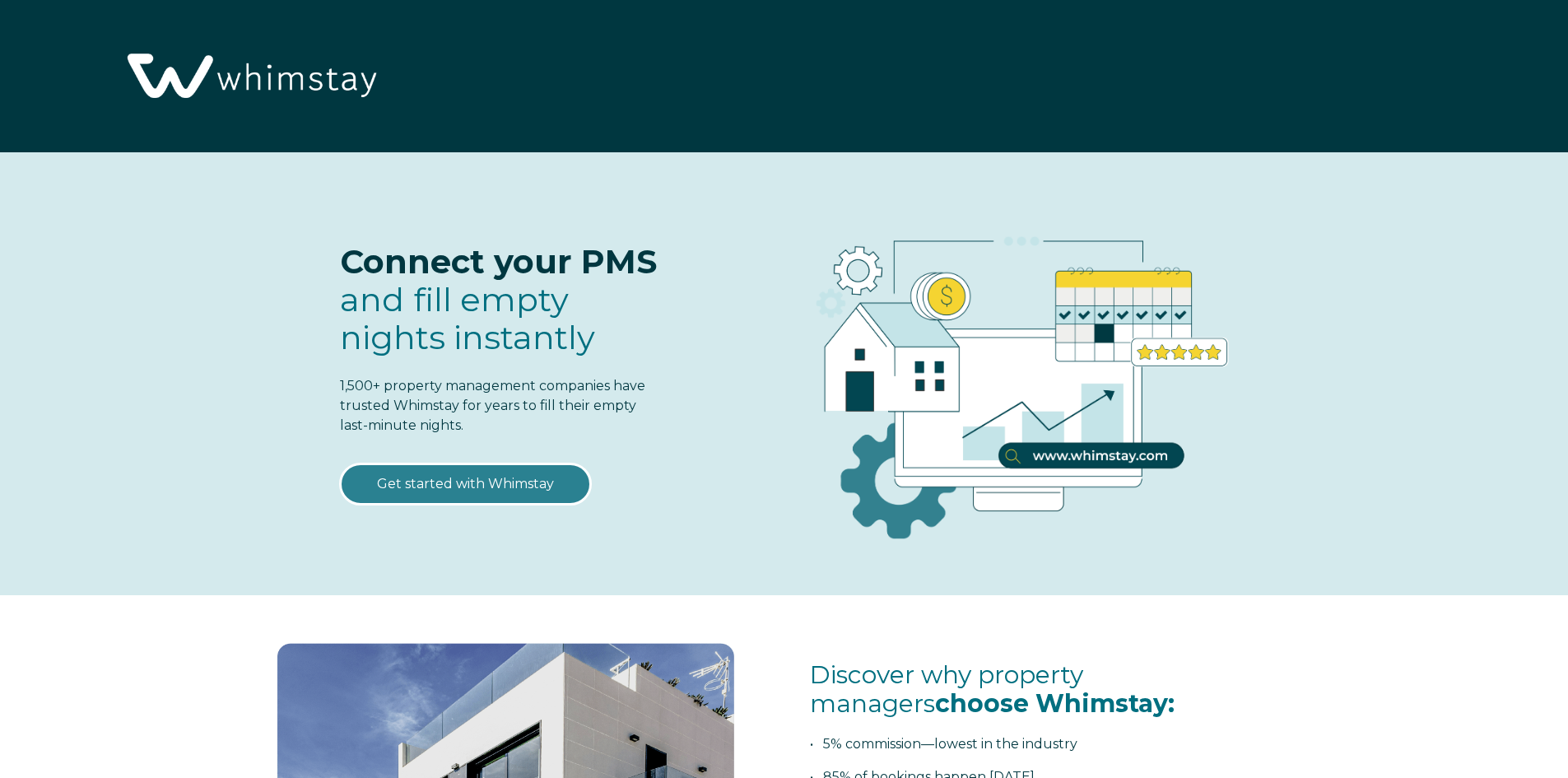
click at [517, 473] on link "Get started with Whimstay" at bounding box center [465, 483] width 251 height 41
select select "US"
select select "Standard"
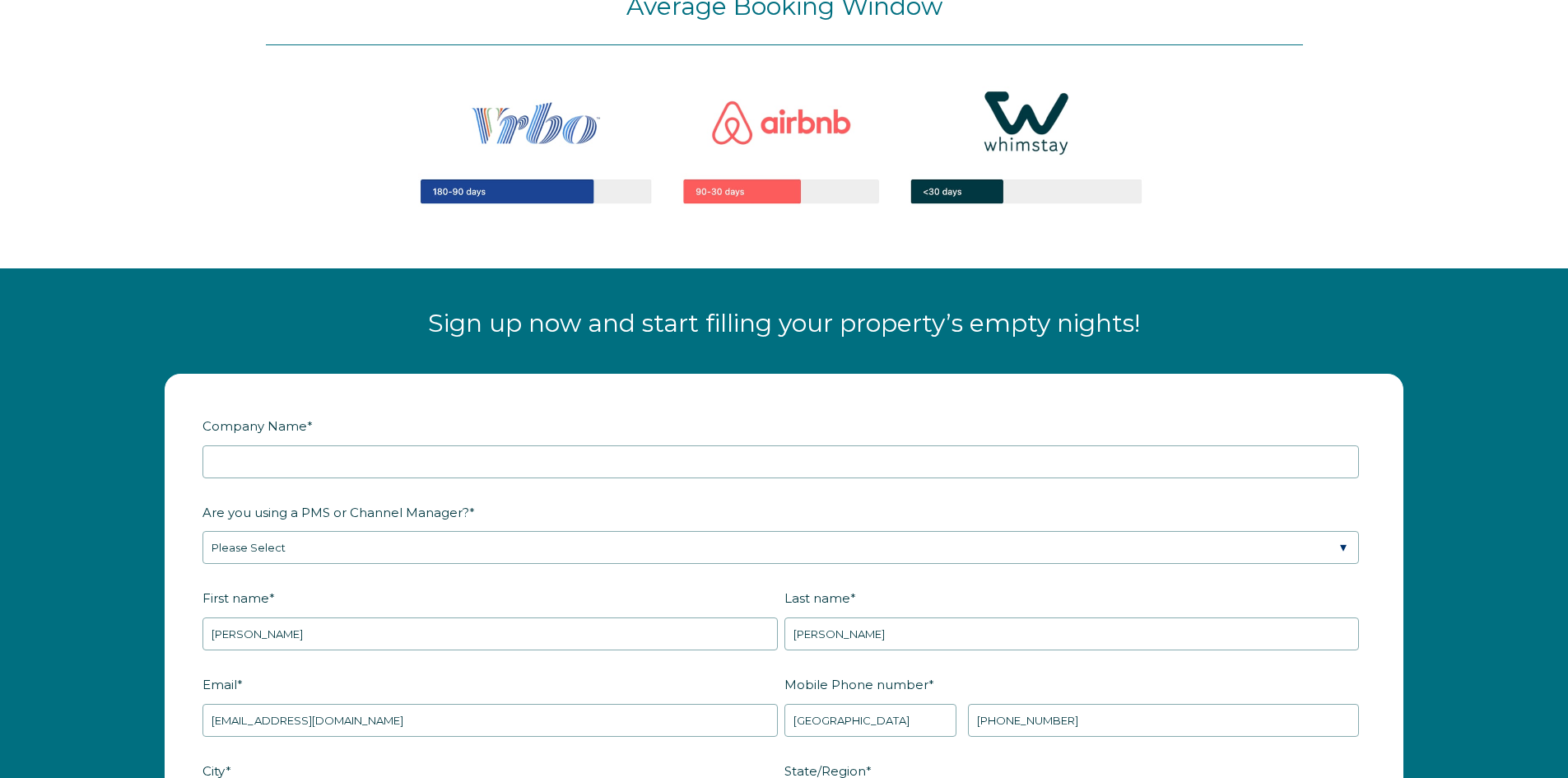
scroll to position [1828, 0]
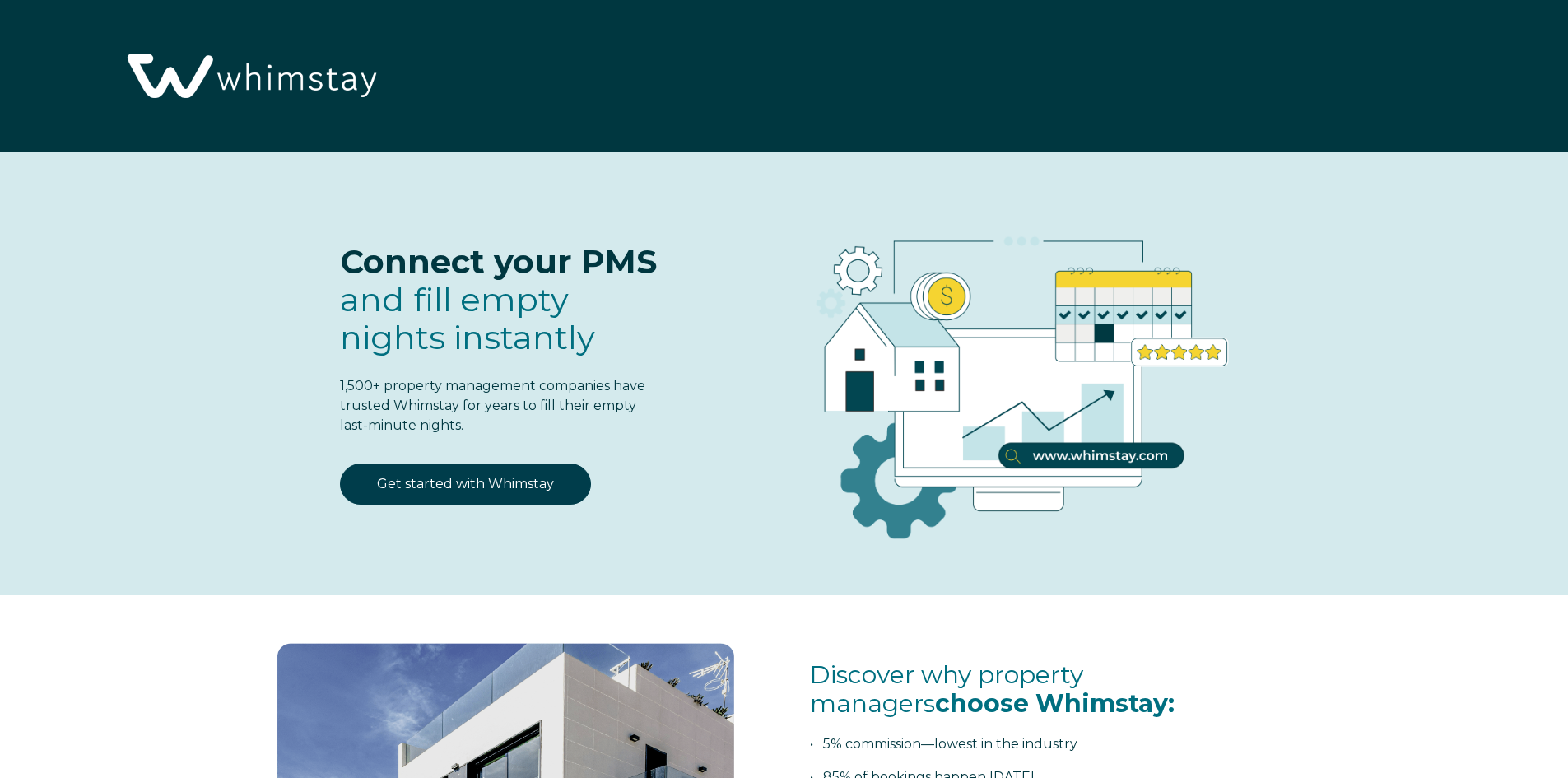
select select "US"
select select "Standard"
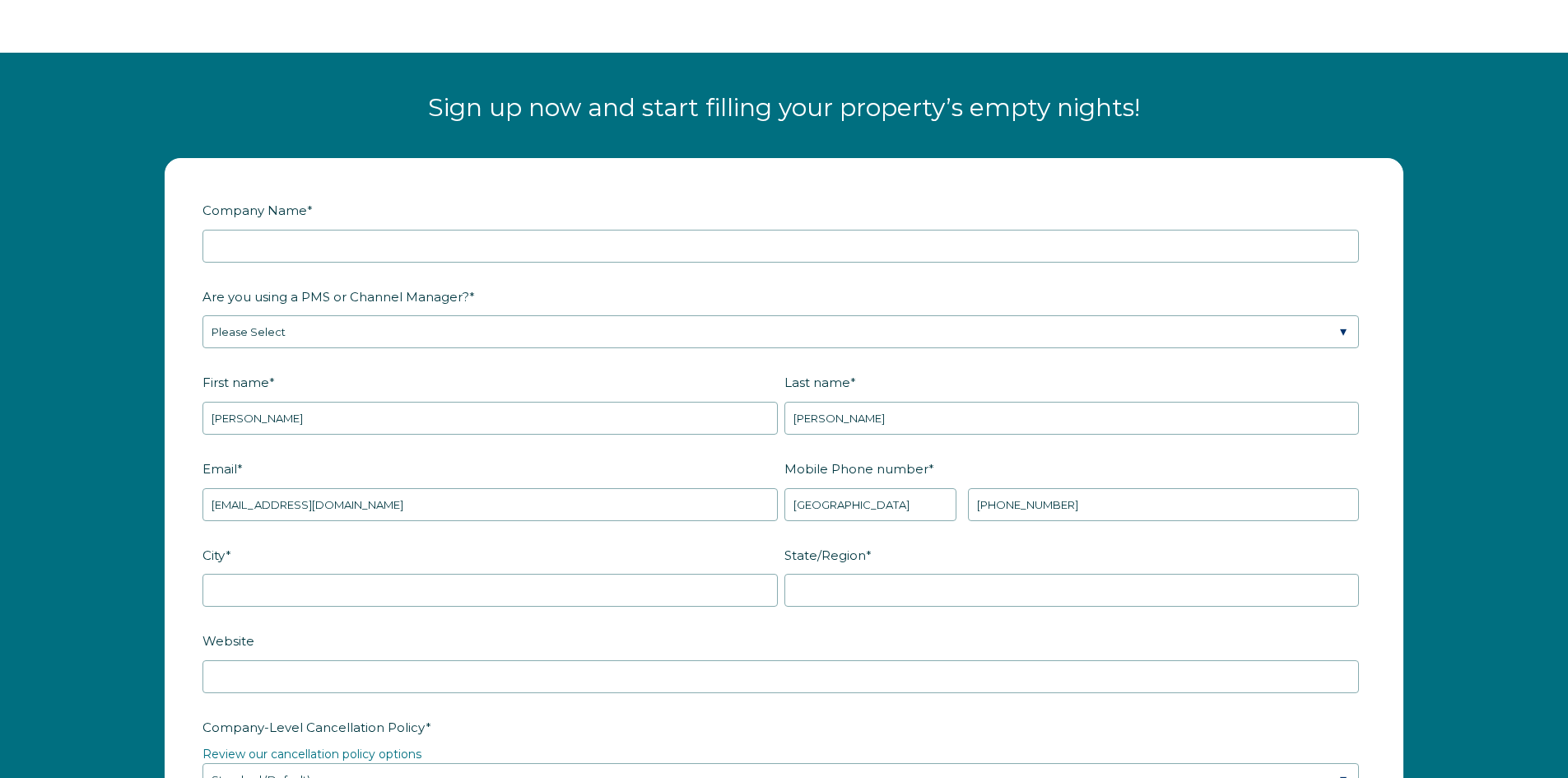
scroll to position [2059, 0]
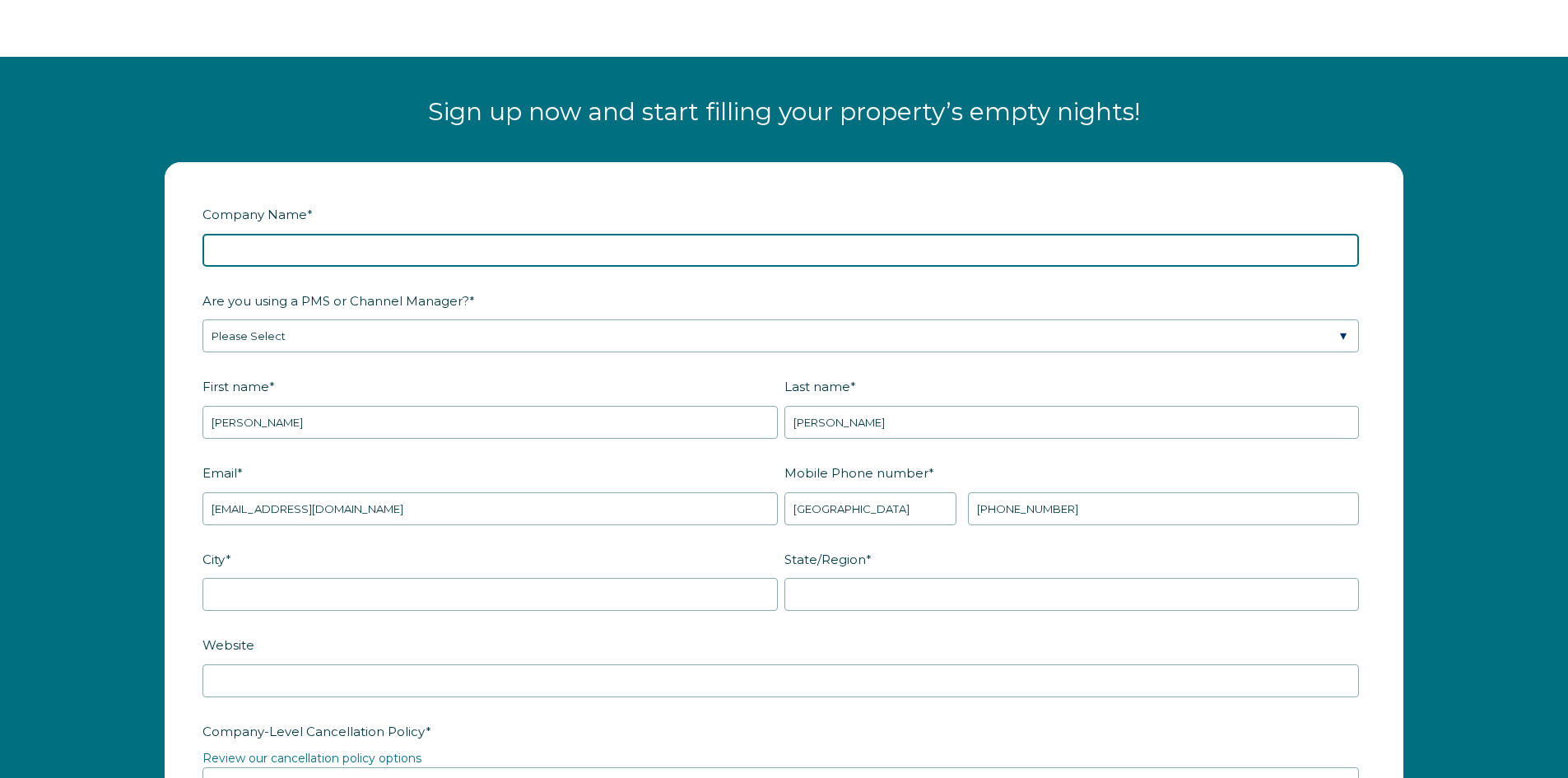
click at [311, 240] on input "Company Name *" at bounding box center [781, 250] width 1157 height 33
type input "Shore Drive Realty"
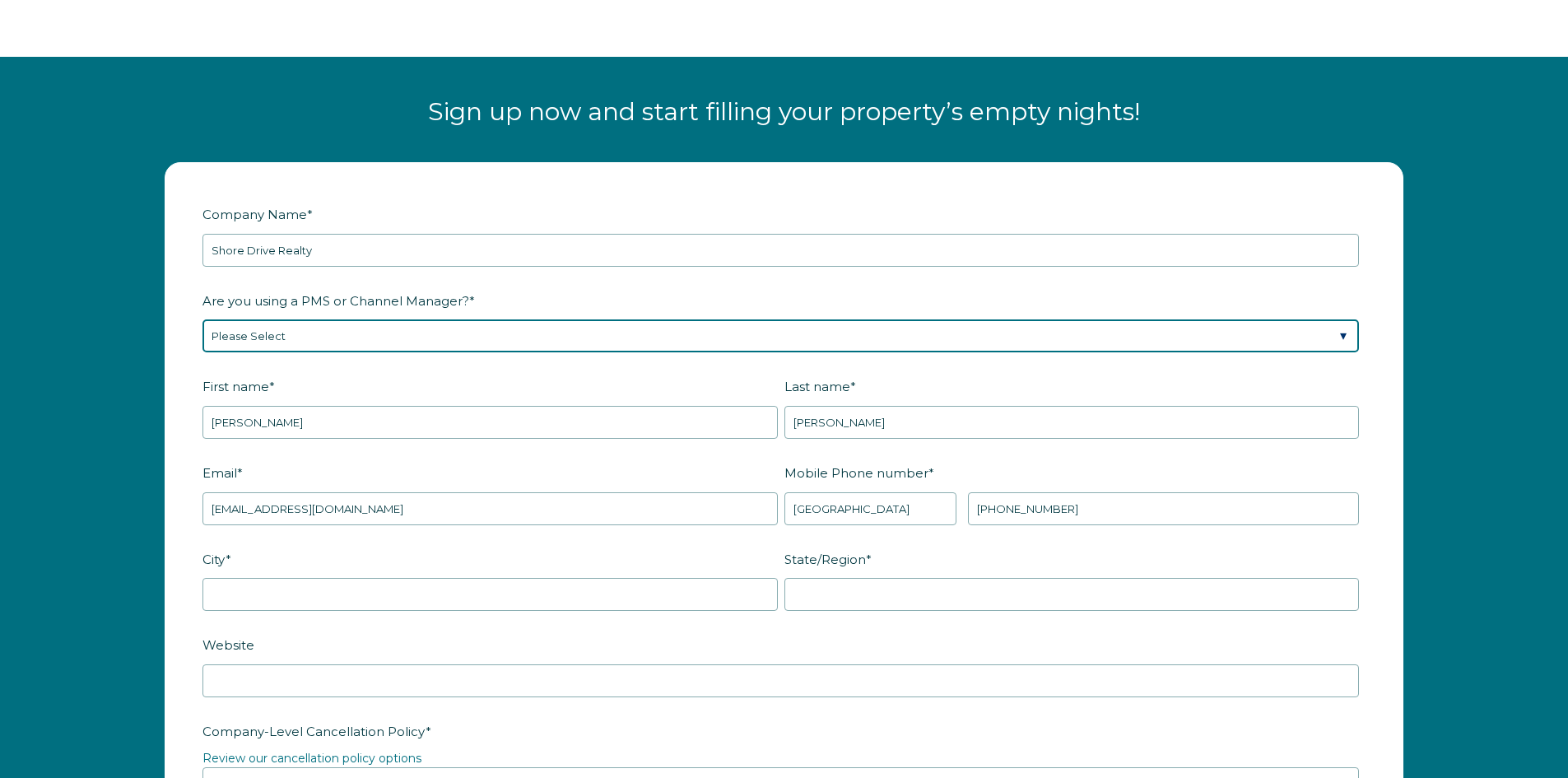
click at [306, 347] on select "Please Select Barefoot BookingPal Boost Brightside CiiRUS Escapia Guesty Hostaw…" at bounding box center [781, 336] width 1157 height 33
select select "OwnerRez"
click at [202, 320] on select "Please Select Barefoot BookingPal Boost Brightside CiiRUS Escapia Guesty Hostaw…" at bounding box center [781, 336] width 1157 height 33
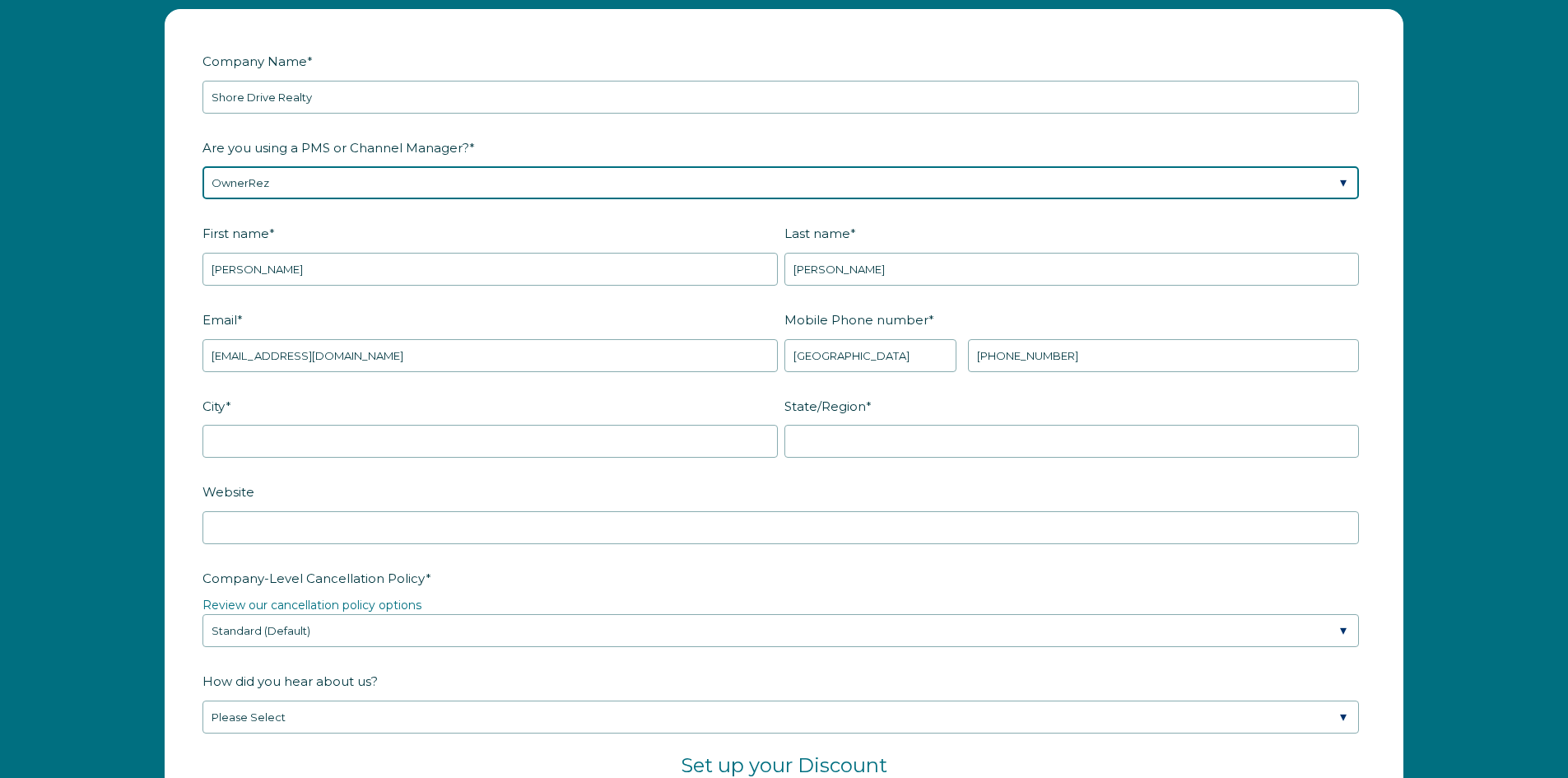
scroll to position [2223, 0]
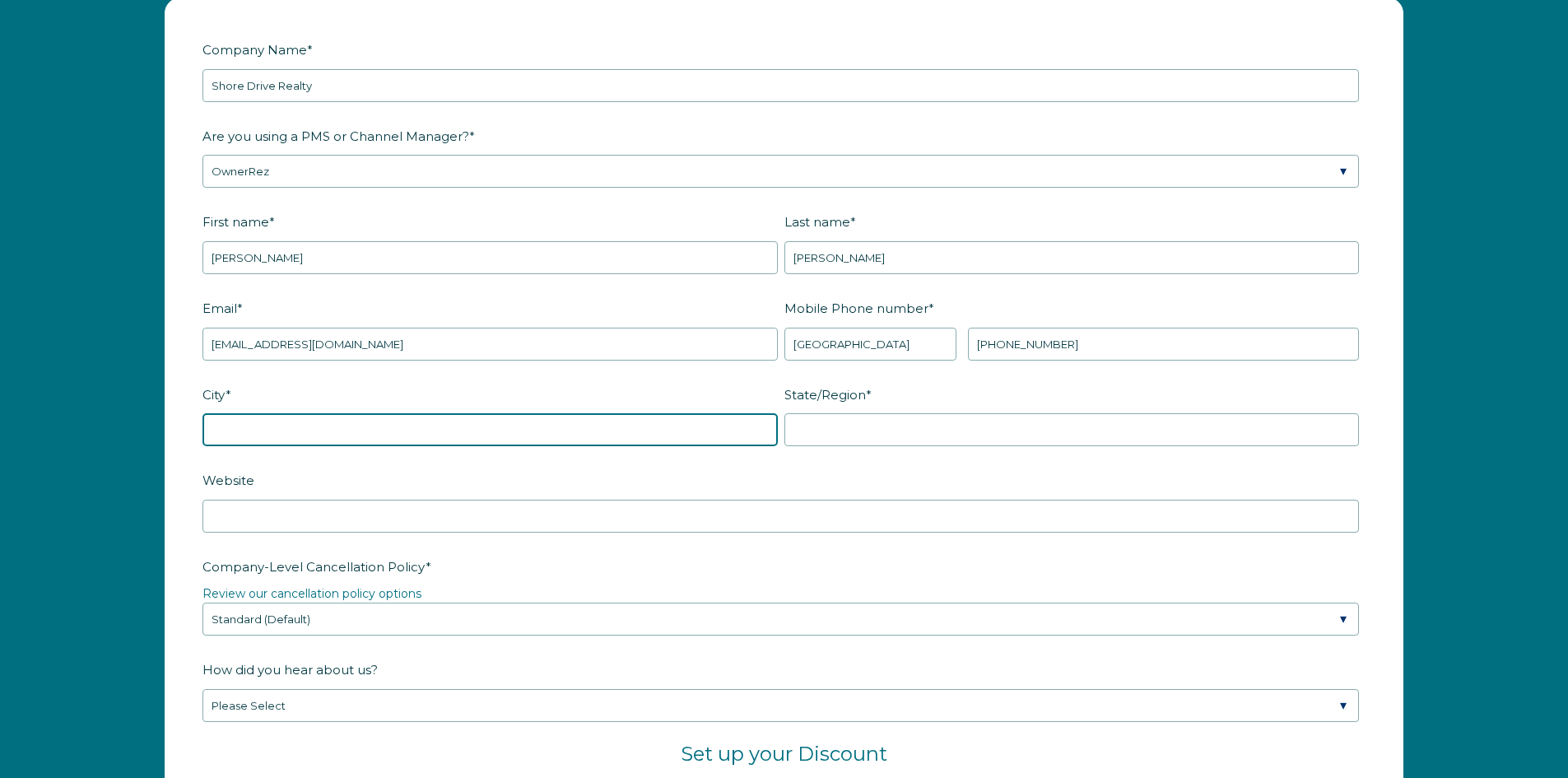
click at [325, 442] on input "City *" at bounding box center [490, 429] width 575 height 33
type input "[GEOGRAPHIC_DATA]"
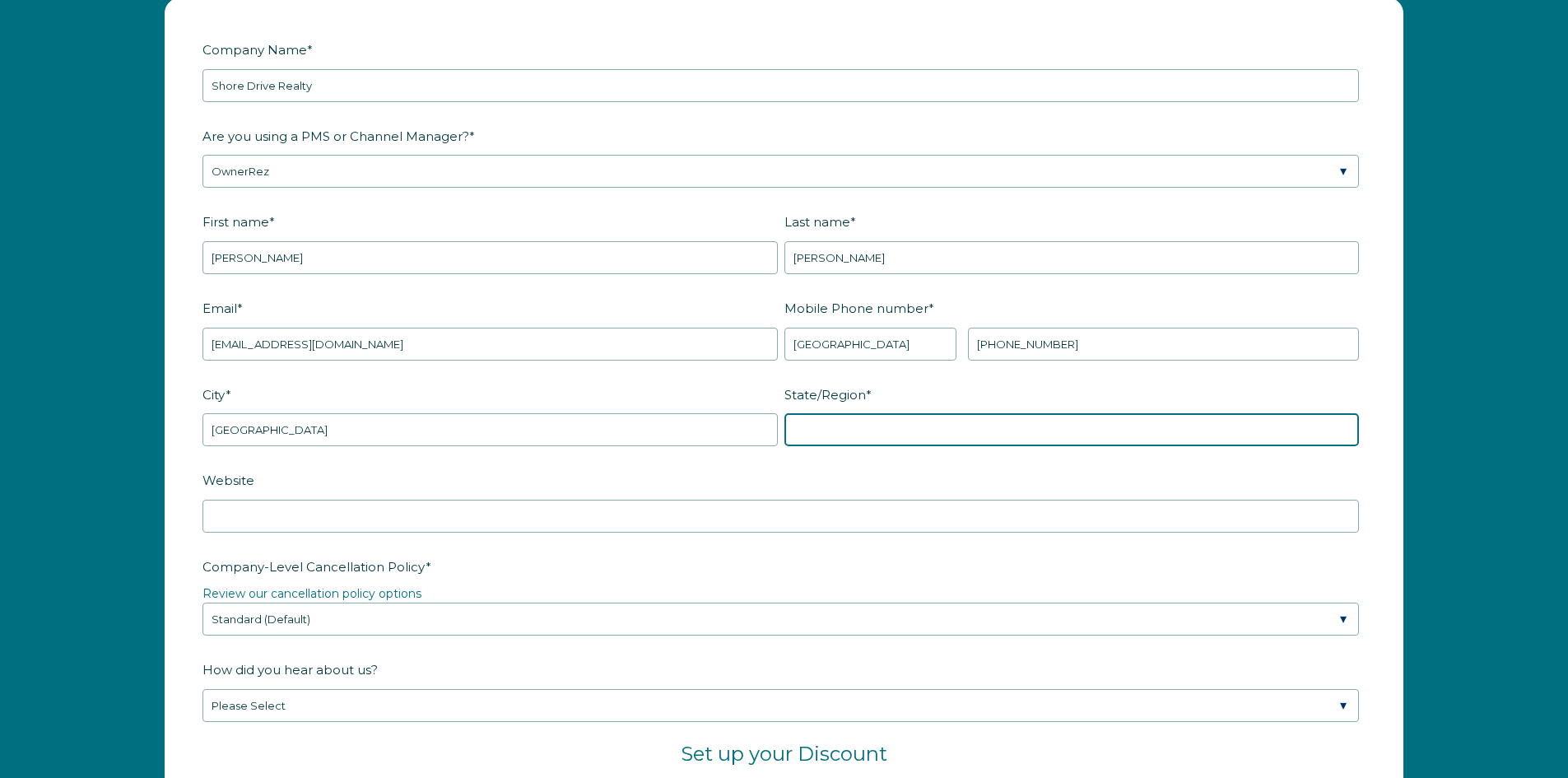
type input "[US_STATE]"
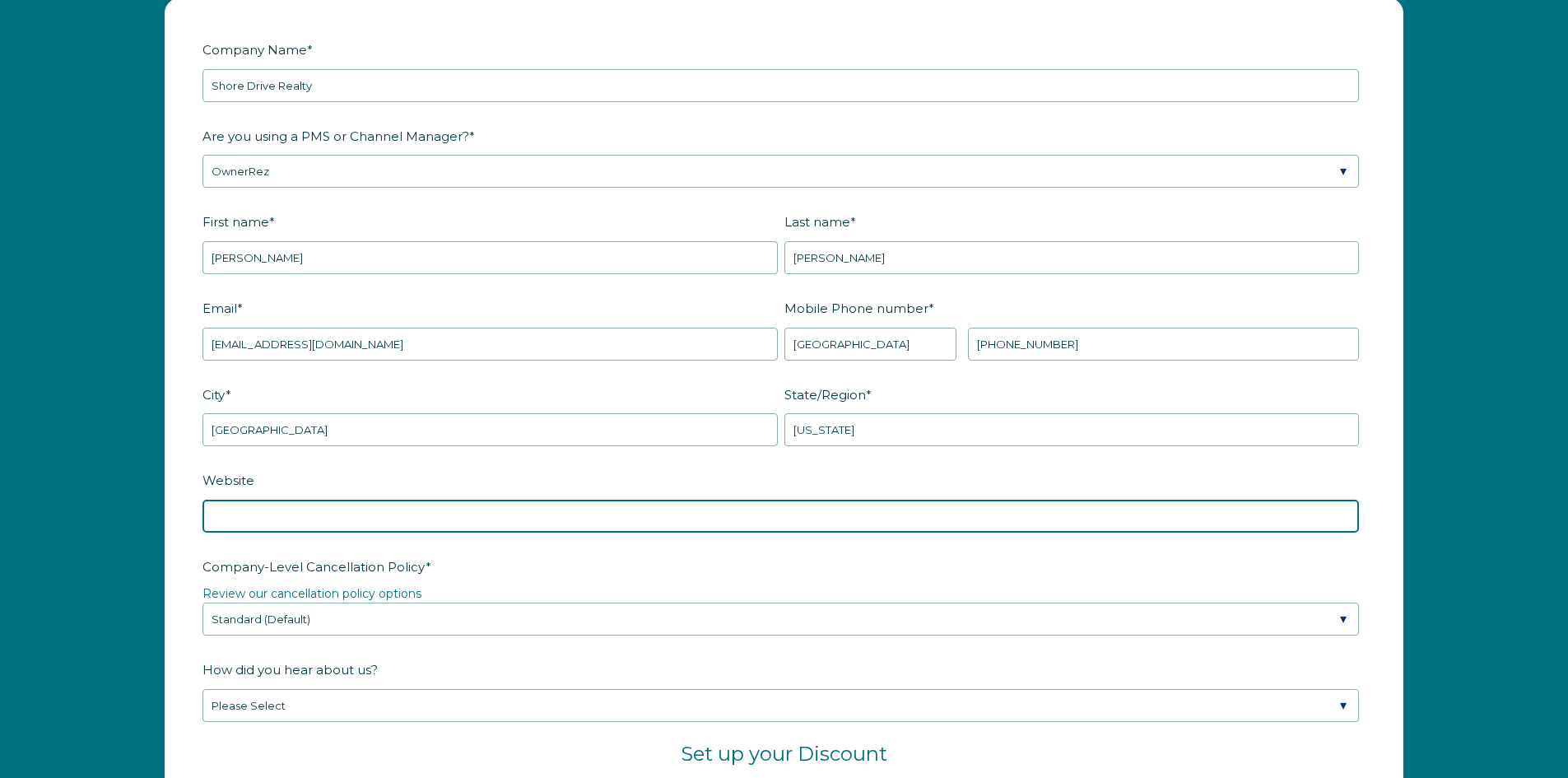
click at [342, 510] on input "Website" at bounding box center [781, 516] width 1157 height 33
type input "[DOMAIN_NAME]"
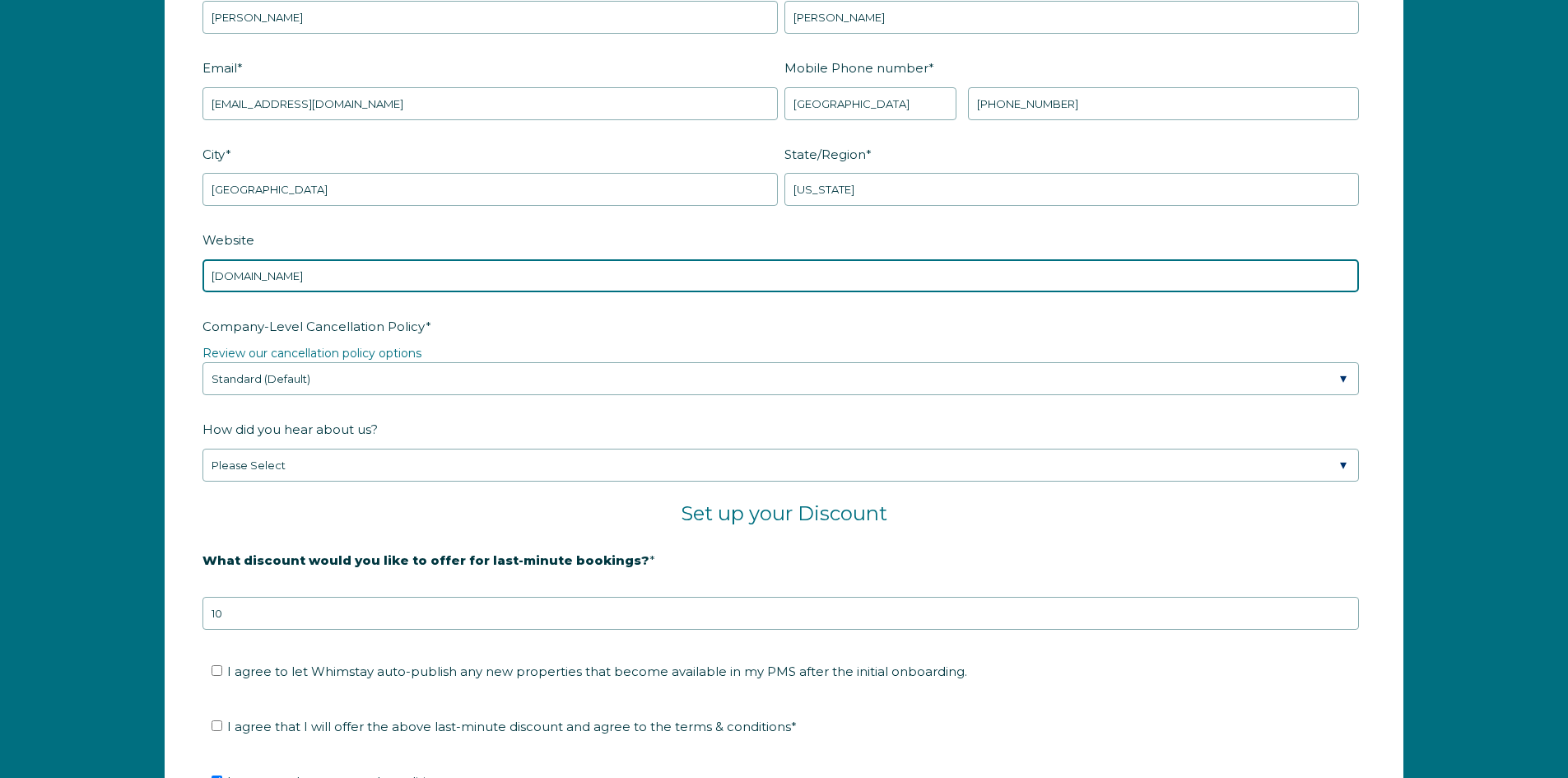
scroll to position [2470, 0]
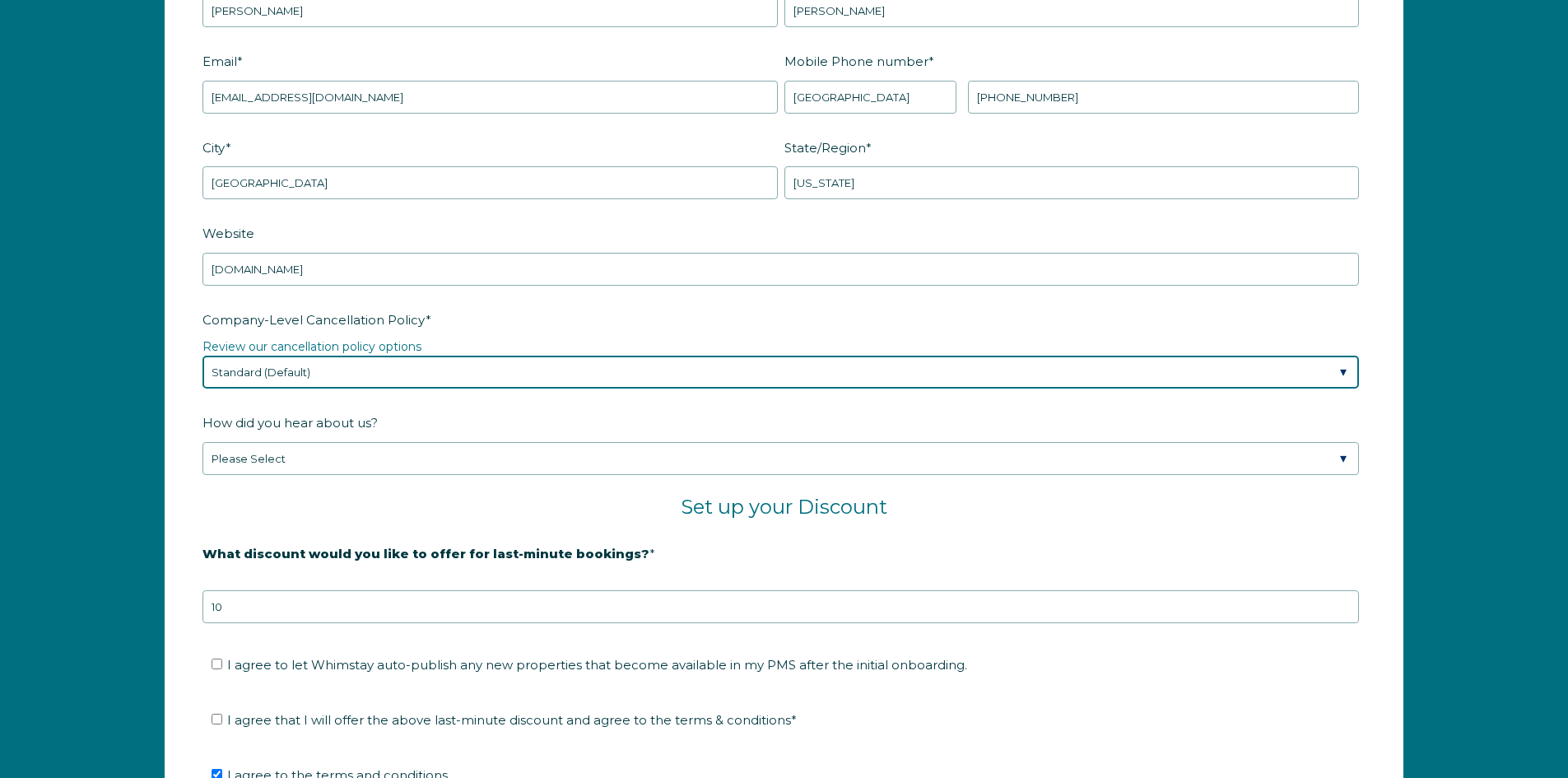
click at [372, 387] on select "Please Select Partial Standard (Default) Moderate Strict" at bounding box center [781, 372] width 1157 height 33
select select "Strict"
click at [202, 356] on select "Please Select Partial Standard (Default) Moderate Strict" at bounding box center [781, 372] width 1157 height 33
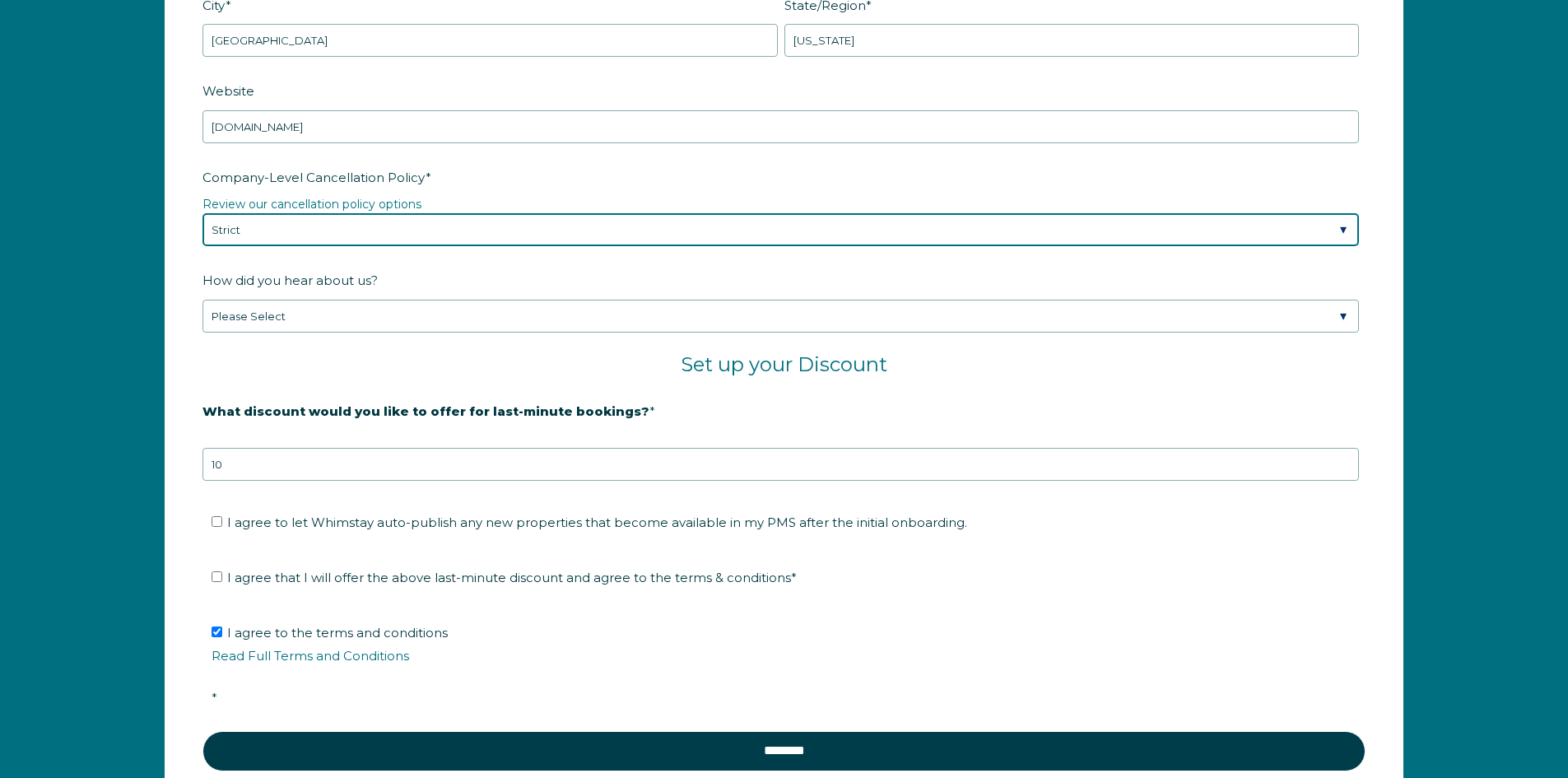
scroll to position [2636, 0]
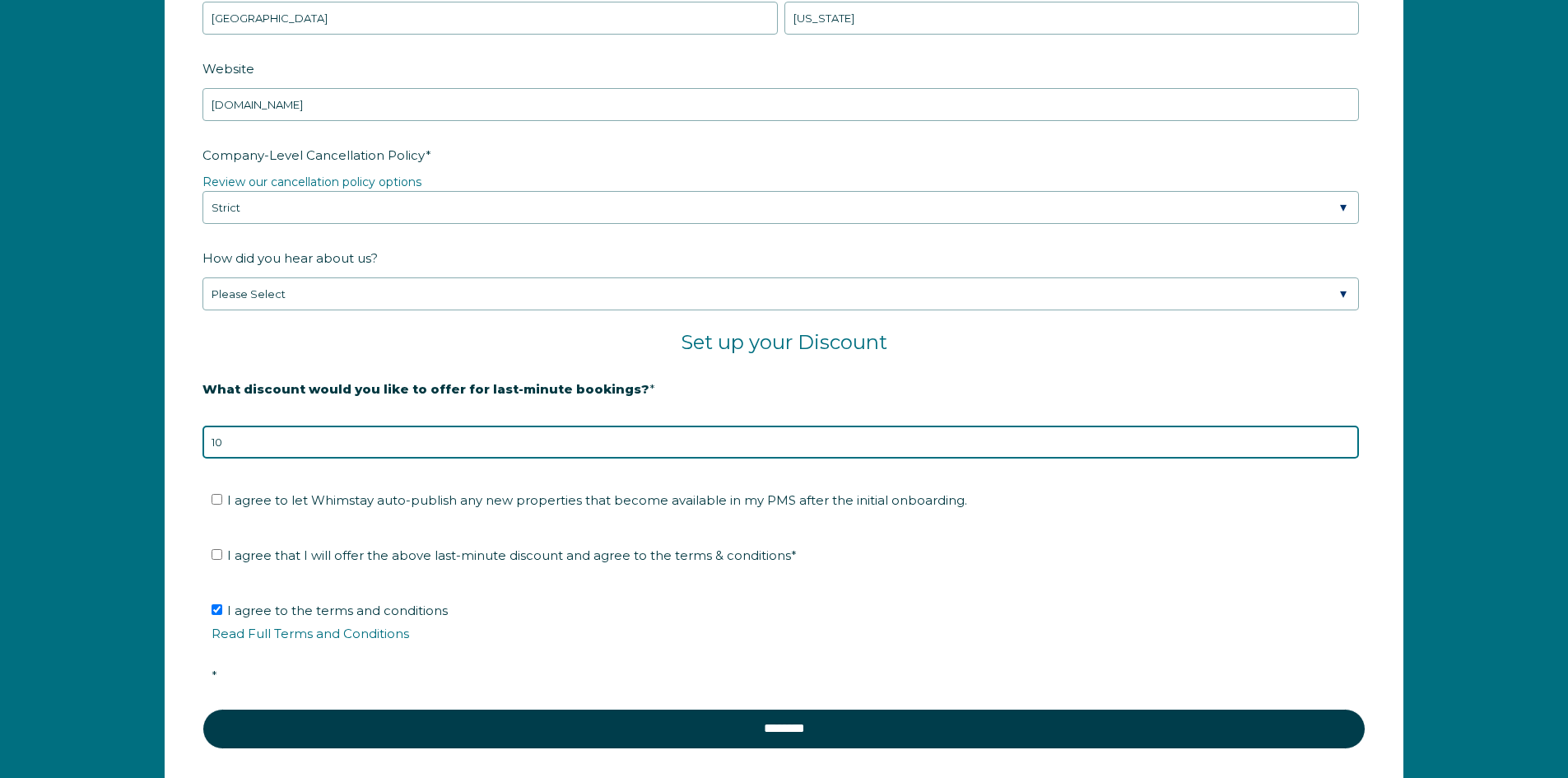
drag, startPoint x: 356, startPoint y: 451, endPoint x: 157, endPoint y: 447, distance: 199.0
click at [157, 447] on div "Company Name * Shore Drive Realty Are you using a PMS or Channel Manager? * Ple…" at bounding box center [784, 195] width 1271 height 1220
type input "20"
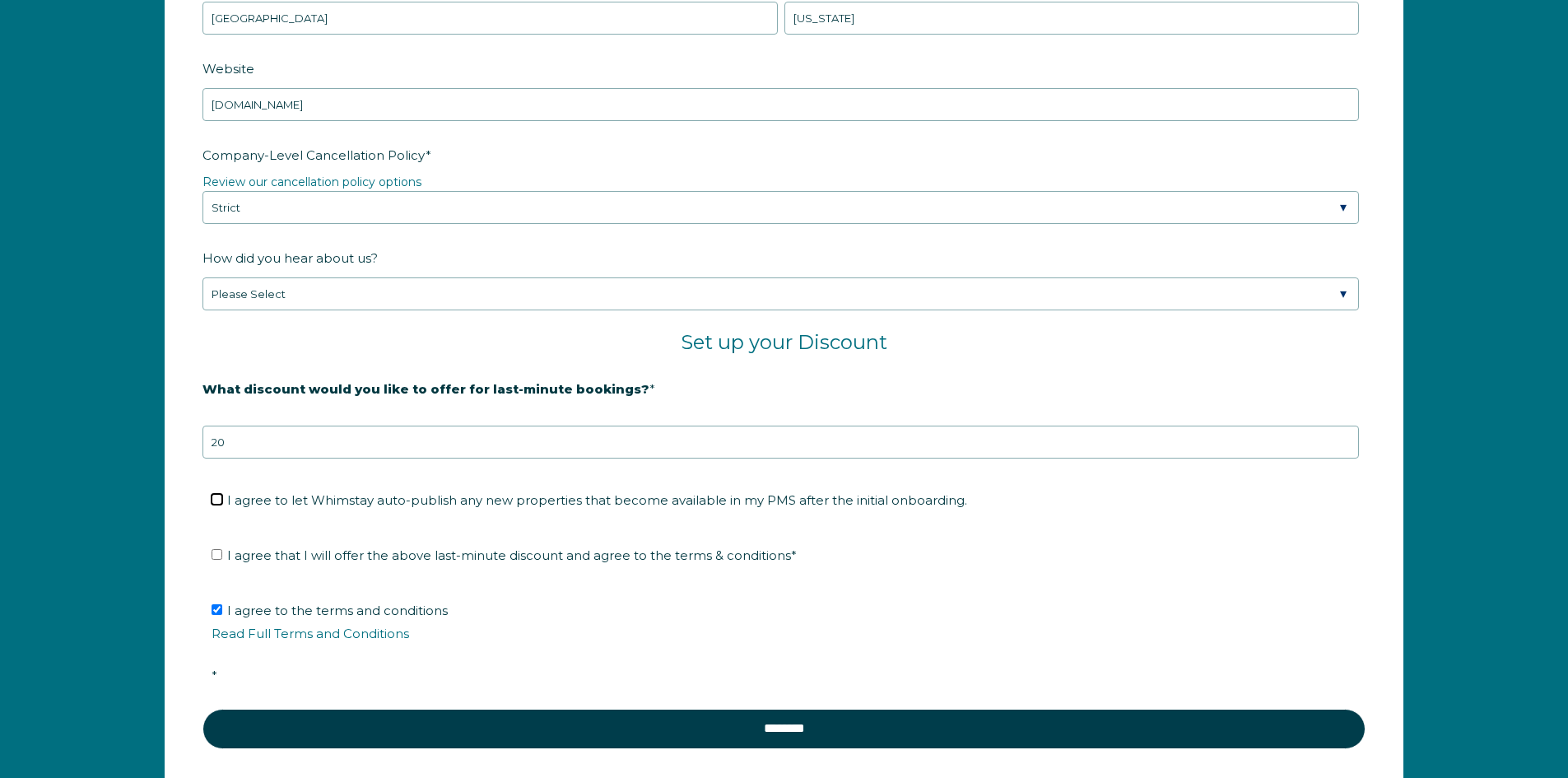
click at [219, 500] on input "I agree to let Whimstay auto-publish any new properties that become available i…" at bounding box center [216, 499] width 11 height 11
checkbox input "true"
click at [213, 555] on input "I agree that I will offer the above last-minute discount and agree to the terms…" at bounding box center [216, 554] width 11 height 11
checkbox input "true"
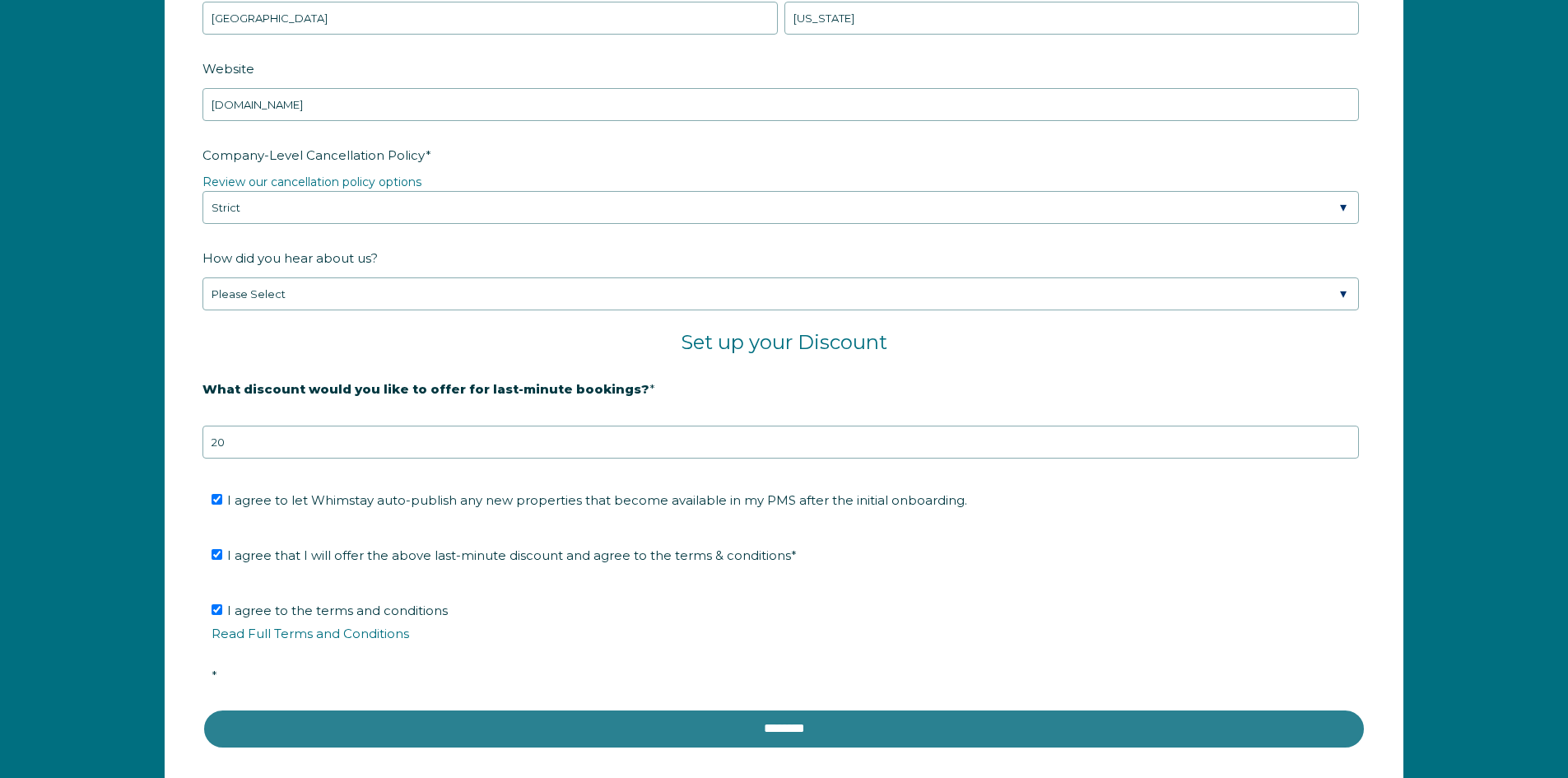
click at [750, 729] on input "********" at bounding box center [784, 729] width 1163 height 40
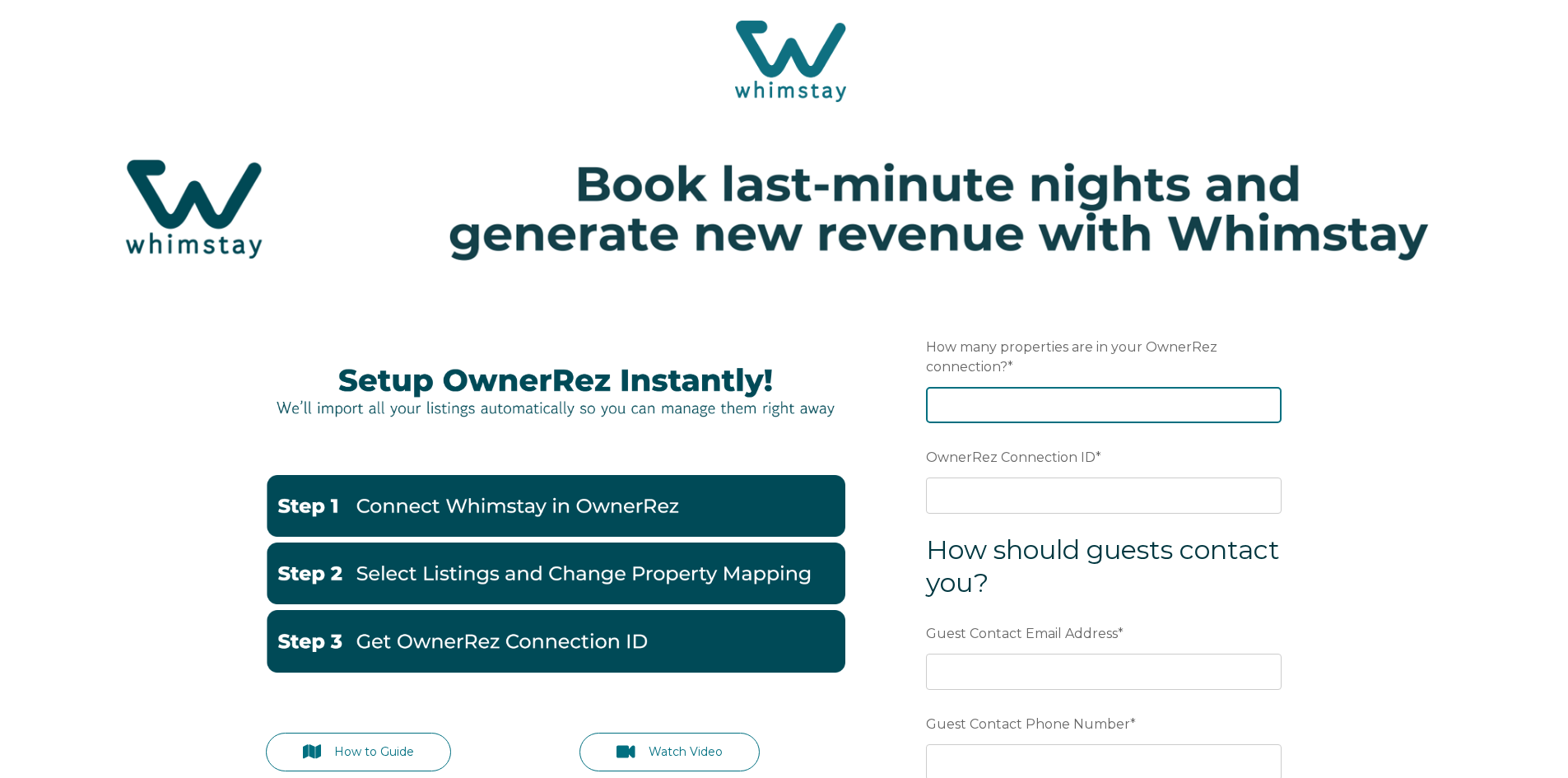
click at [1024, 406] on input "How many properties are in your OwnerRez connection? *" at bounding box center [1103, 405] width 355 height 36
type input "4"
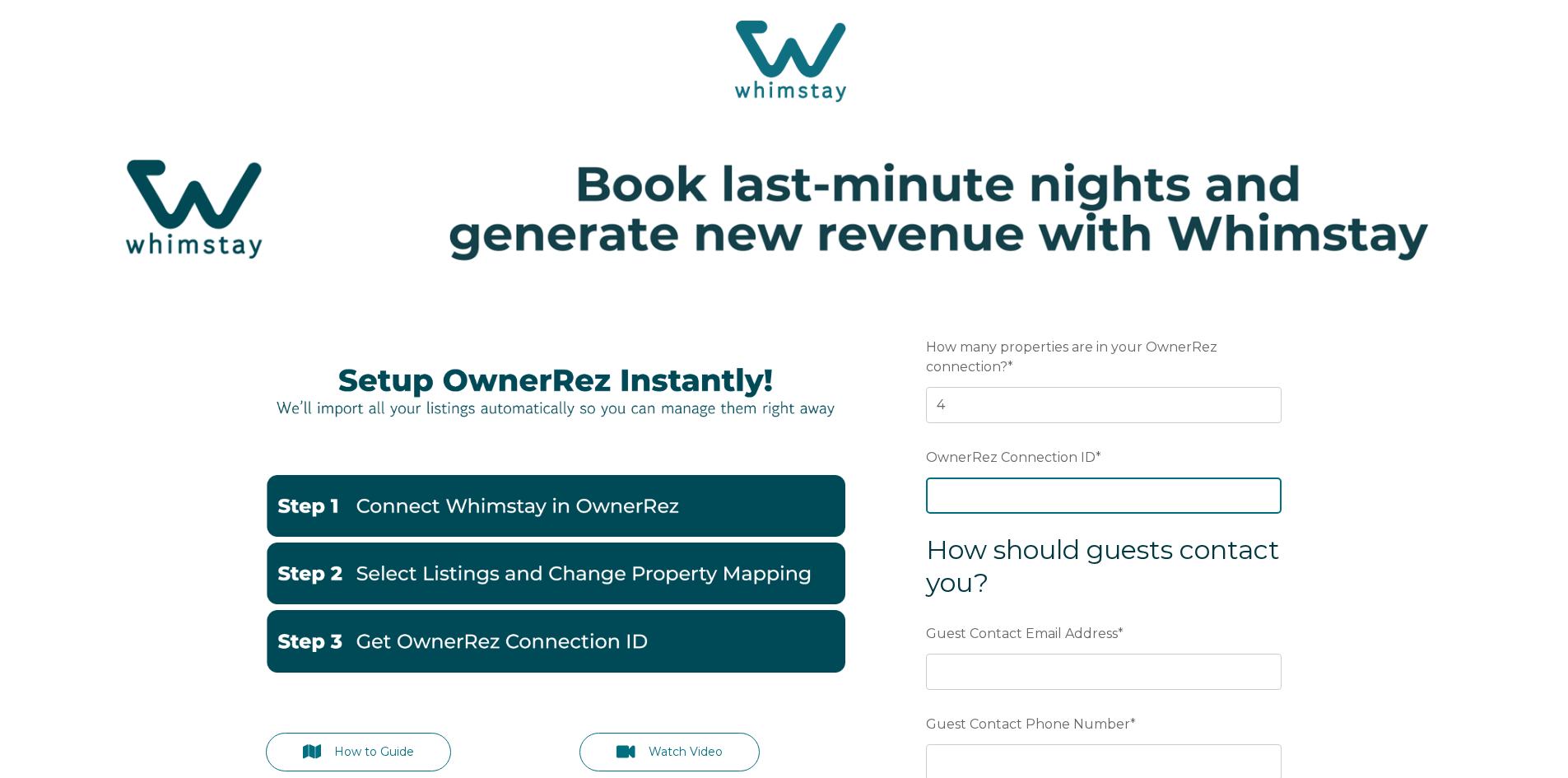
click at [1047, 500] on input "OwnerRez Connection ID *" at bounding box center [1103, 496] width 355 height 36
paste input "ora7ccddfc97x"
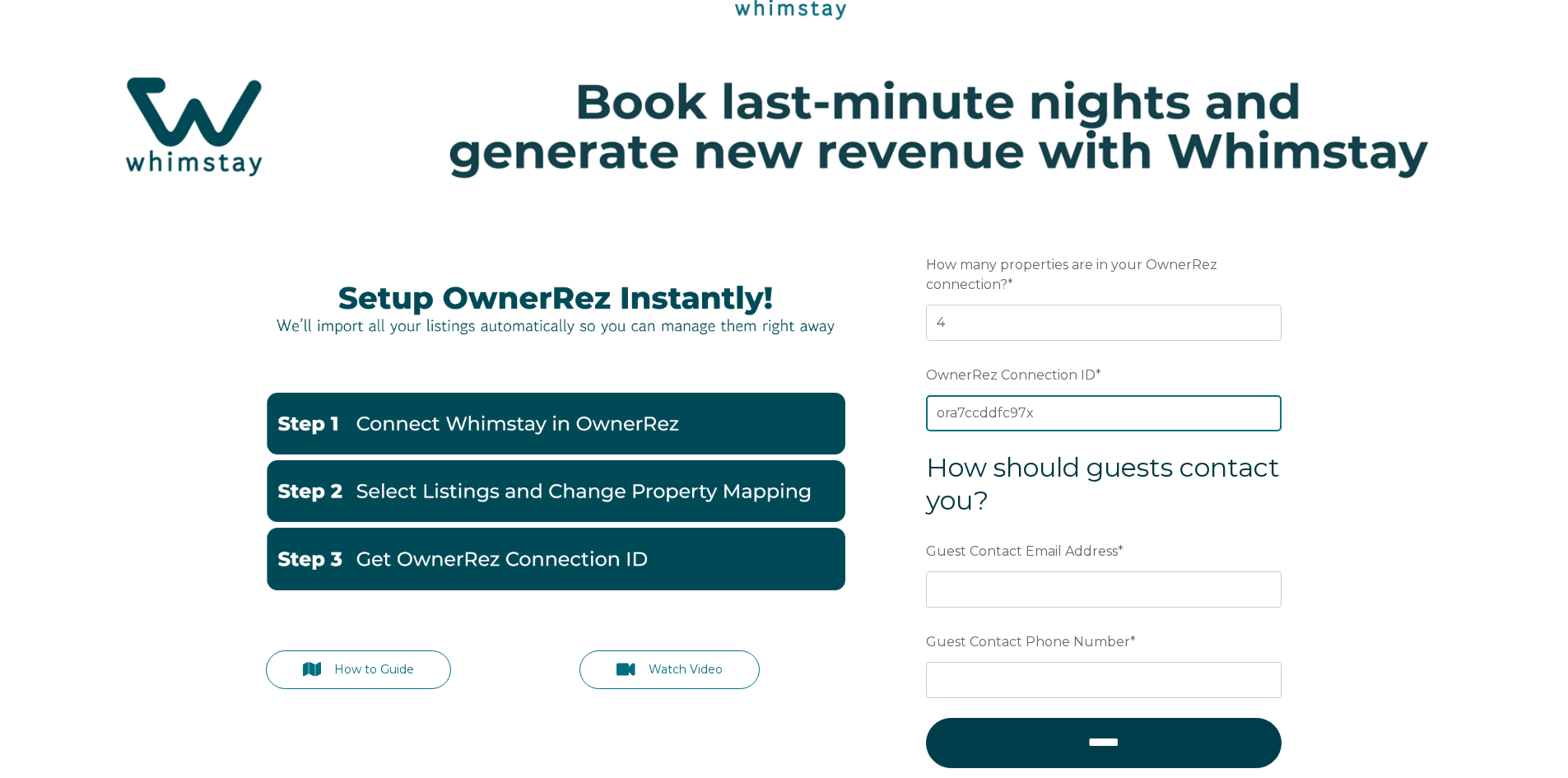
scroll to position [247, 0]
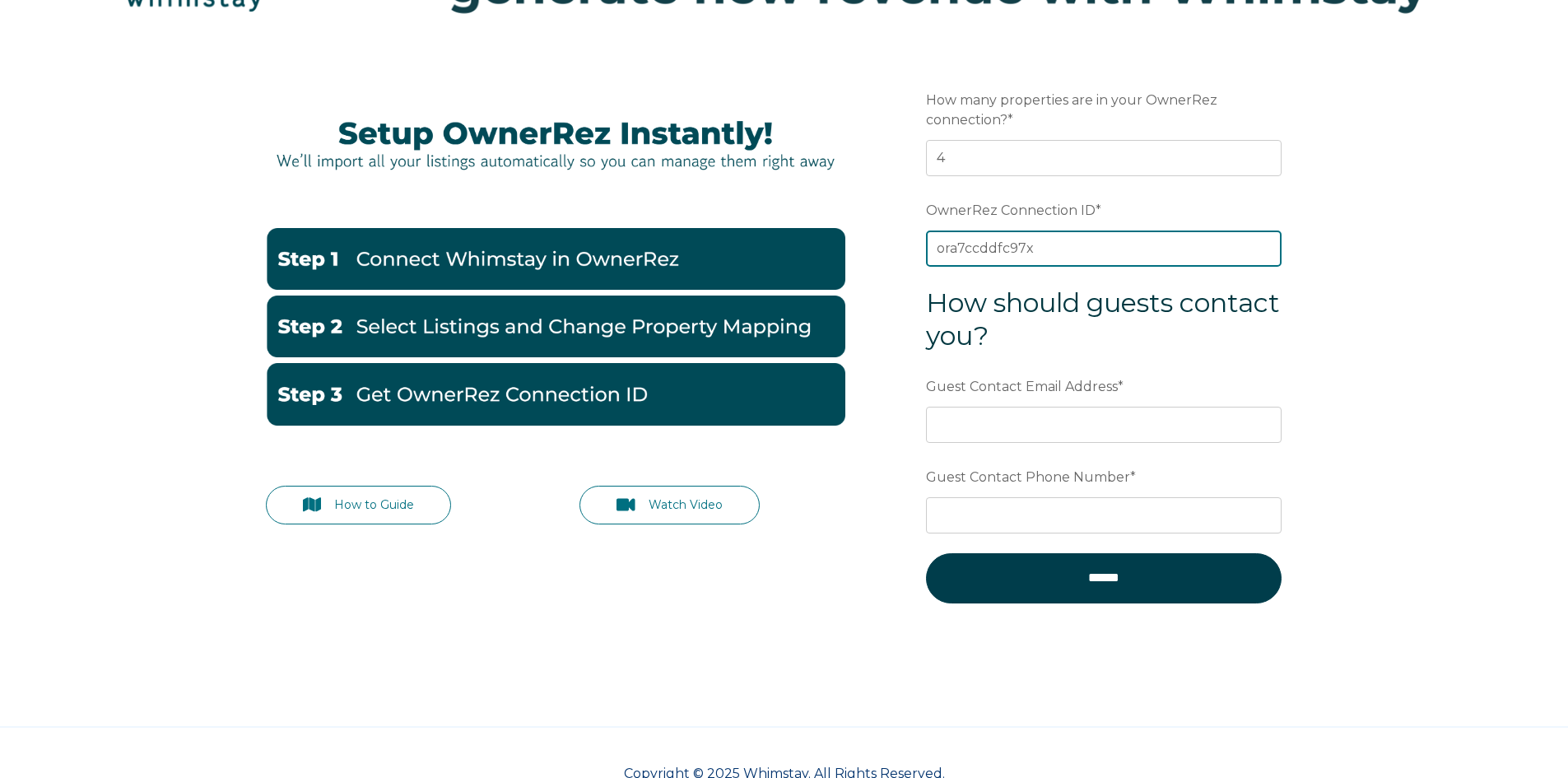
type input "ora7ccddfc97x"
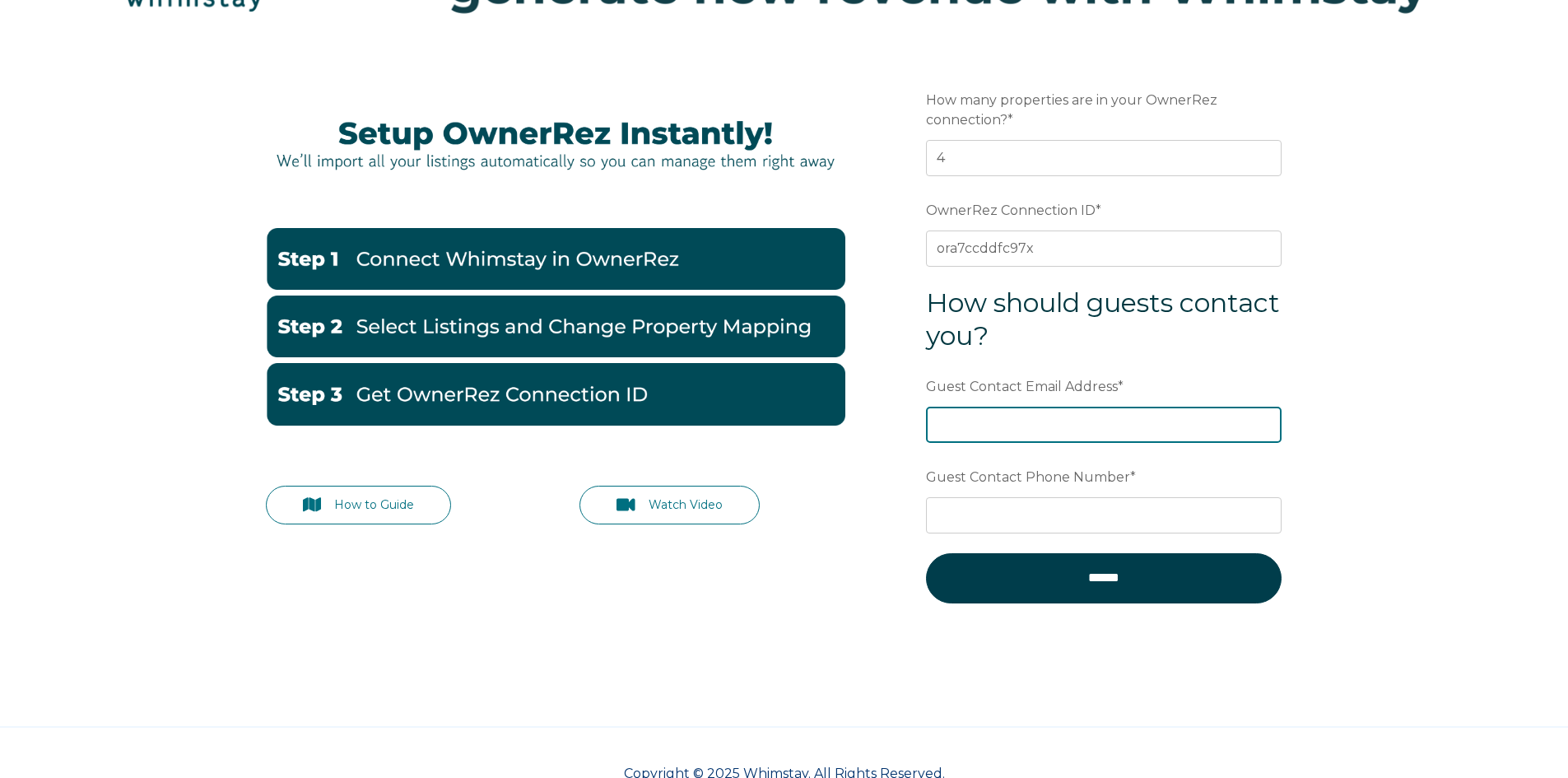
click at [1069, 423] on input "Guest Contact Email Address *" at bounding box center [1103, 424] width 355 height 36
type input "[EMAIL_ADDRESS][DOMAIN_NAME]"
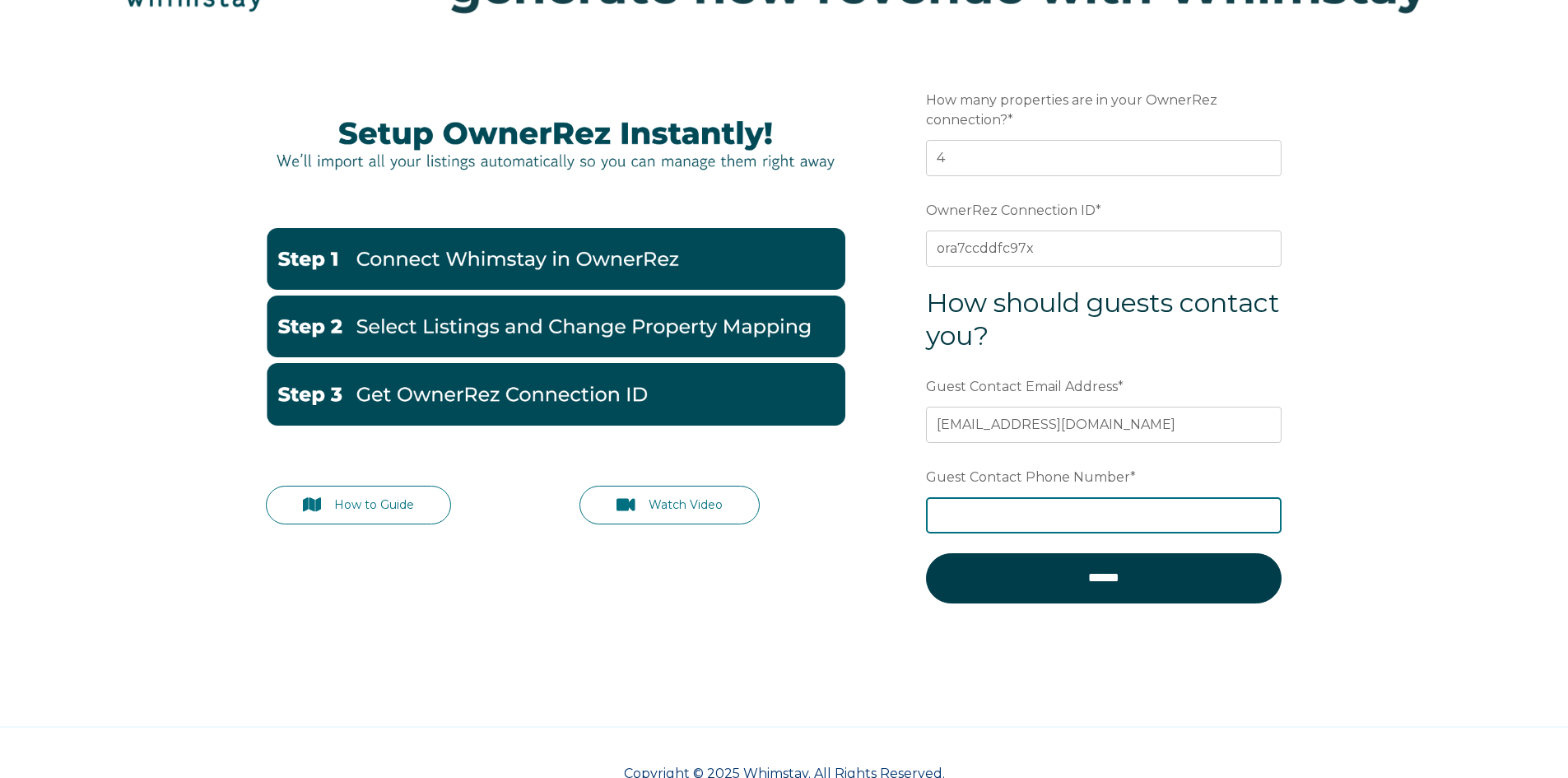
click at [1008, 509] on input "Guest Contact Phone Number *" at bounding box center [1103, 515] width 355 height 36
type input "8435609250"
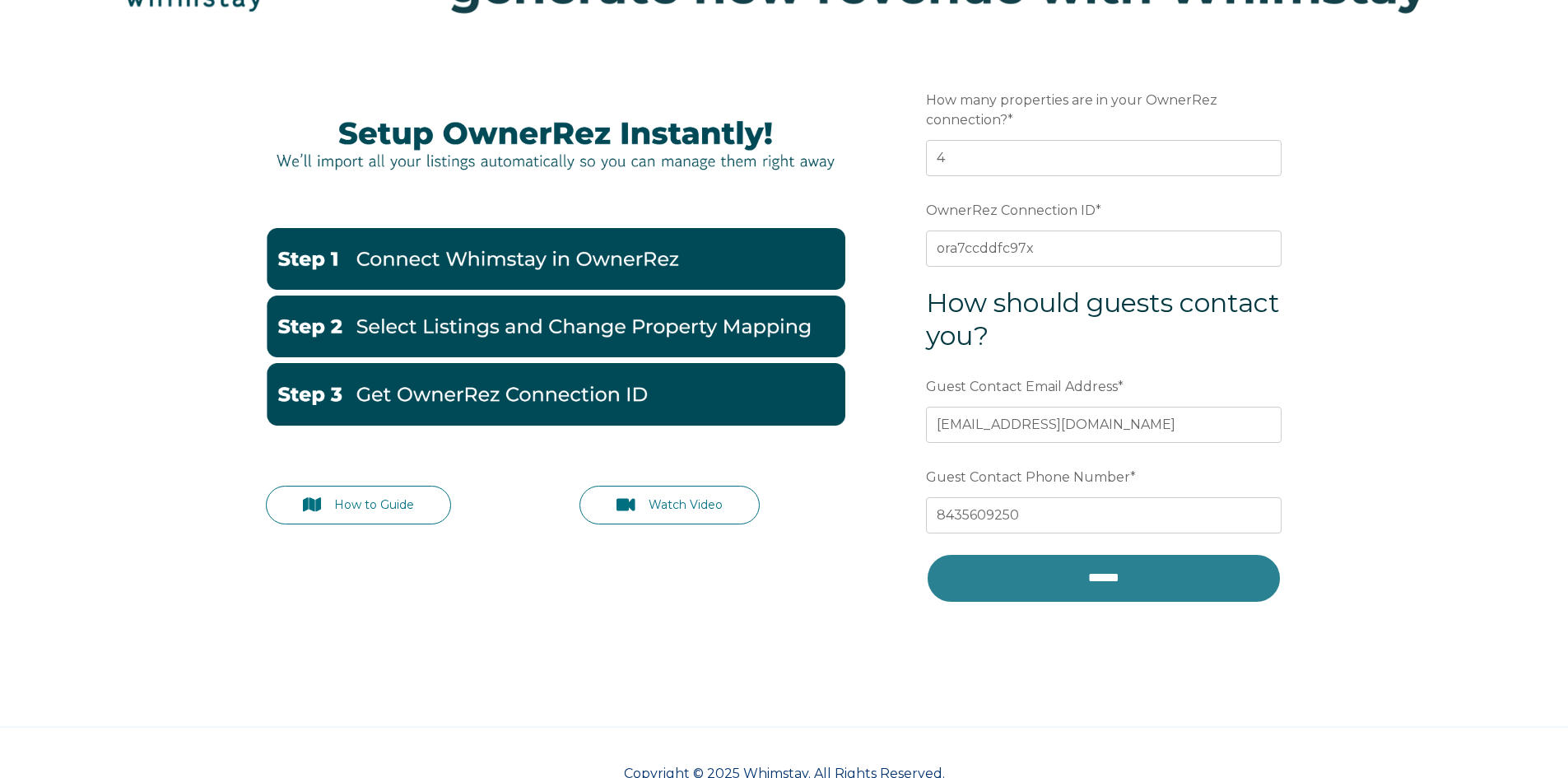
click at [1055, 582] on input "******" at bounding box center [1103, 579] width 355 height 50
